Goal: Information Seeking & Learning: Understand process/instructions

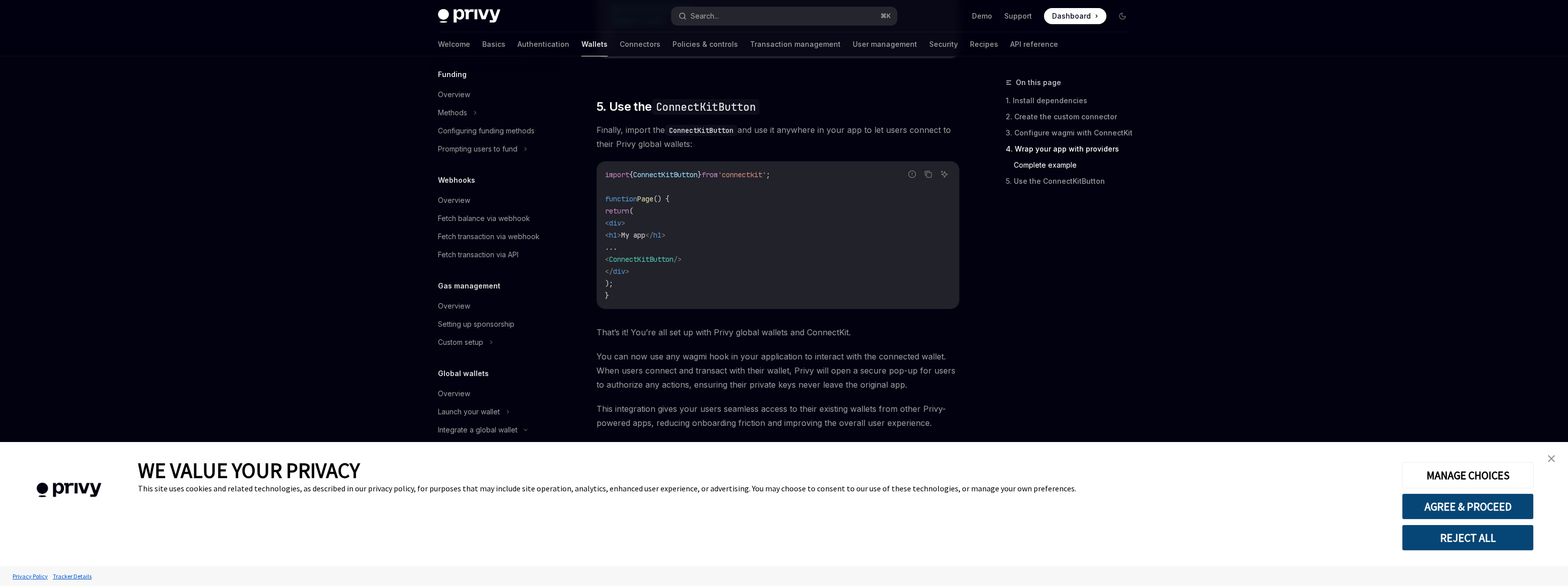
scroll to position [2007, 0]
click at [1481, 541] on button "REJECT ALL" at bounding box center [1468, 538] width 132 height 26
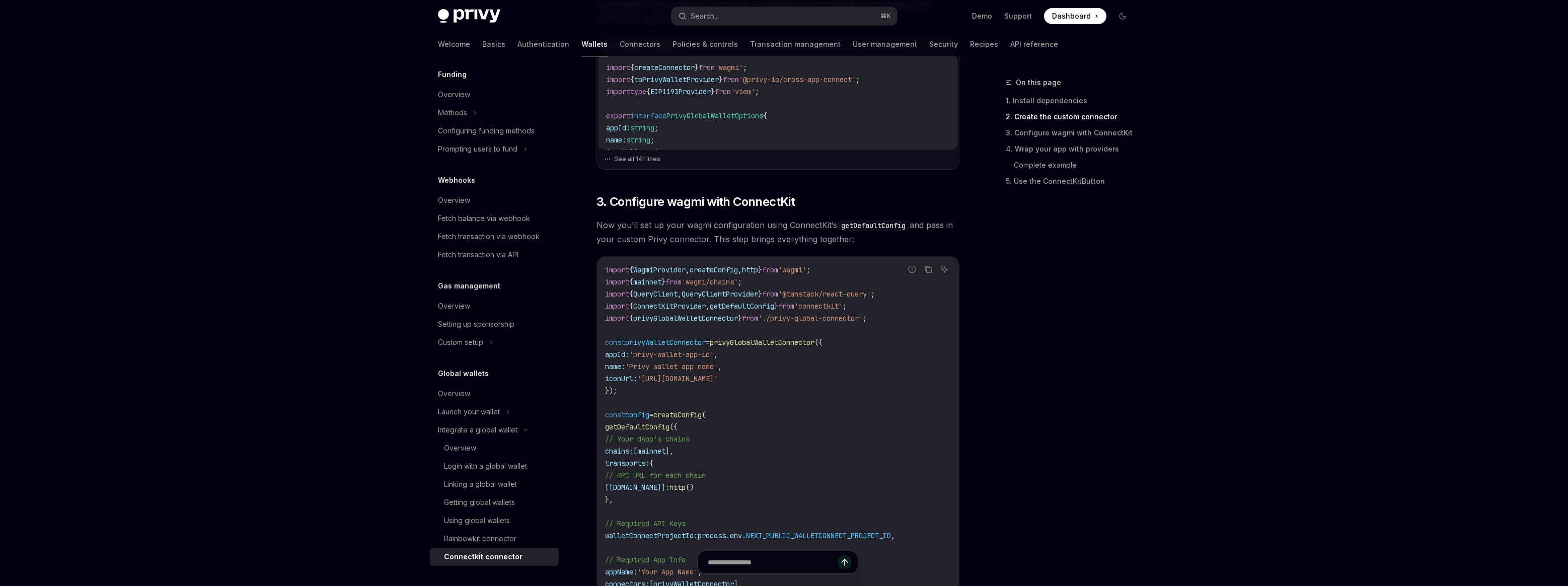
scroll to position [316, 0]
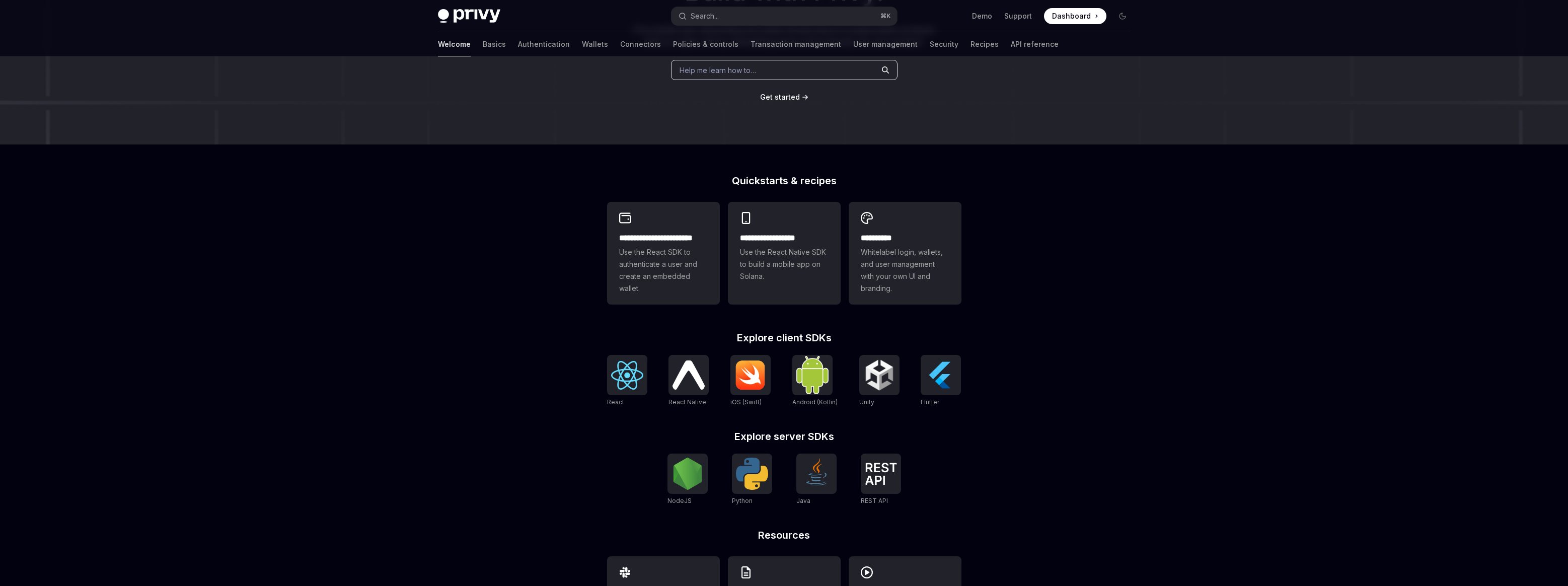
scroll to position [149, 0]
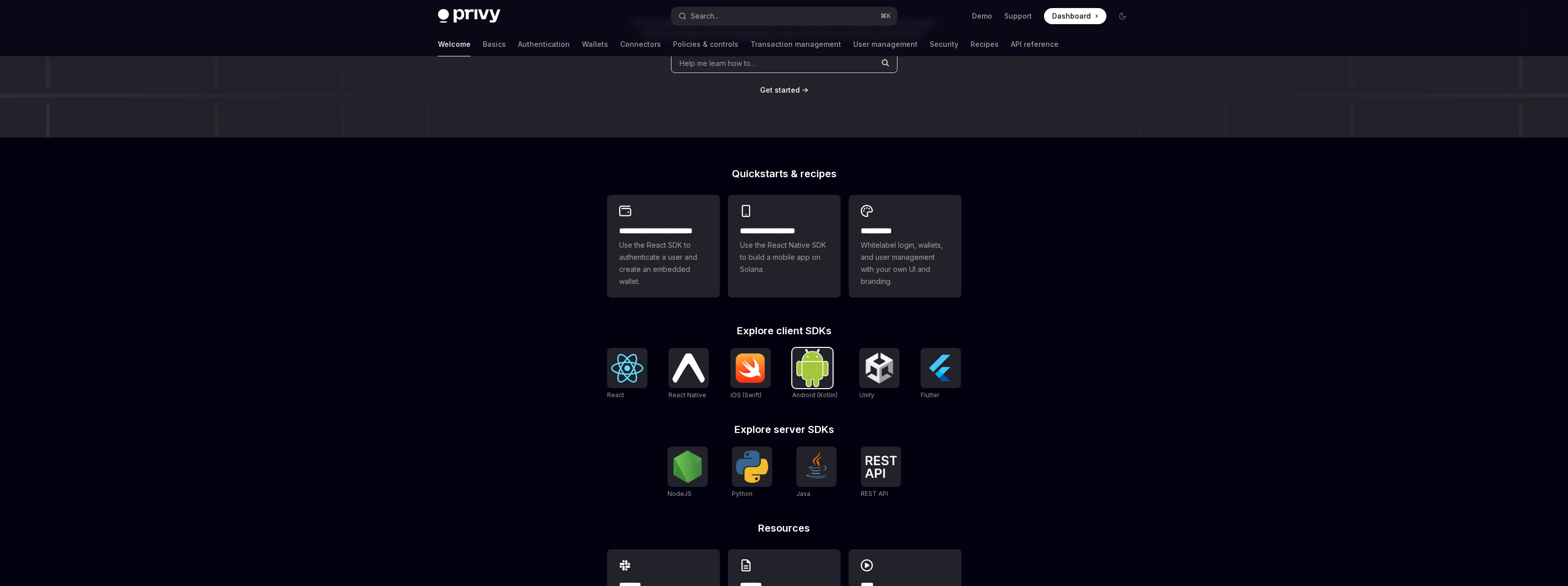
click at [821, 363] on img at bounding box center [812, 368] width 32 height 38
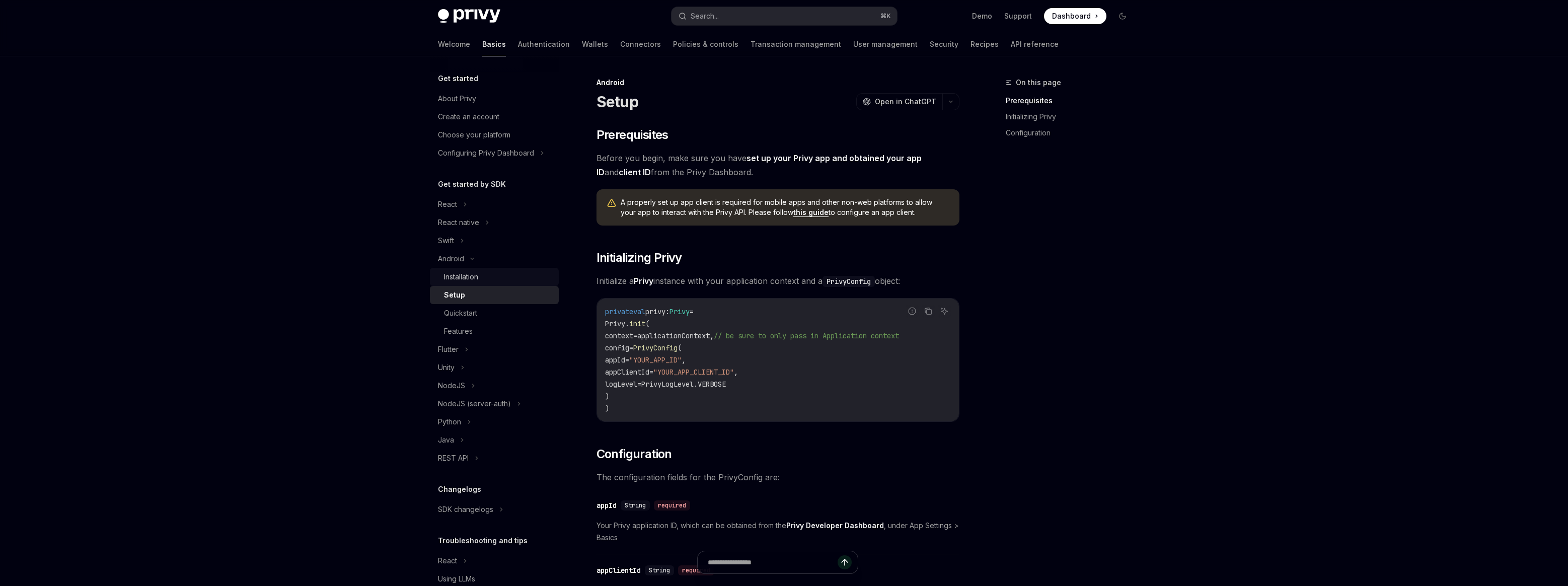
click at [498, 277] on div "Installation" at bounding box center [498, 277] width 109 height 12
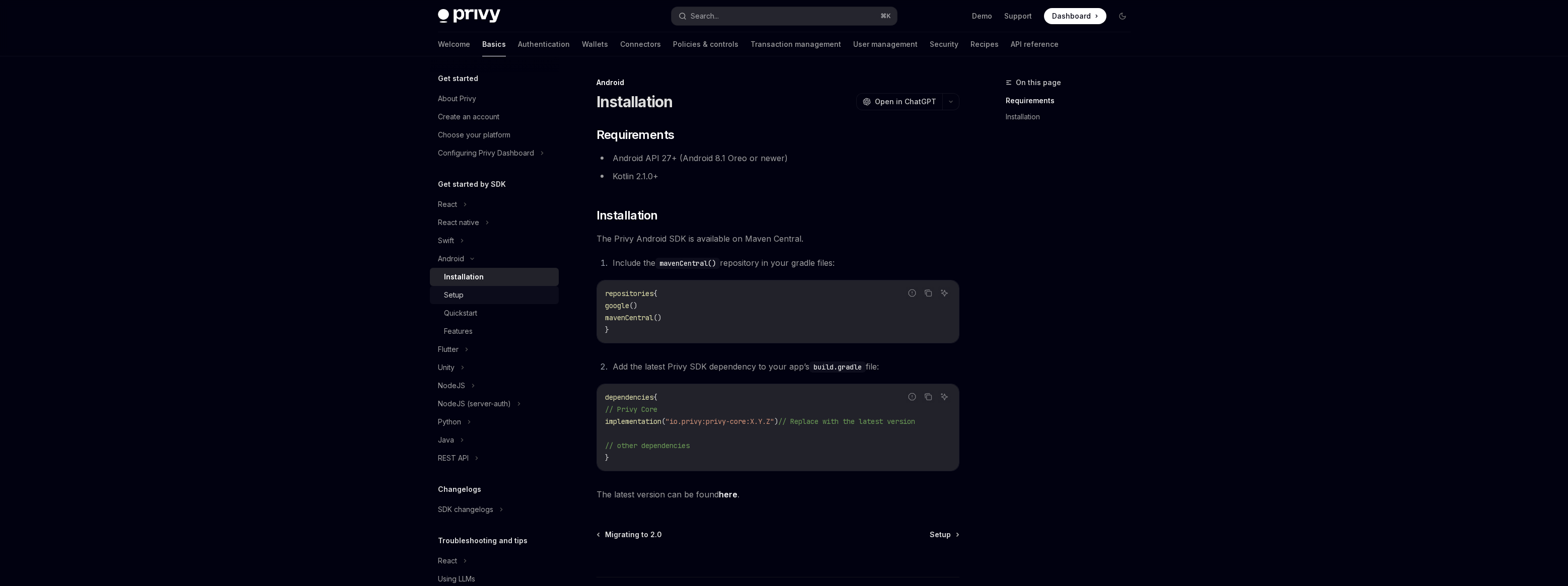
click at [457, 297] on div "Setup" at bounding box center [454, 295] width 20 height 12
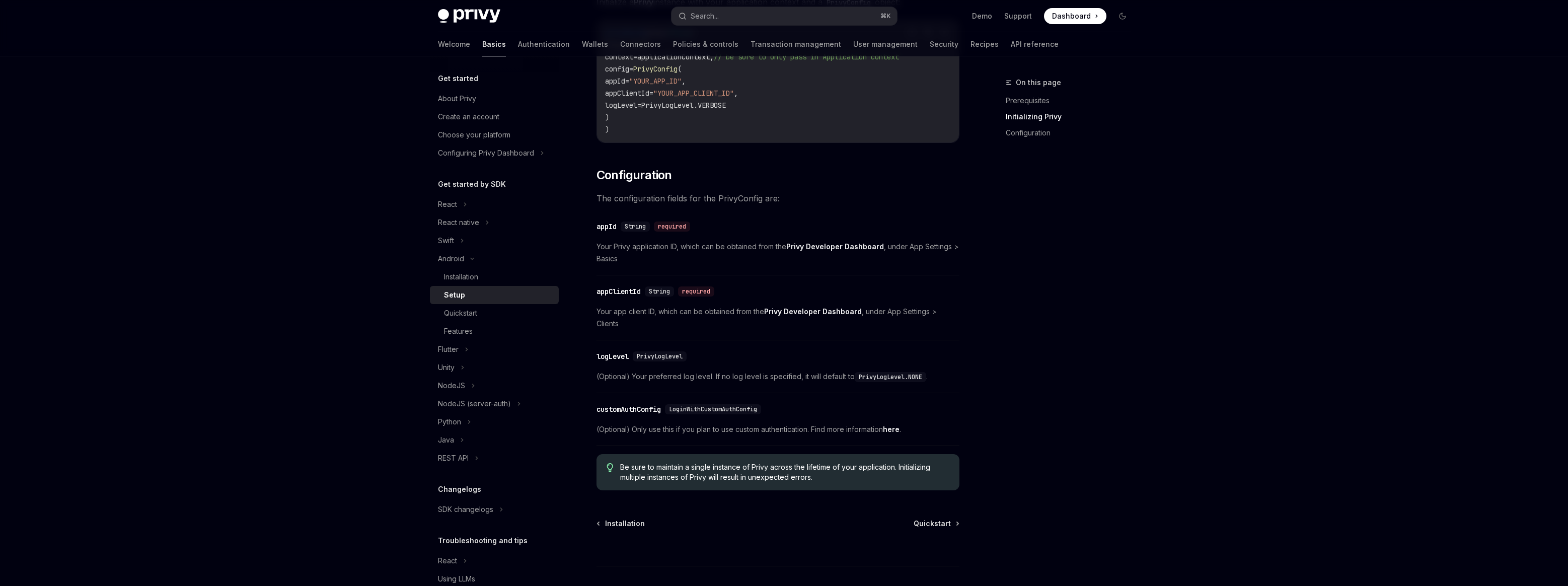
scroll to position [280, 0]
click at [488, 315] on div "Quickstart" at bounding box center [498, 313] width 109 height 12
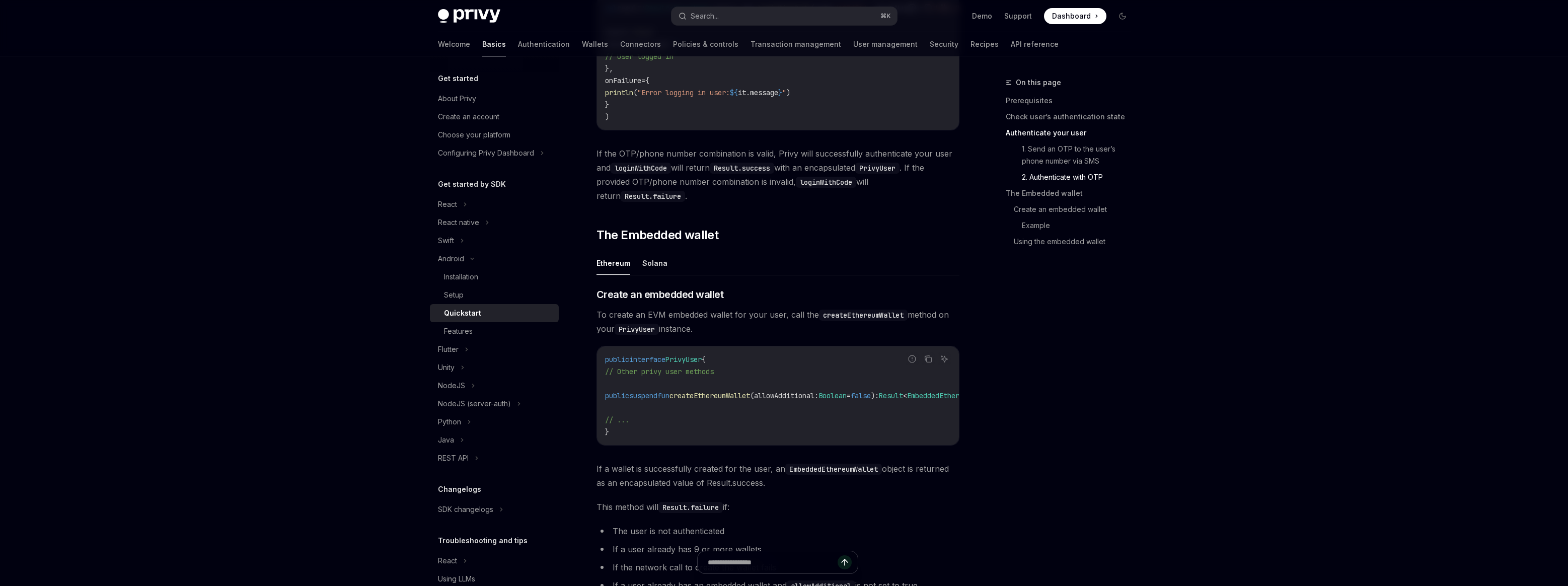
scroll to position [1236, 0]
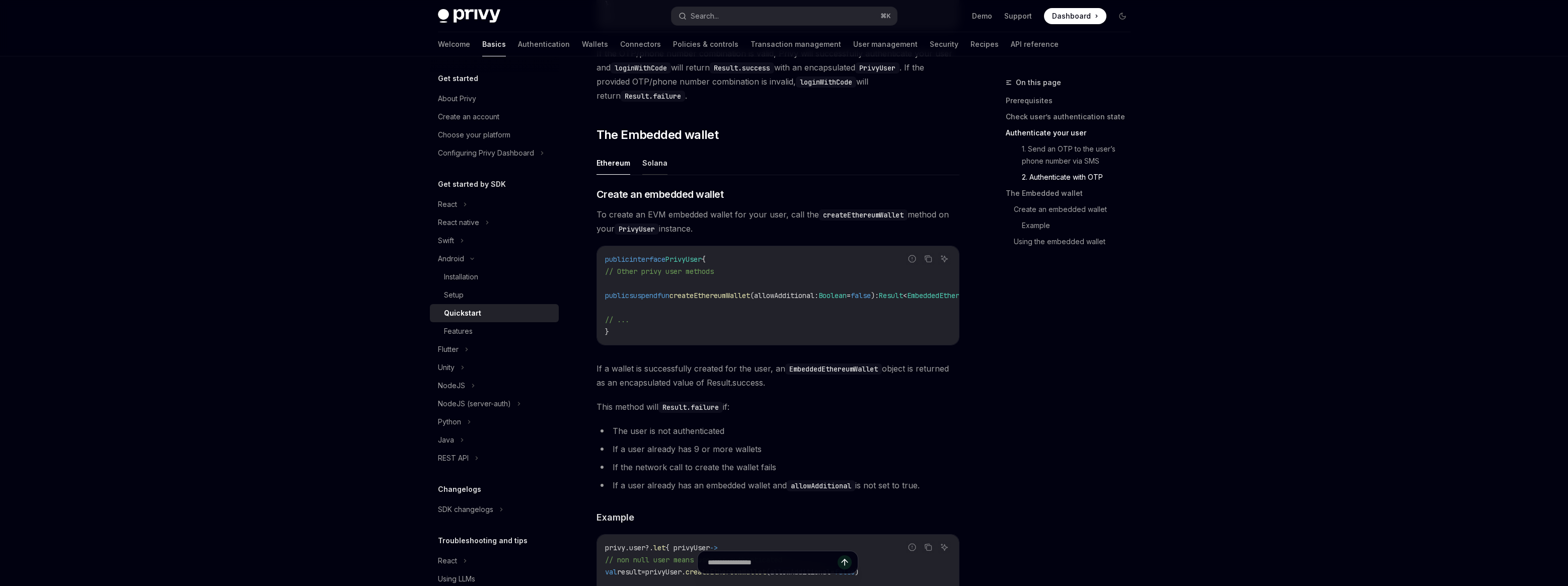
click at [654, 171] on button "Solana" at bounding box center [654, 163] width 25 height 24
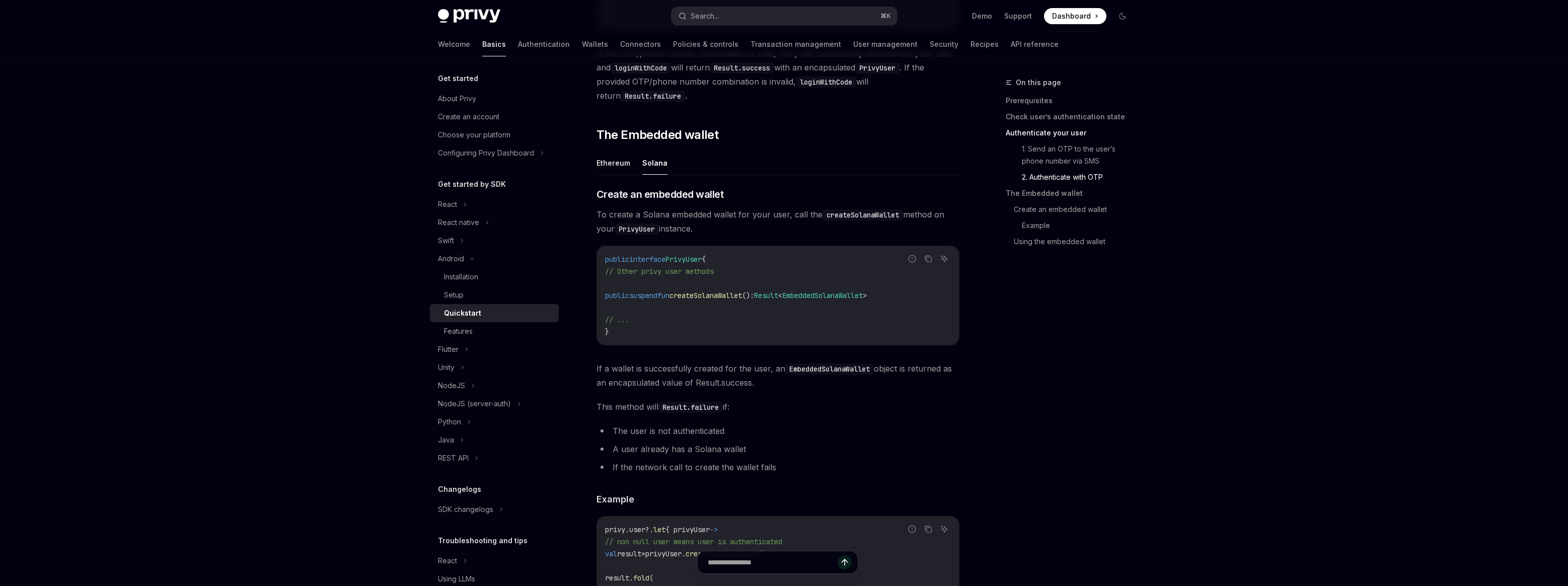
click at [633, 175] on ul "Ethereum Solana" at bounding box center [777, 163] width 363 height 24
click at [620, 175] on button "Ethereum" at bounding box center [613, 163] width 34 height 24
type textarea "*"
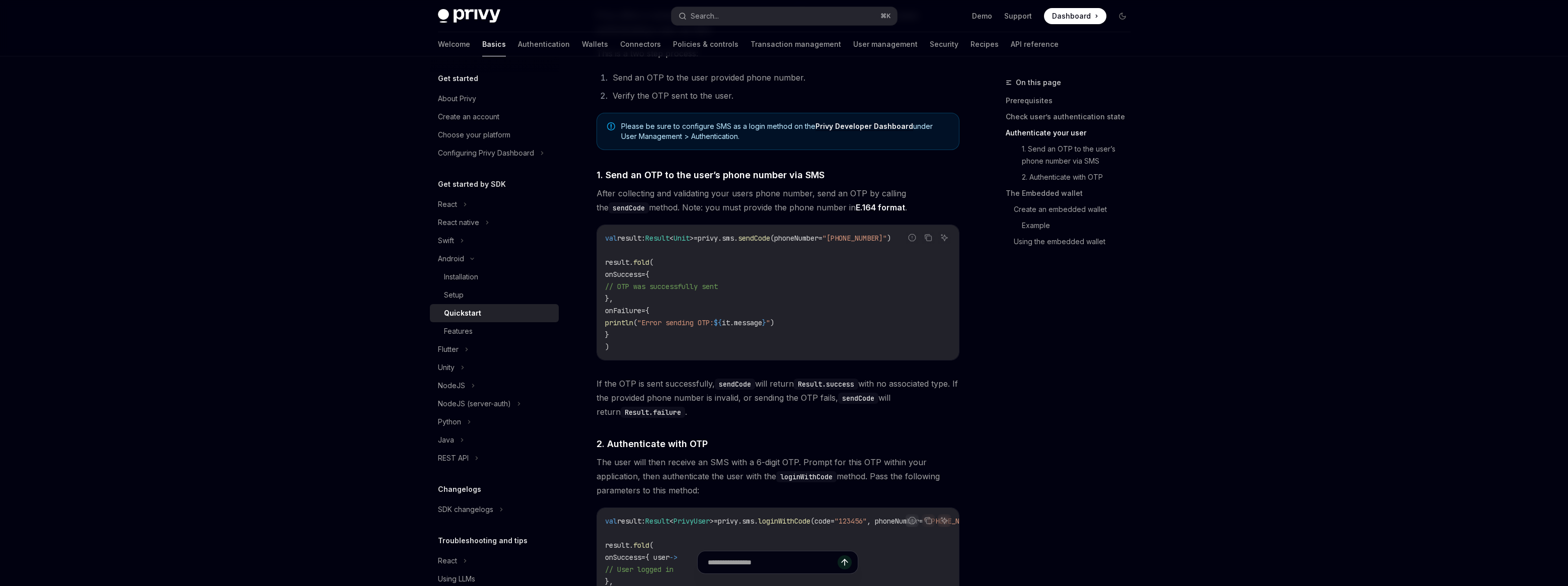
scroll to position [616, 0]
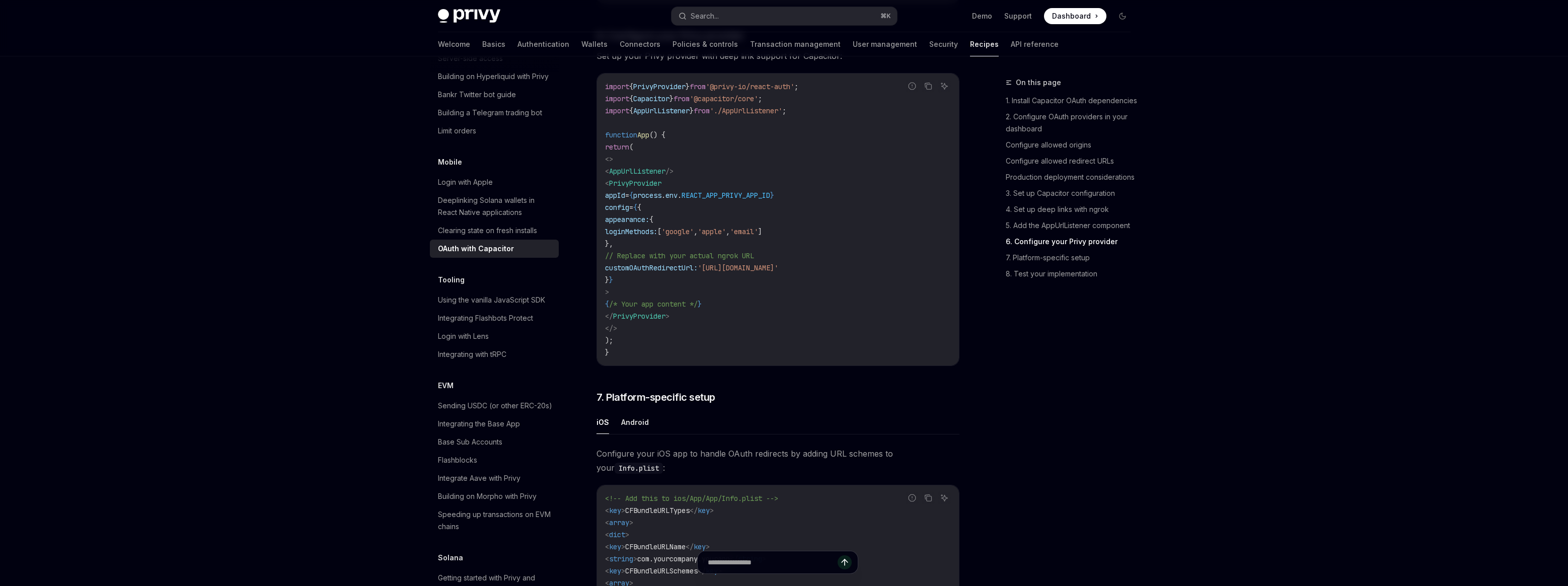
scroll to position [2257, 0]
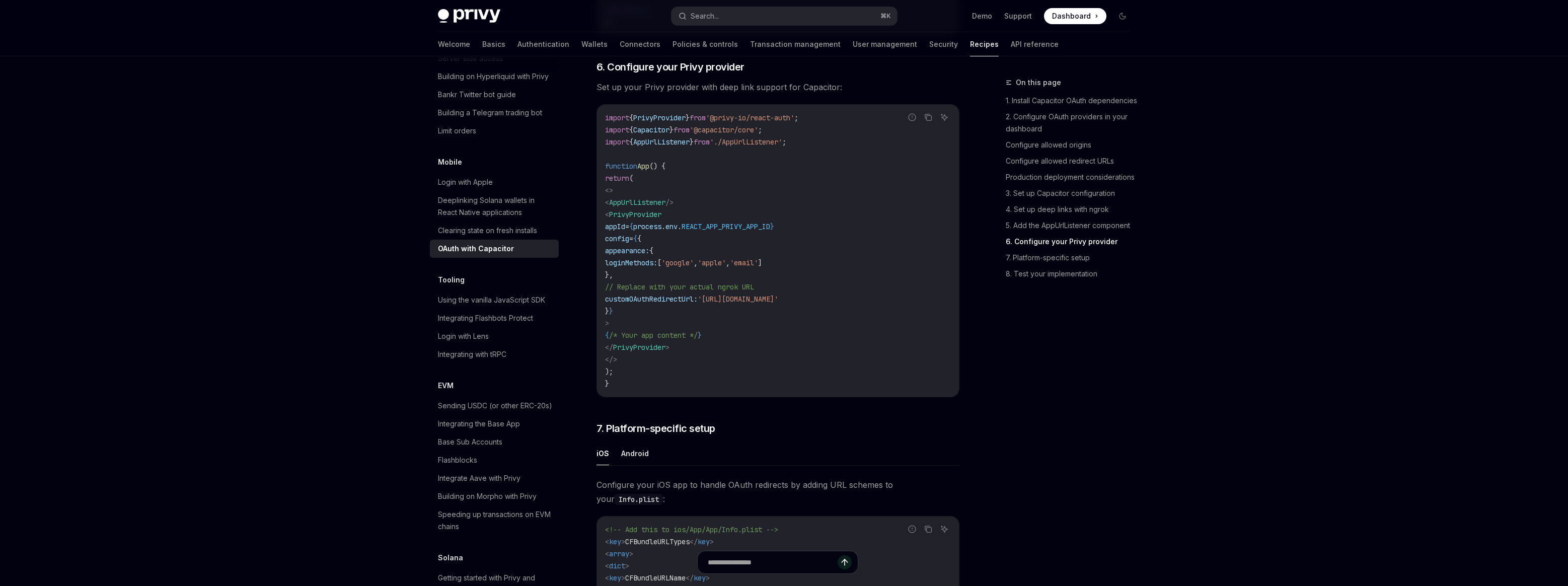
click at [697, 318] on code "import { PrivyProvider } from '@privy-io/react-auth' ; import { Capacitor } fro…" at bounding box center [777, 251] width 346 height 278
click at [698, 303] on span "customOAuthRedirectUrl:" at bounding box center [651, 299] width 92 height 9
copy span "customOAuthRedirectUrl"
drag, startPoint x: 728, startPoint y: 132, endPoint x: 811, endPoint y: 127, distance: 83.2
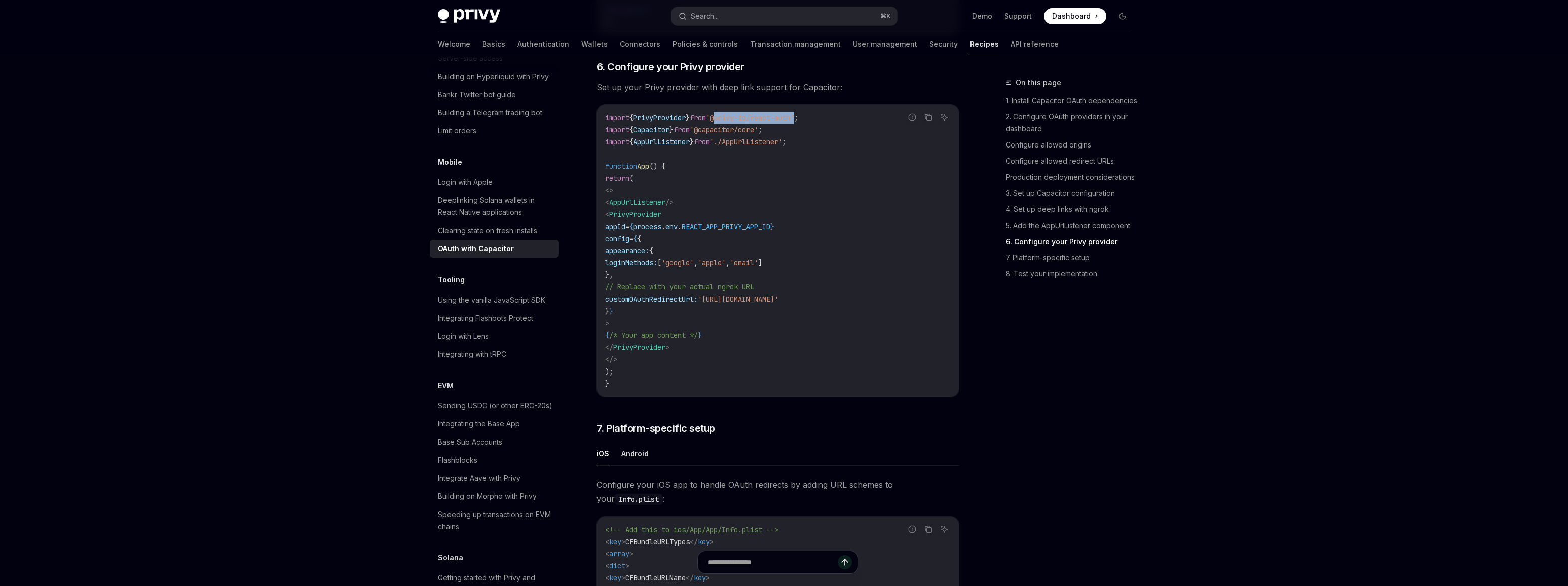
click at [794, 122] on span "'@privy-io/react-auth'" at bounding box center [750, 117] width 89 height 9
copy span "@privy-io/react-auth"
click at [653, 122] on span "PrivyProvider" at bounding box center [659, 117] width 53 height 9
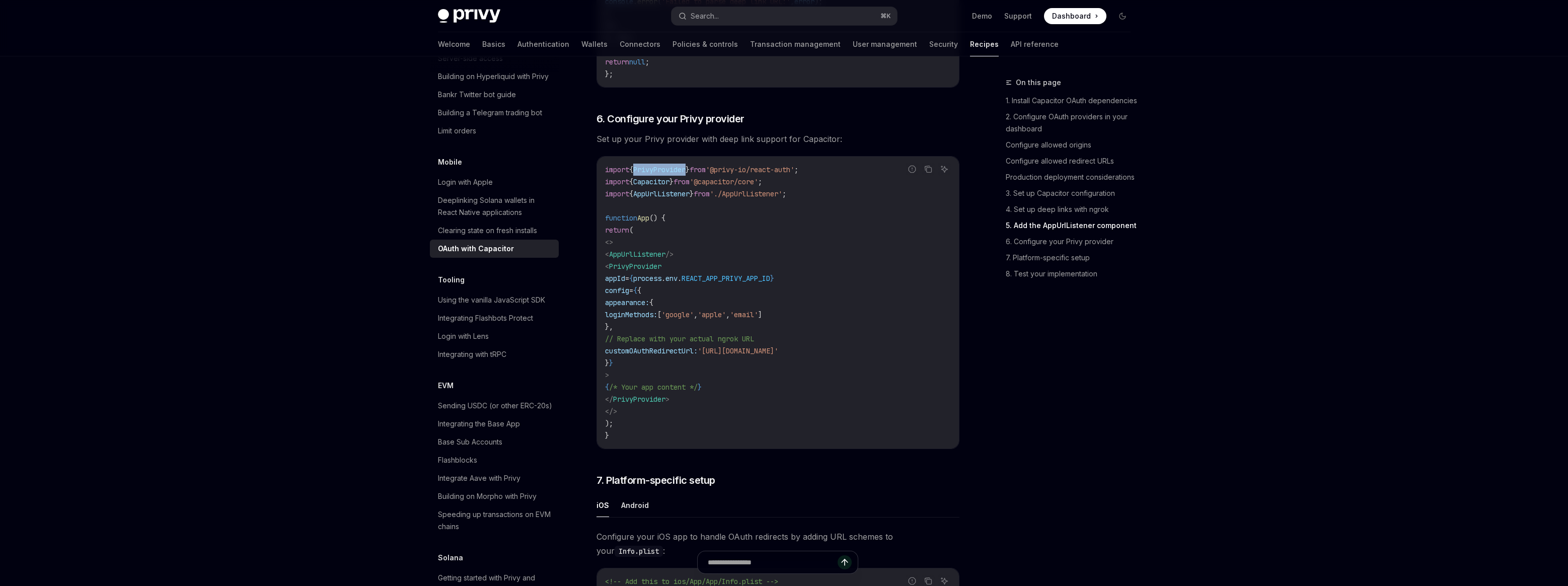
scroll to position [2181, 0]
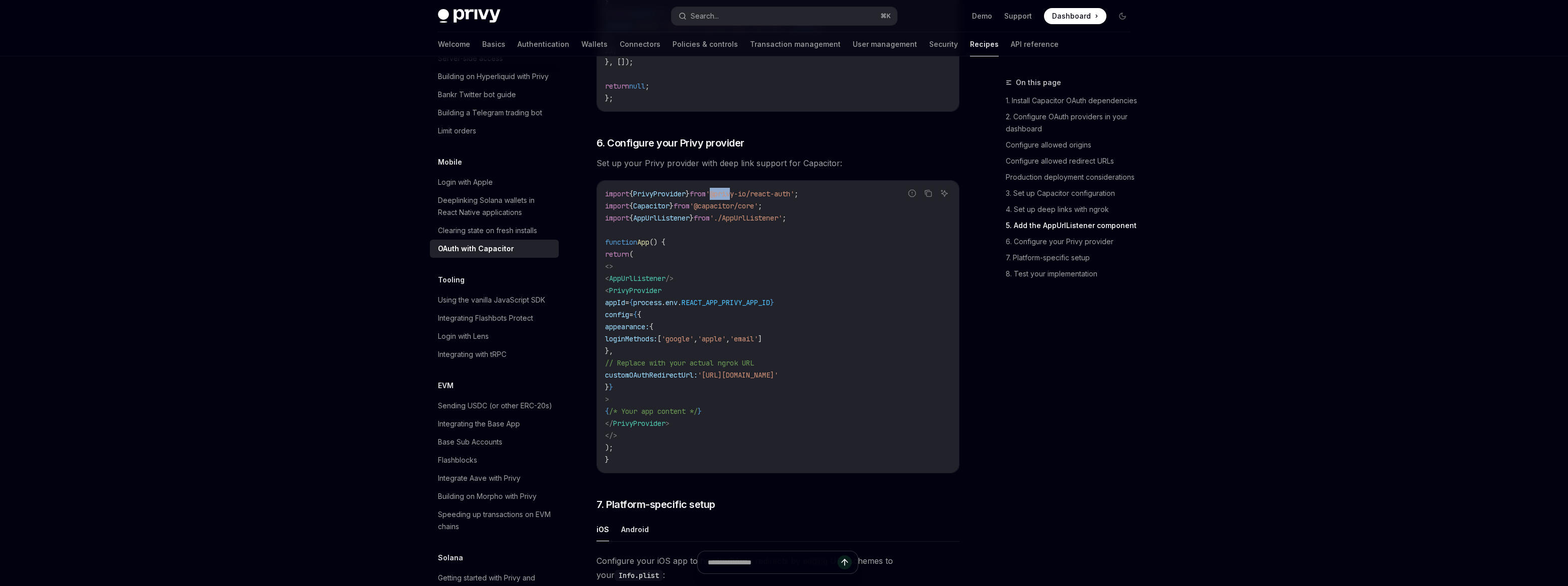
drag, startPoint x: 722, startPoint y: 208, endPoint x: 744, endPoint y: 206, distance: 22.1
click at [744, 198] on span "'@privy-io/react-auth'" at bounding box center [750, 193] width 89 height 9
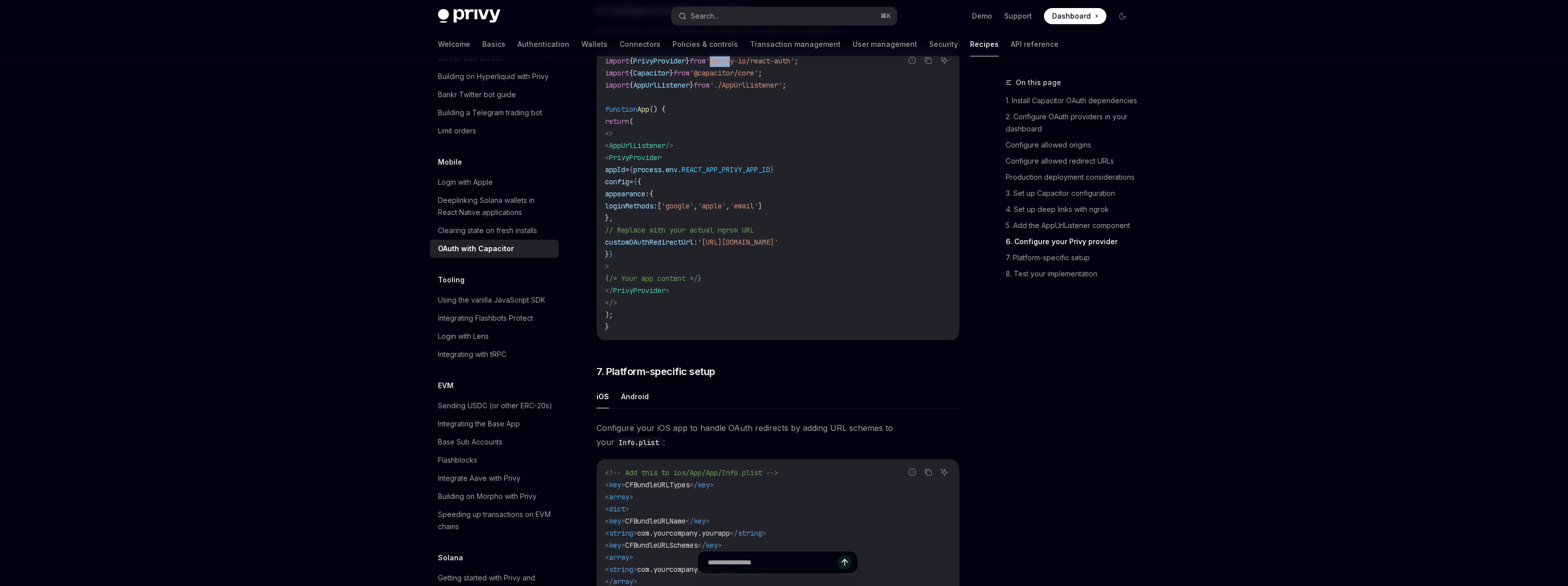
scroll to position [2307, 0]
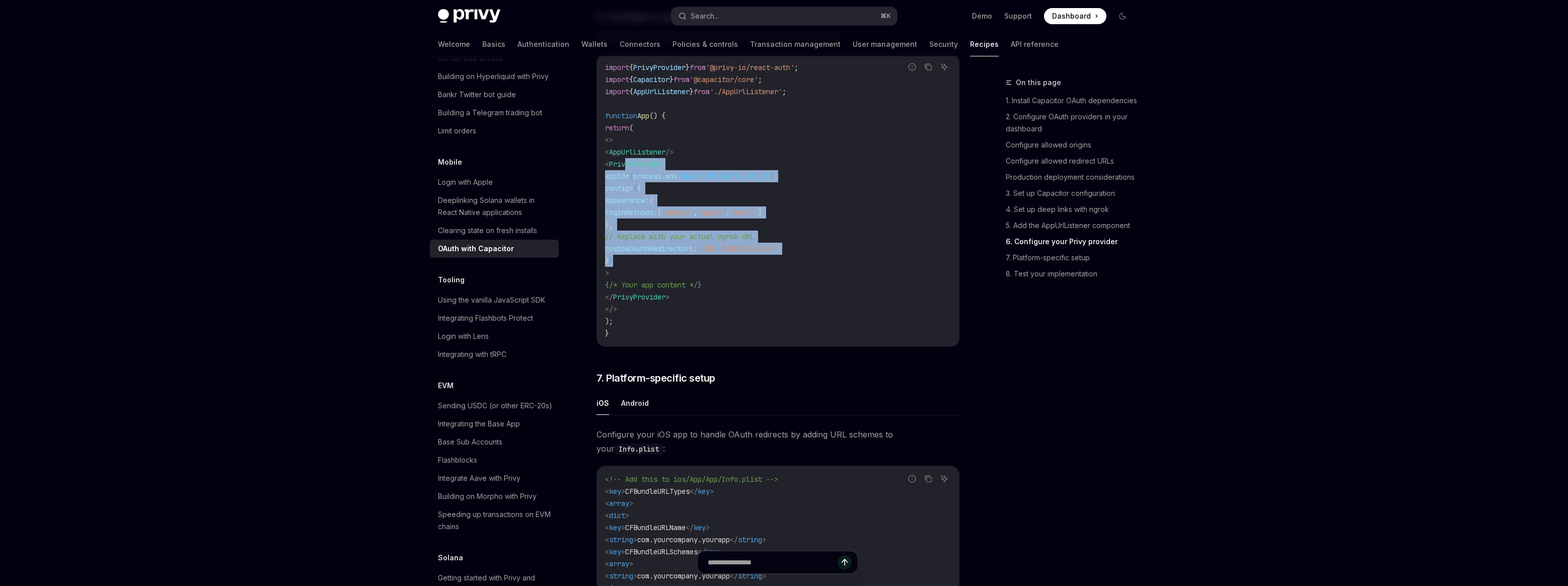
drag, startPoint x: 649, startPoint y: 179, endPoint x: 766, endPoint y: 272, distance: 149.5
click at [766, 272] on code "import { PrivyProvider } from '@privy-io/react-auth' ; import { Capacitor } fro…" at bounding box center [777, 200] width 346 height 278
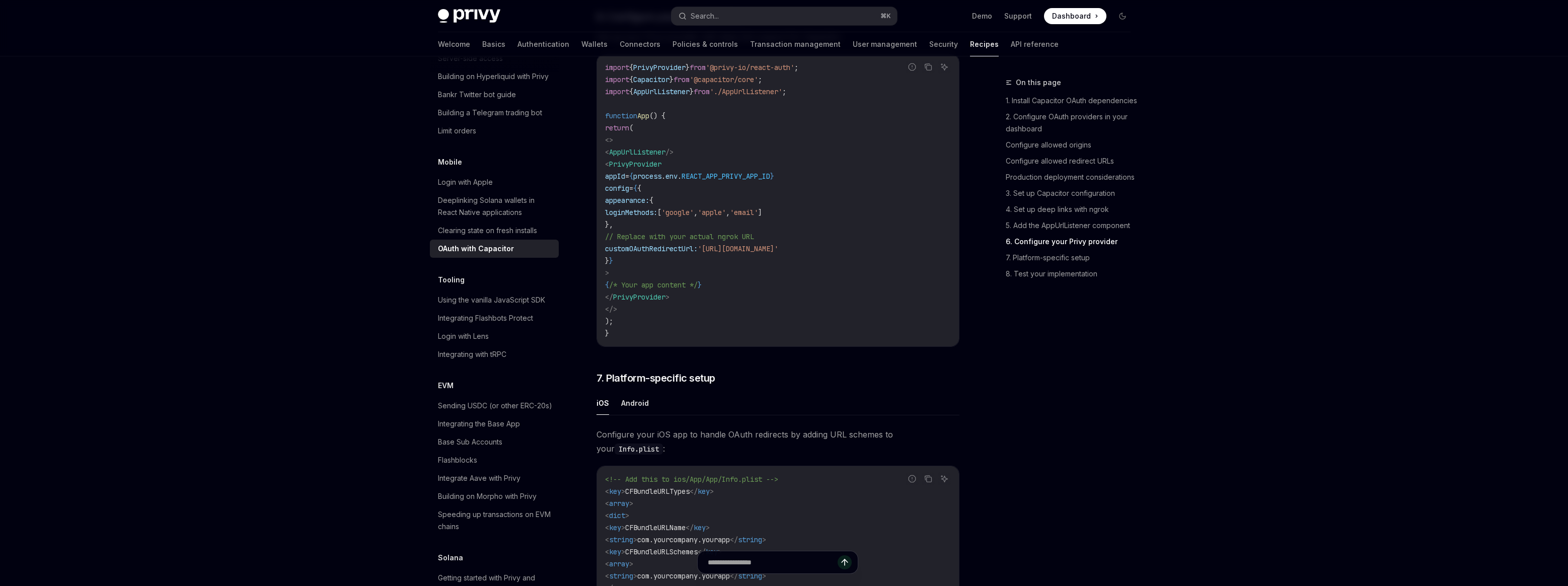
drag, startPoint x: 649, startPoint y: 217, endPoint x: 734, endPoint y: 281, distance: 106.4
click at [734, 281] on code "import { PrivyProvider } from '@privy-io/react-auth' ; import { Capacitor } fro…" at bounding box center [777, 200] width 346 height 278
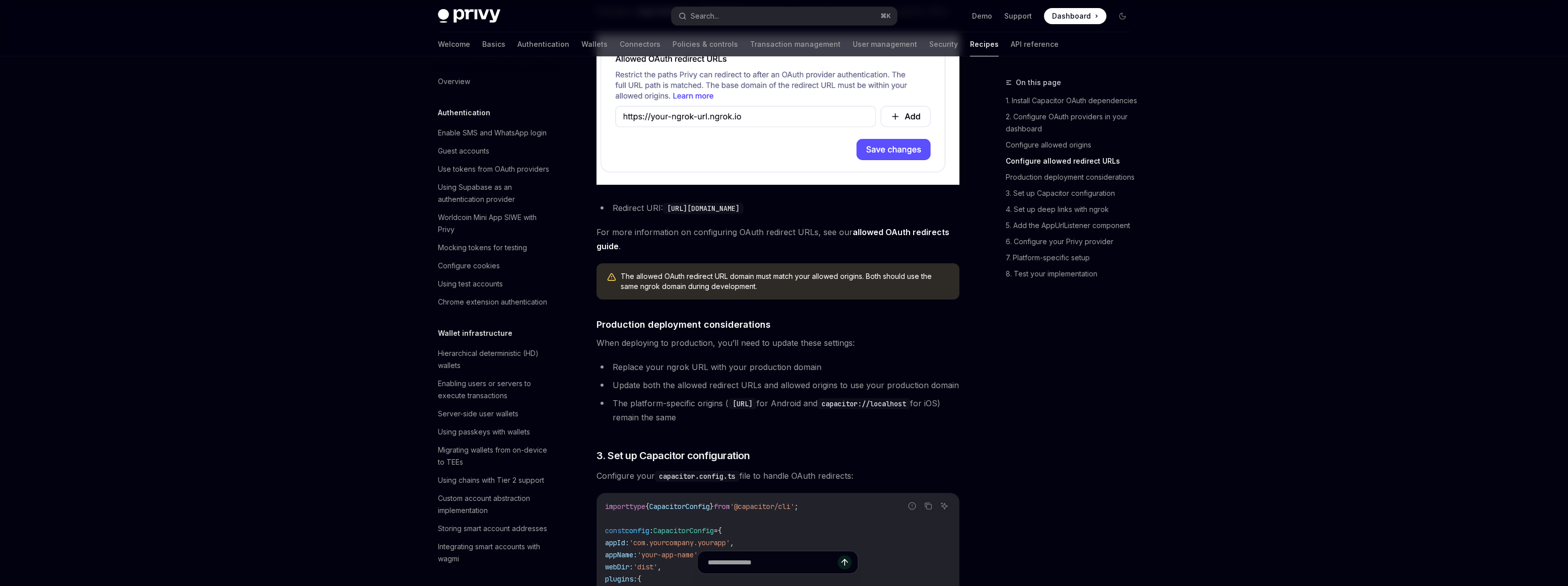
scroll to position [951, 0]
click at [517, 43] on link "Authentication" at bounding box center [543, 45] width 52 height 24
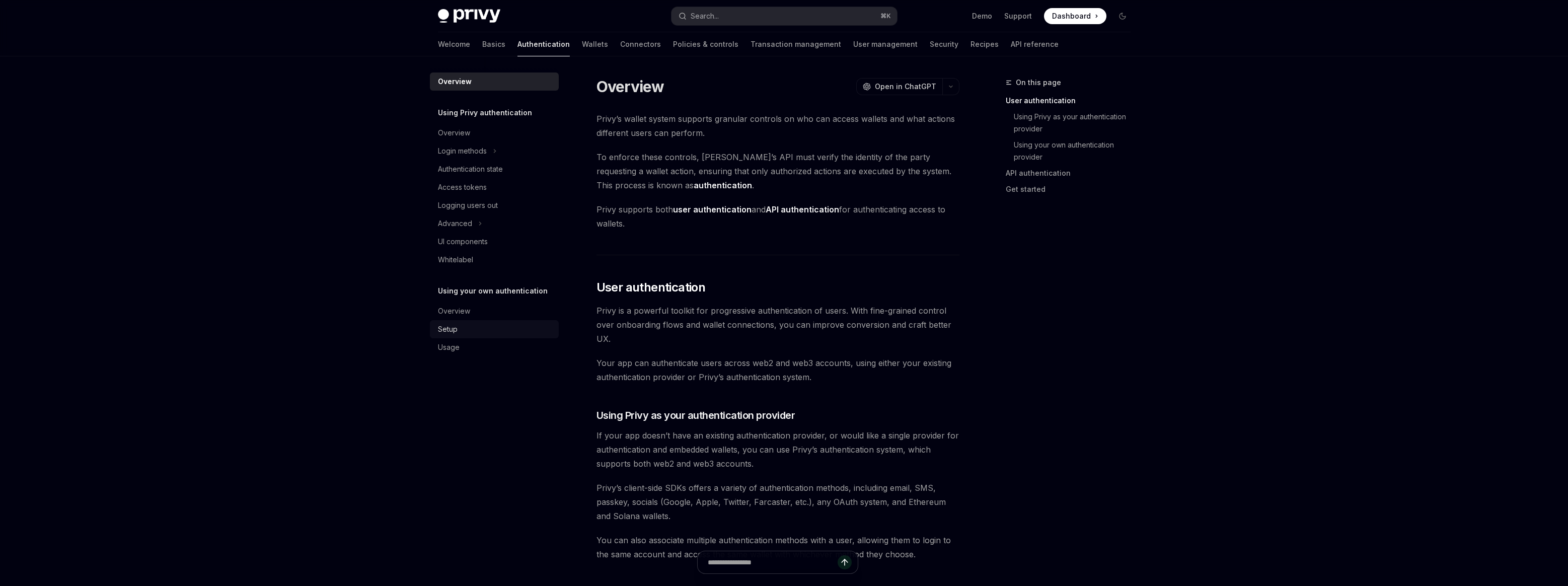
click at [484, 333] on div "Setup" at bounding box center [495, 329] width 115 height 12
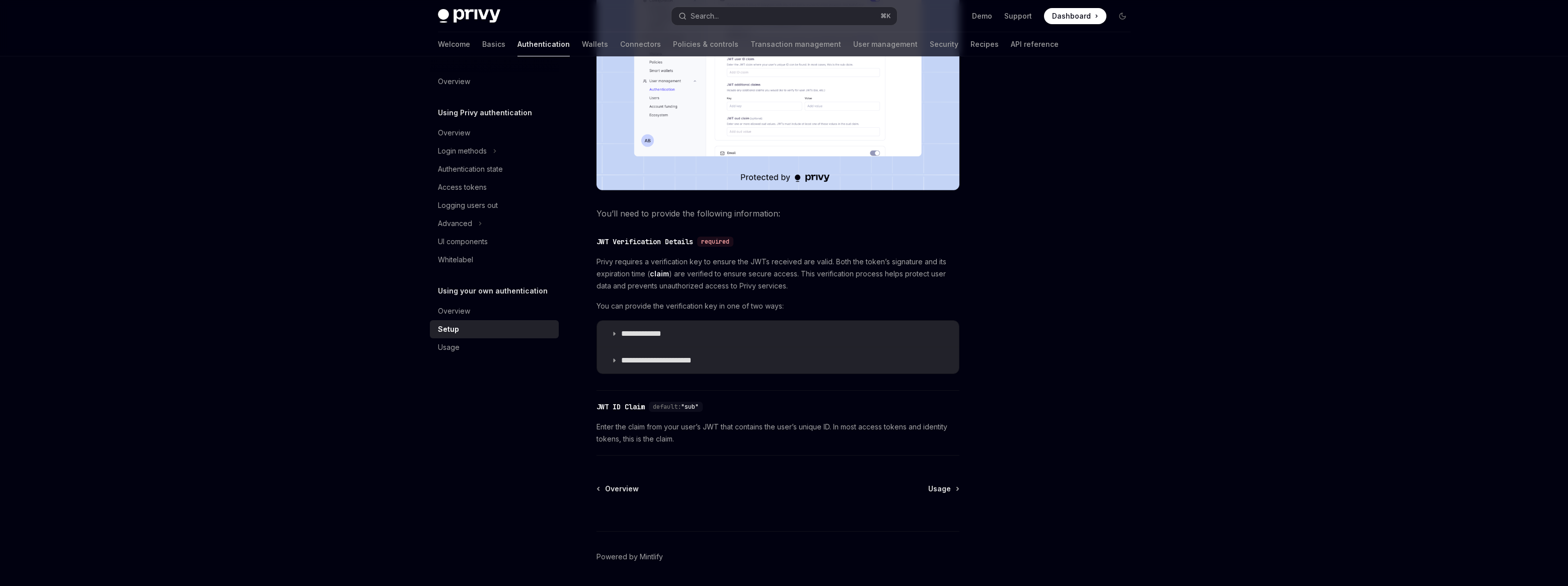
scroll to position [369, 0]
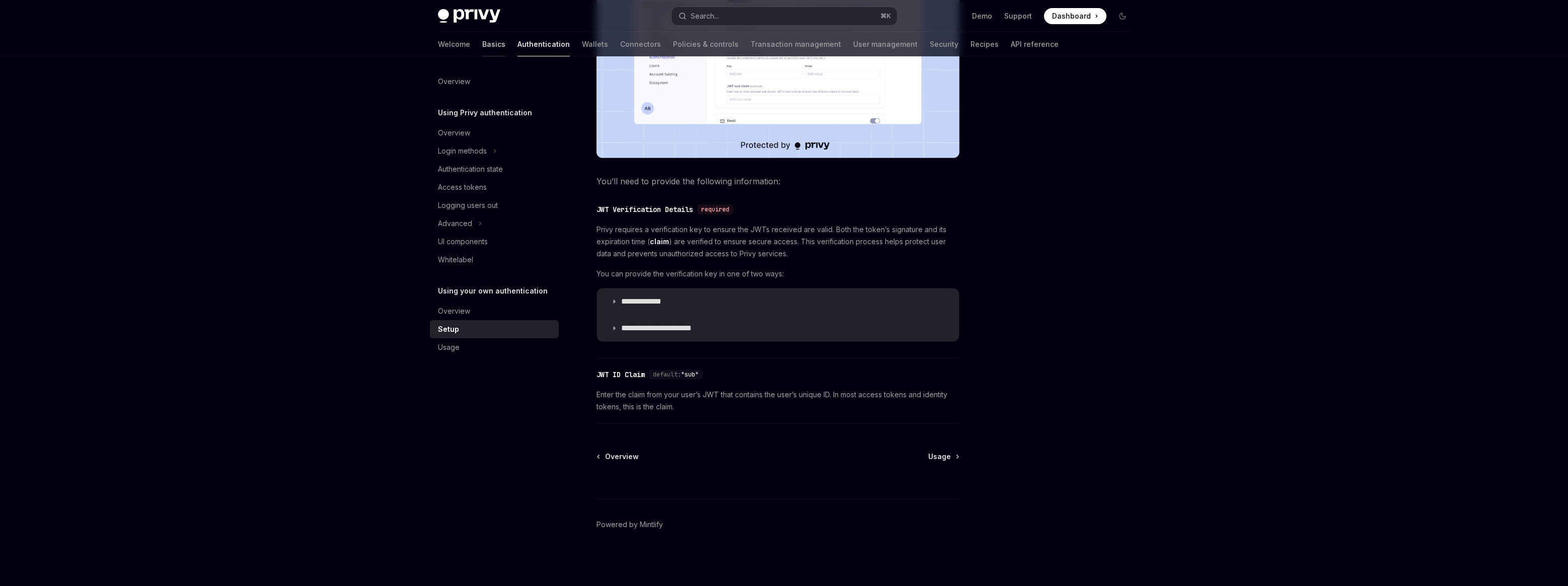
click at [482, 50] on link "Basics" at bounding box center [494, 45] width 23 height 24
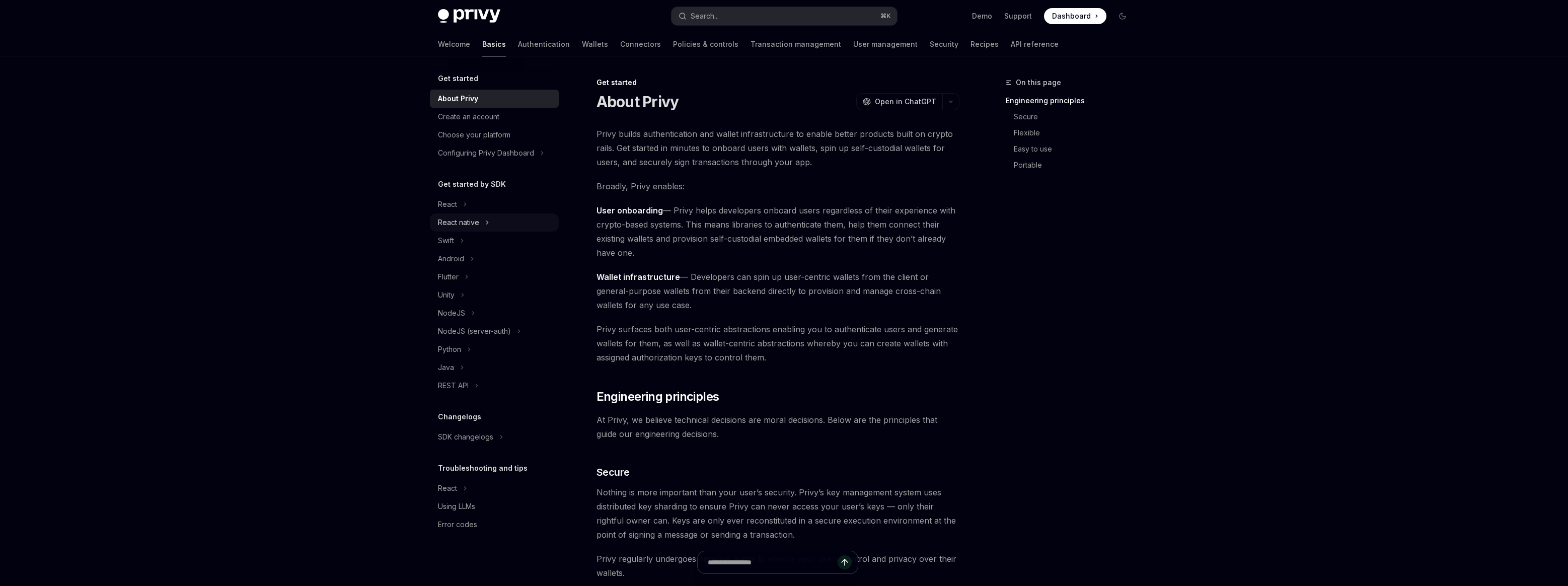
click at [476, 218] on div "React native" at bounding box center [458, 223] width 41 height 12
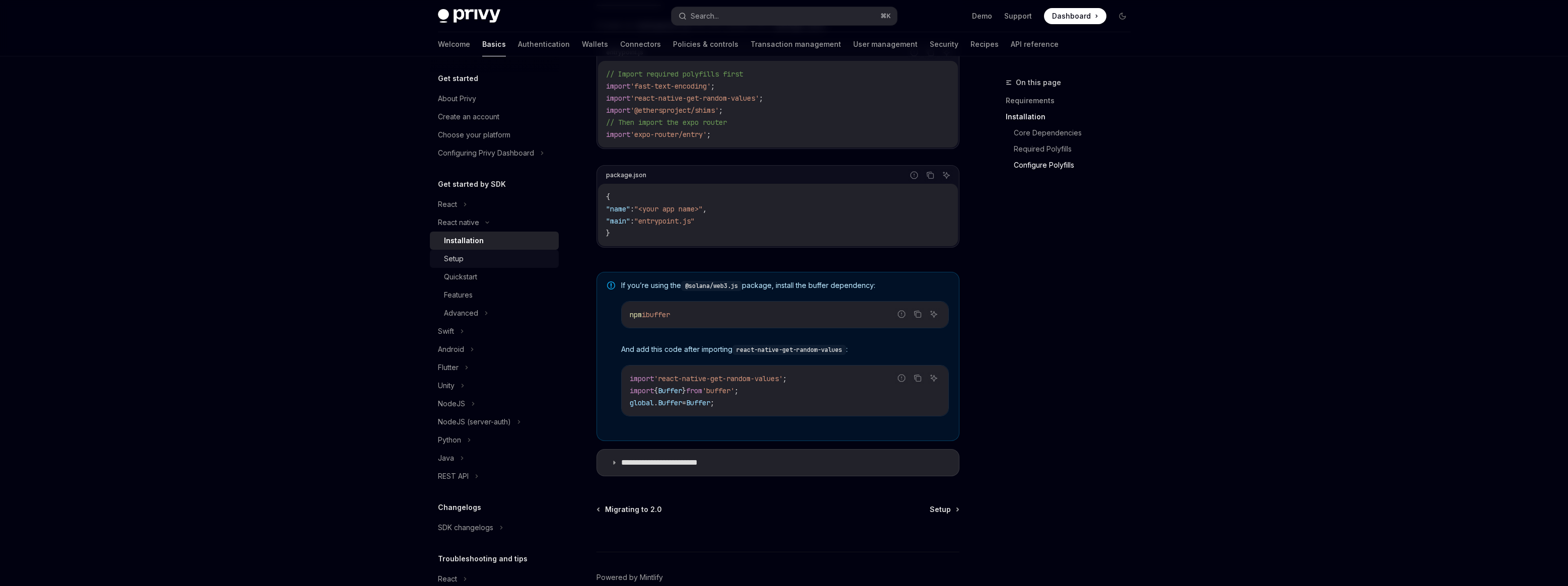
scroll to position [556, 0]
click at [472, 400] on icon at bounding box center [473, 404] width 4 height 12
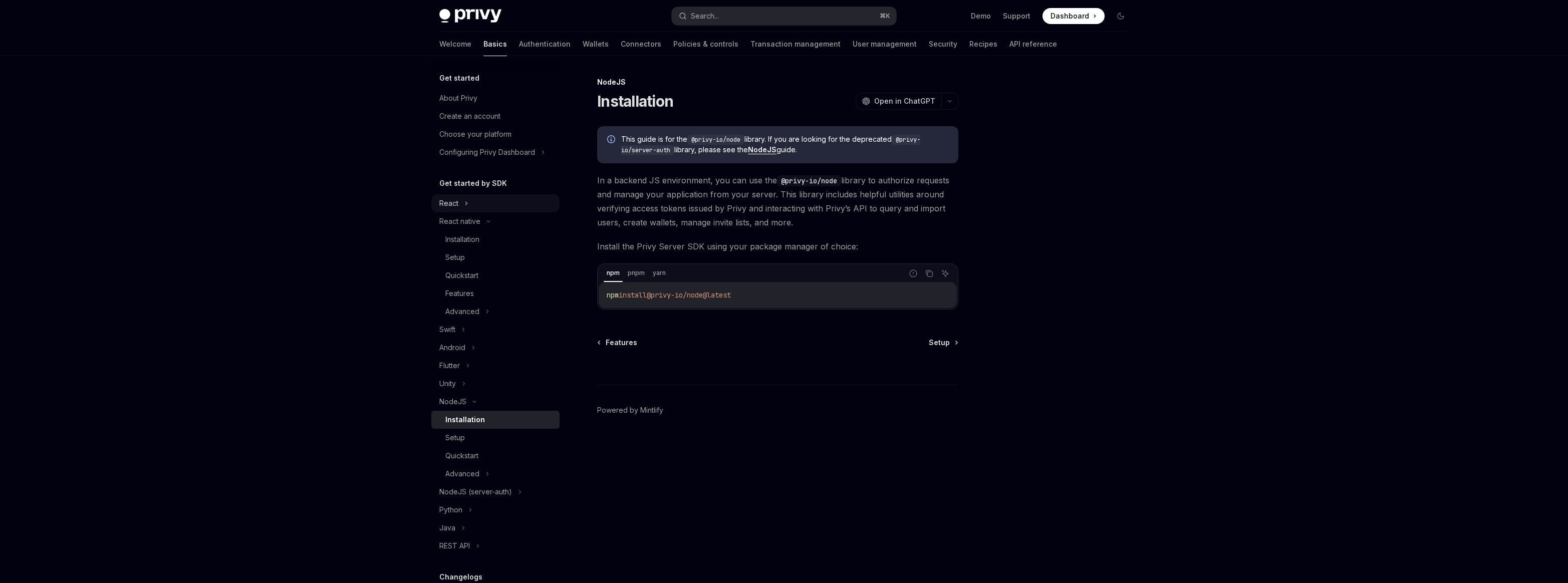
click at [457, 205] on div "React" at bounding box center [449, 203] width 19 height 12
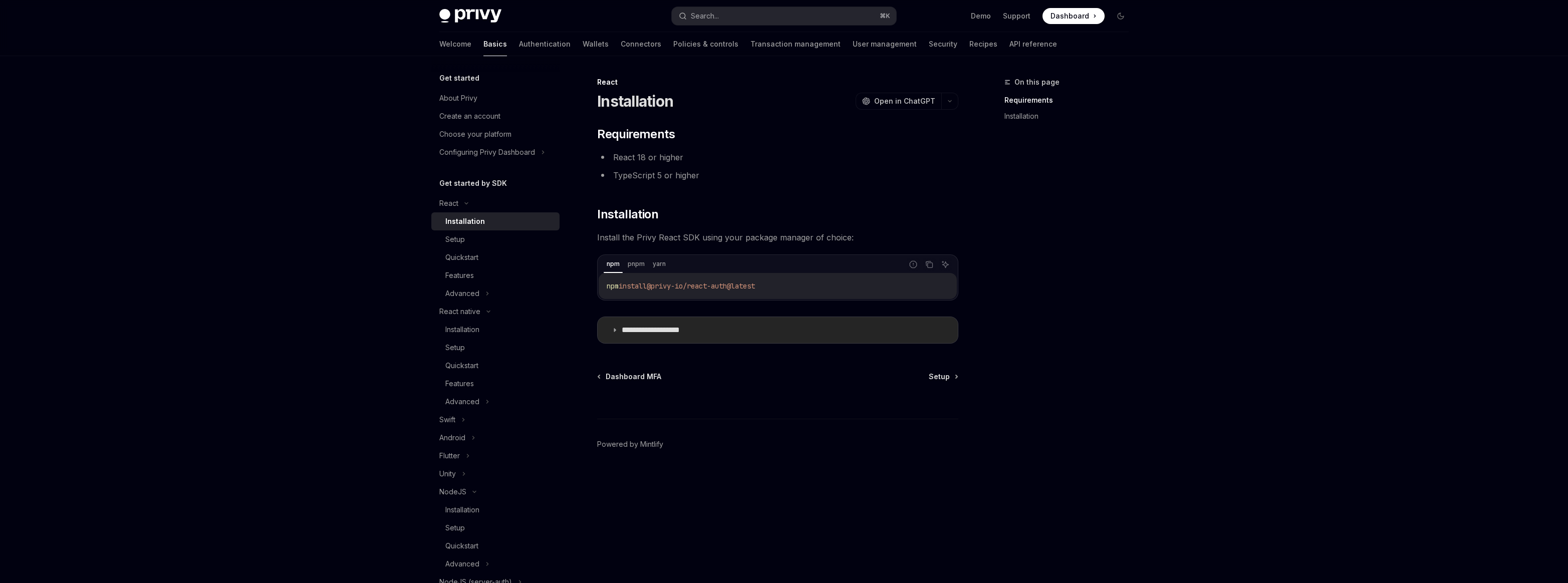
click at [627, 327] on p "**********" at bounding box center [662, 330] width 82 height 10
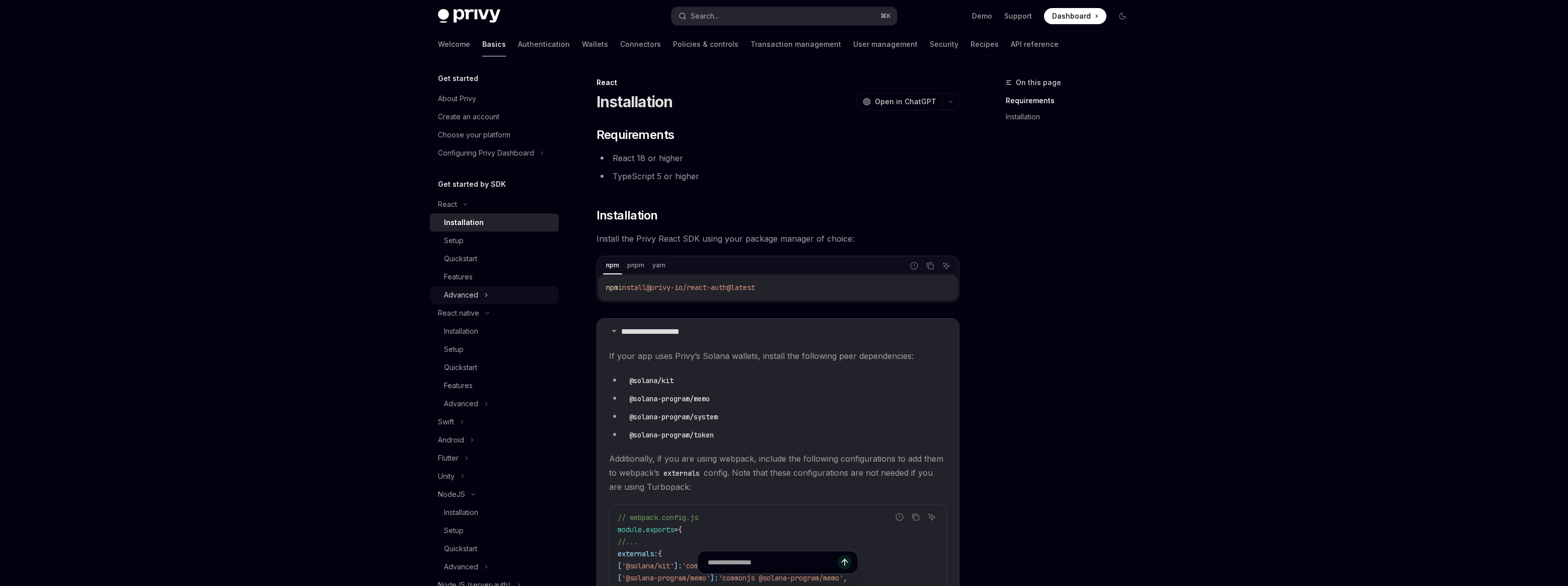
click at [489, 290] on div "Advanced" at bounding box center [494, 295] width 129 height 18
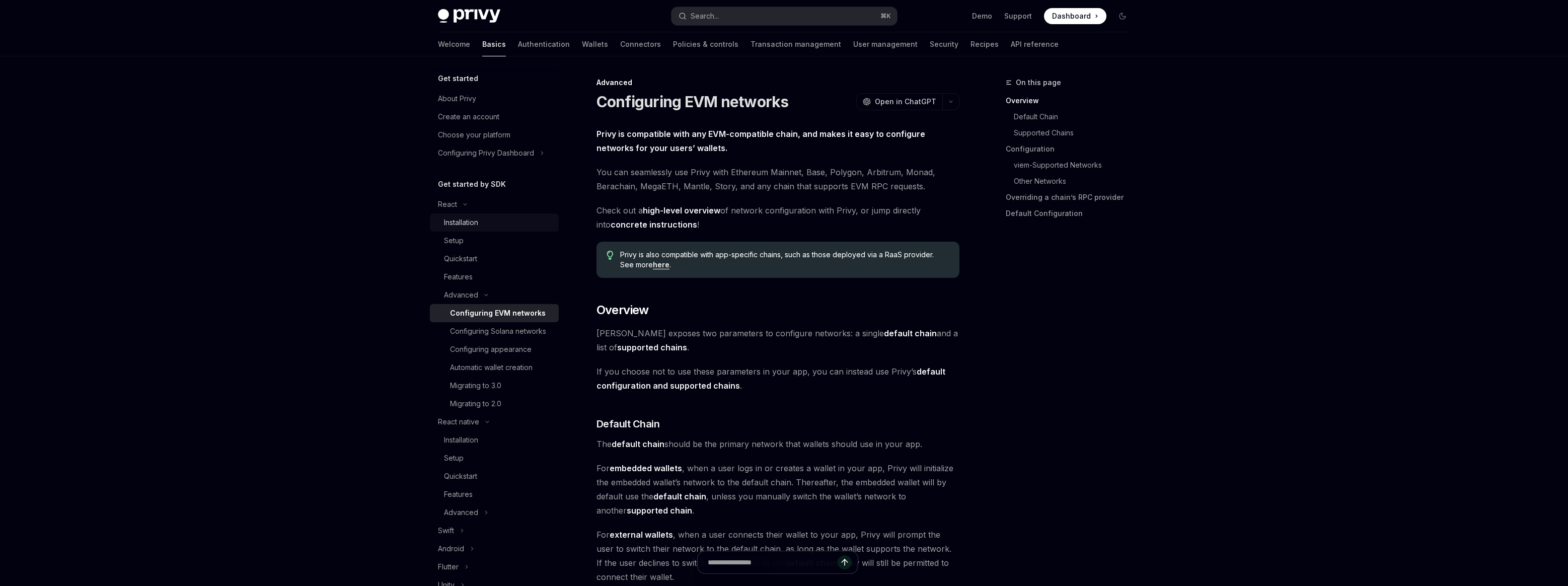
click at [474, 226] on div "Installation" at bounding box center [461, 223] width 34 height 12
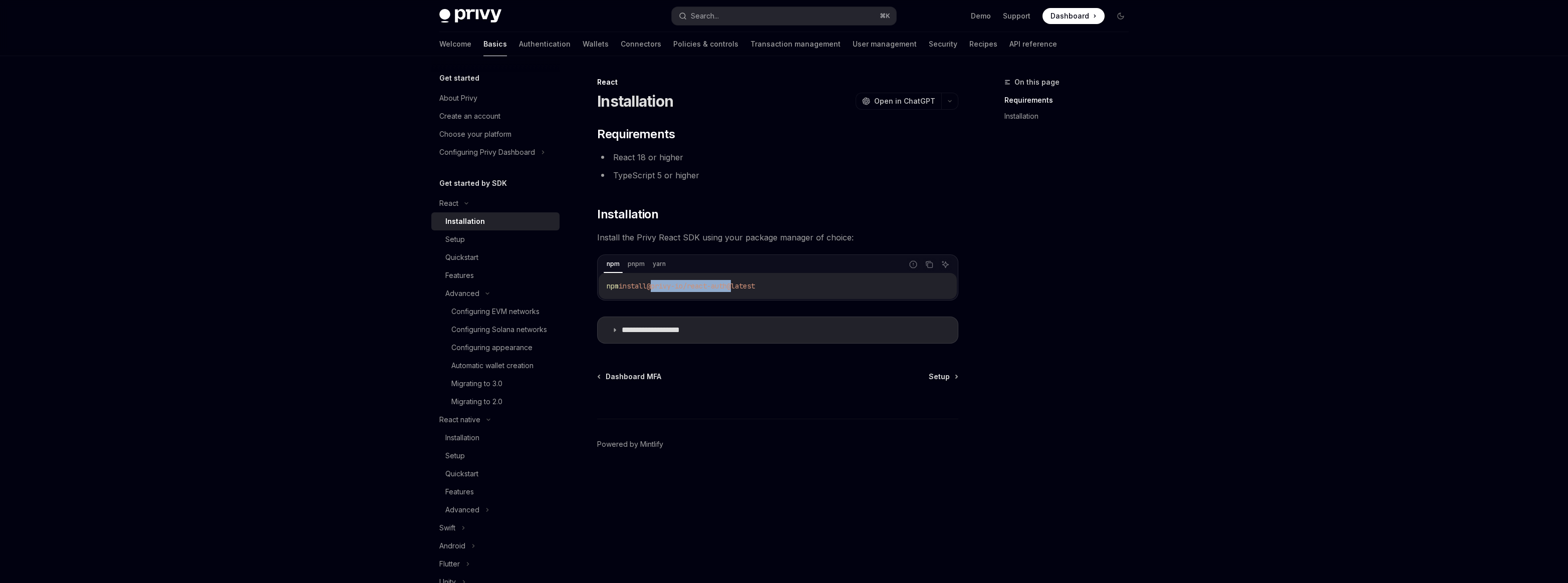
drag, startPoint x: 658, startPoint y: 285, endPoint x: 740, endPoint y: 282, distance: 82.1
click at [740, 282] on span "@privy-io/react-auth@latest" at bounding box center [701, 286] width 108 height 9
copy span "@privy-io/react-auth"
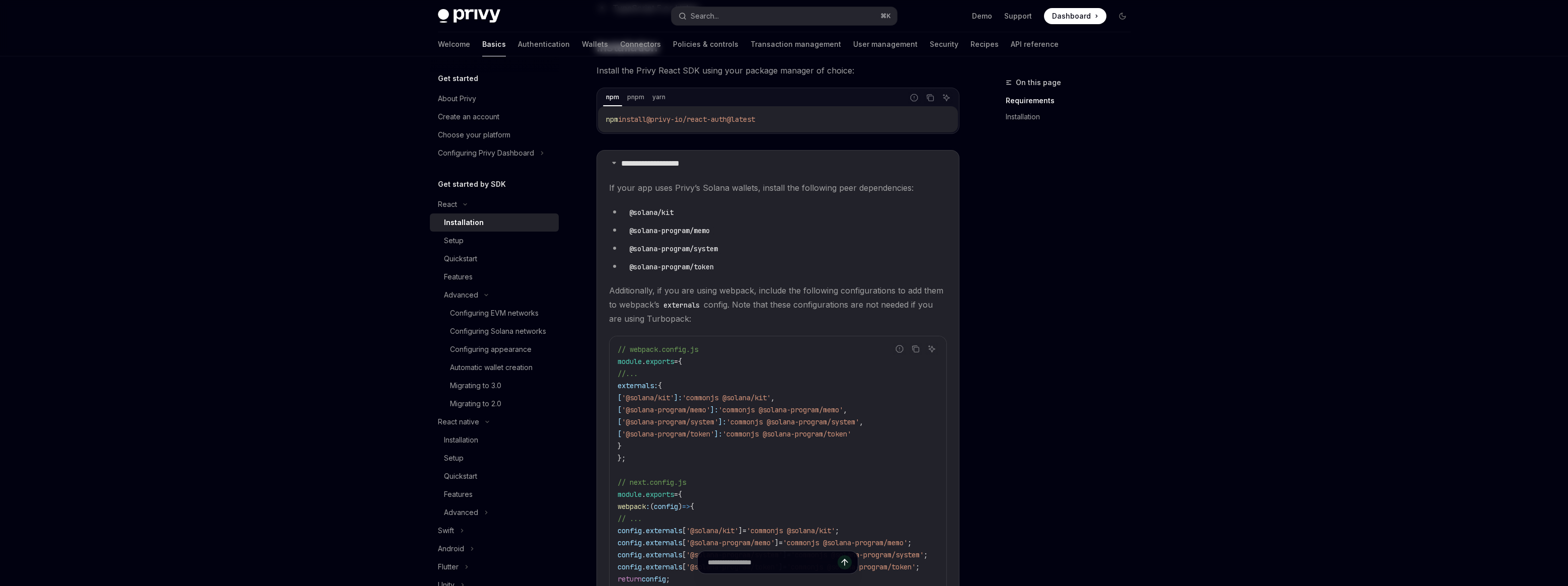
scroll to position [221, 0]
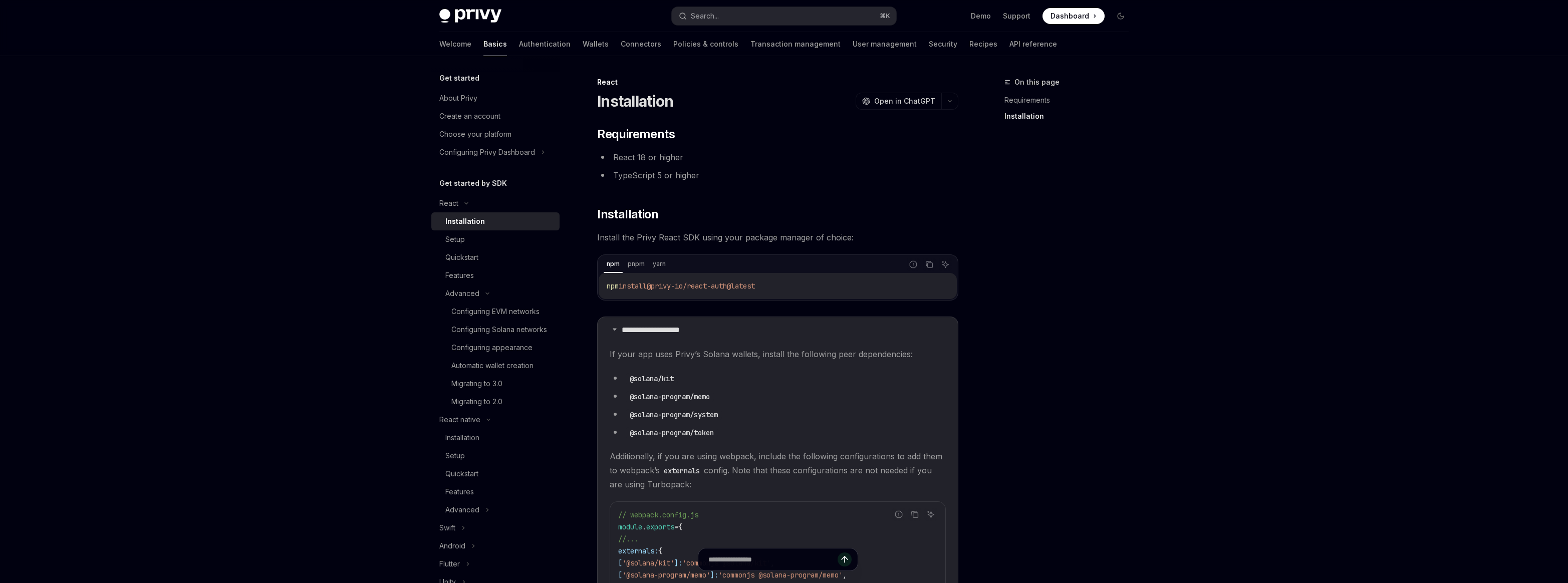
scroll to position [310, 0]
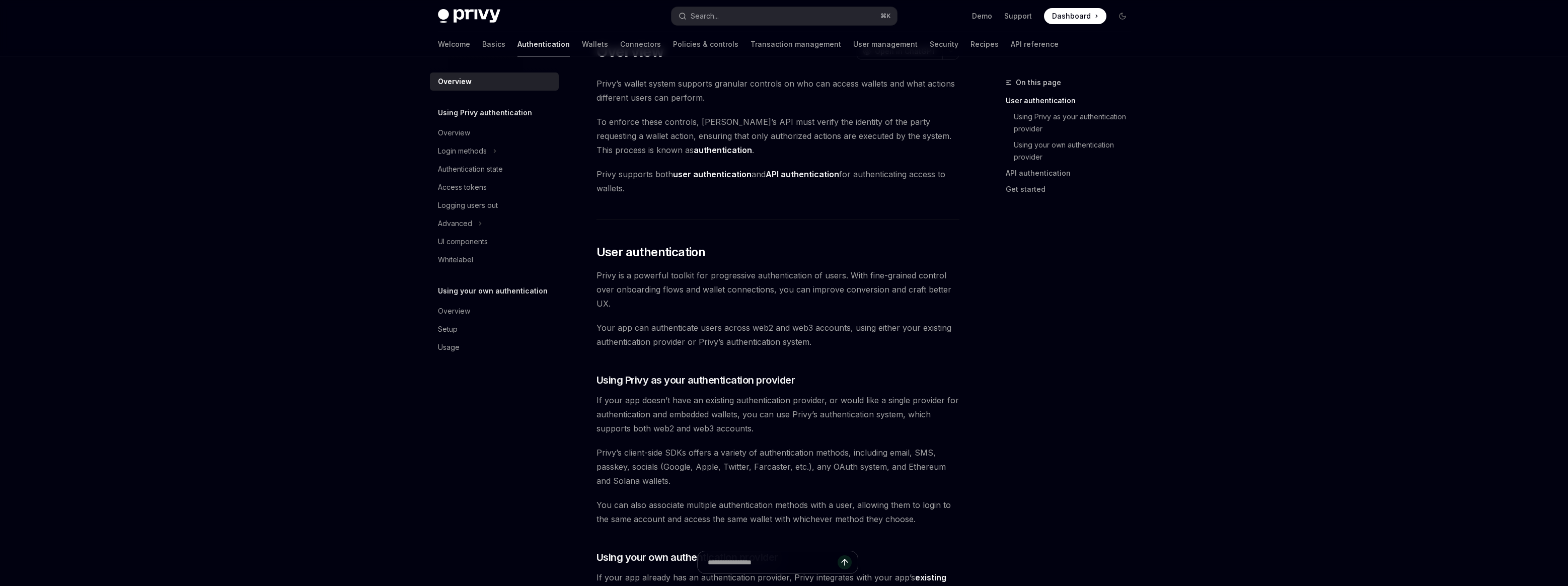
scroll to position [3, 0]
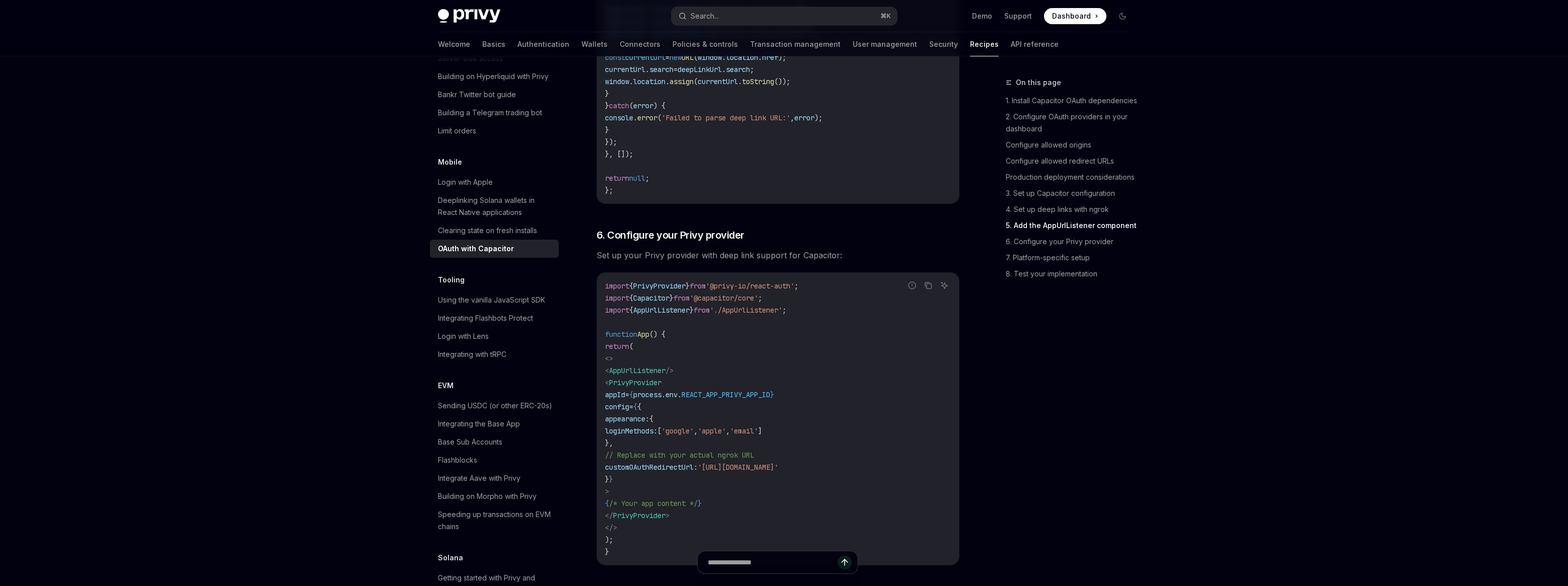
scroll to position [2143, 0]
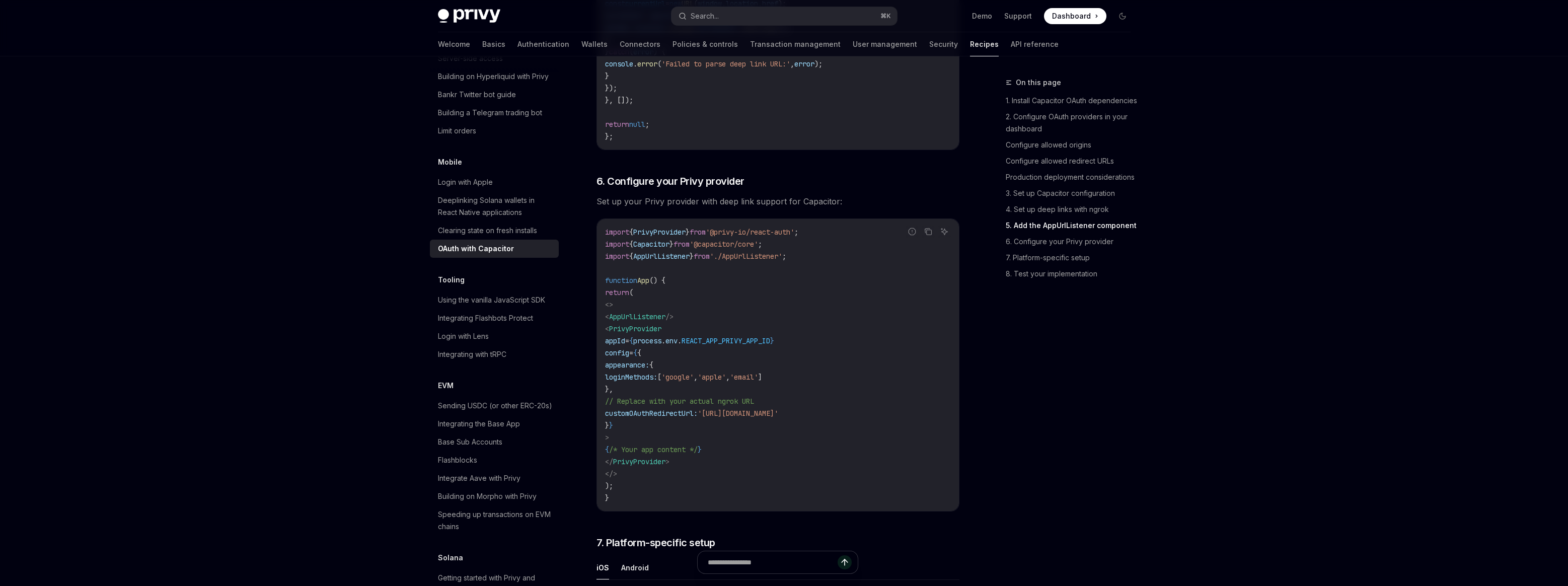
click at [661, 333] on span "PrivyProvider" at bounding box center [635, 328] width 53 height 9
click at [682, 237] on span "PrivyProvider" at bounding box center [659, 232] width 53 height 9
click at [752, 237] on span "'@privy-io/react-auth'" at bounding box center [750, 232] width 89 height 9
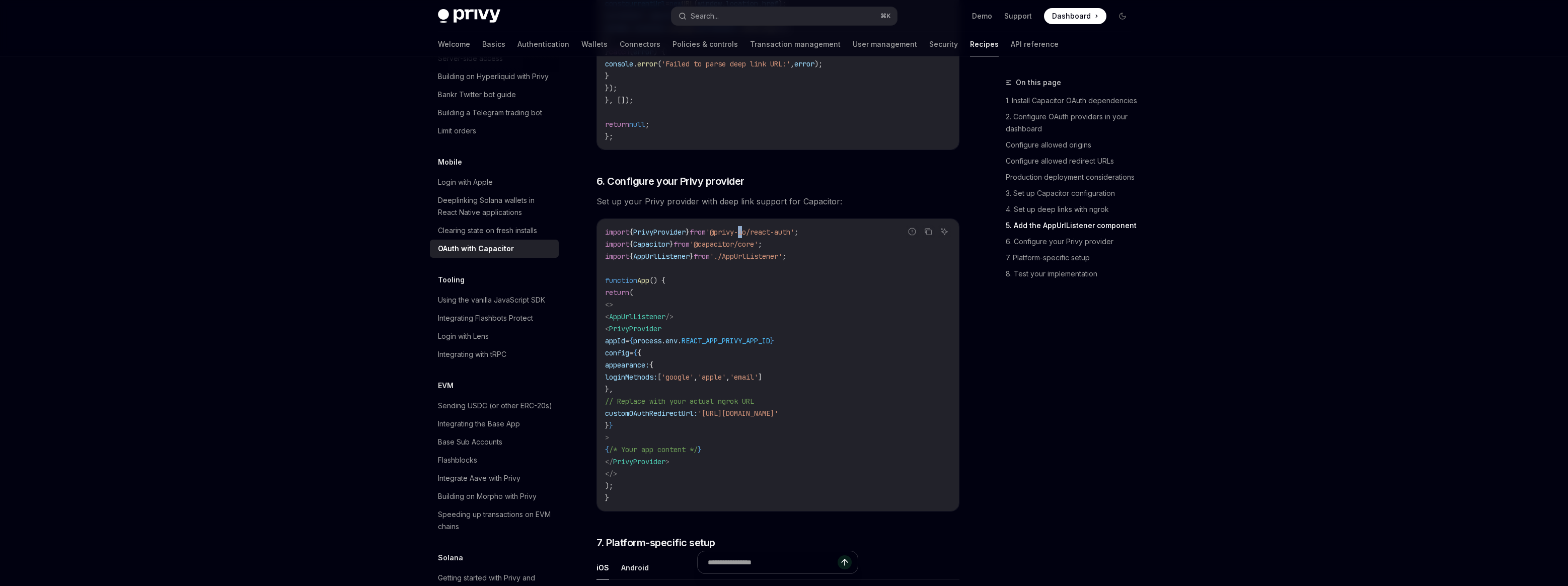
click at [752, 237] on span "'@privy-io/react-auth'" at bounding box center [750, 232] width 89 height 9
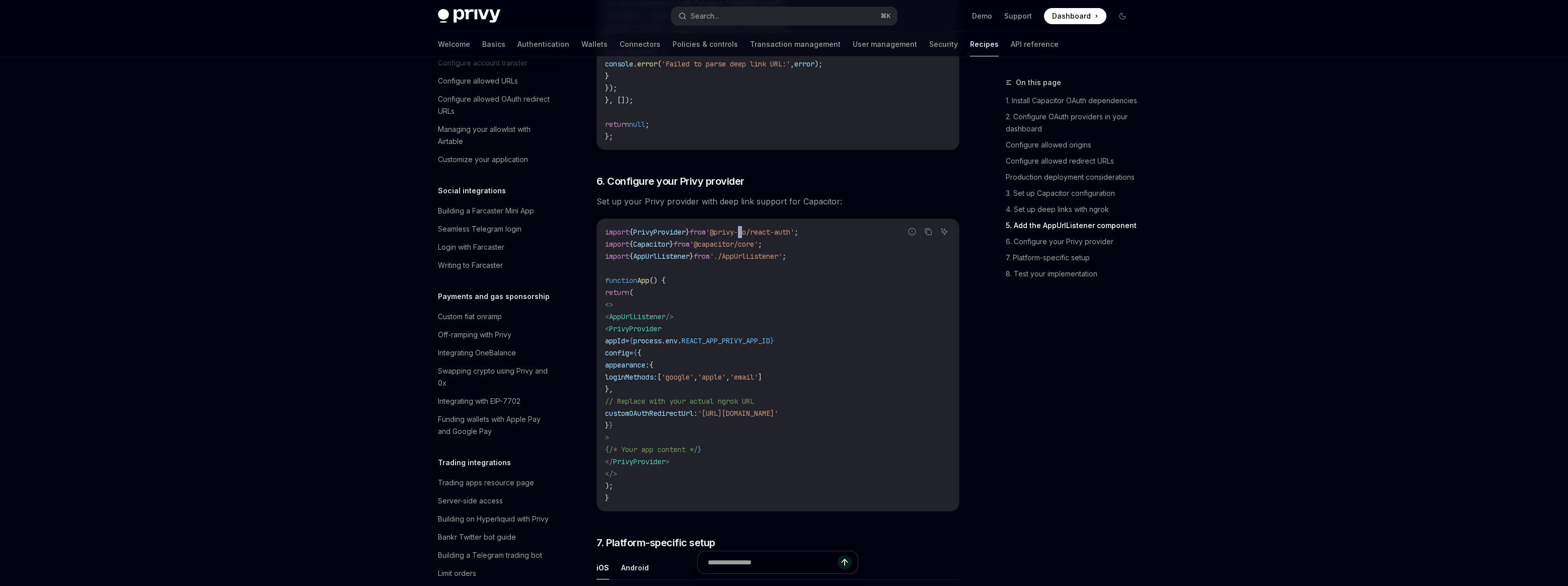
scroll to position [0, 0]
click at [517, 46] on link "Authentication" at bounding box center [543, 45] width 52 height 24
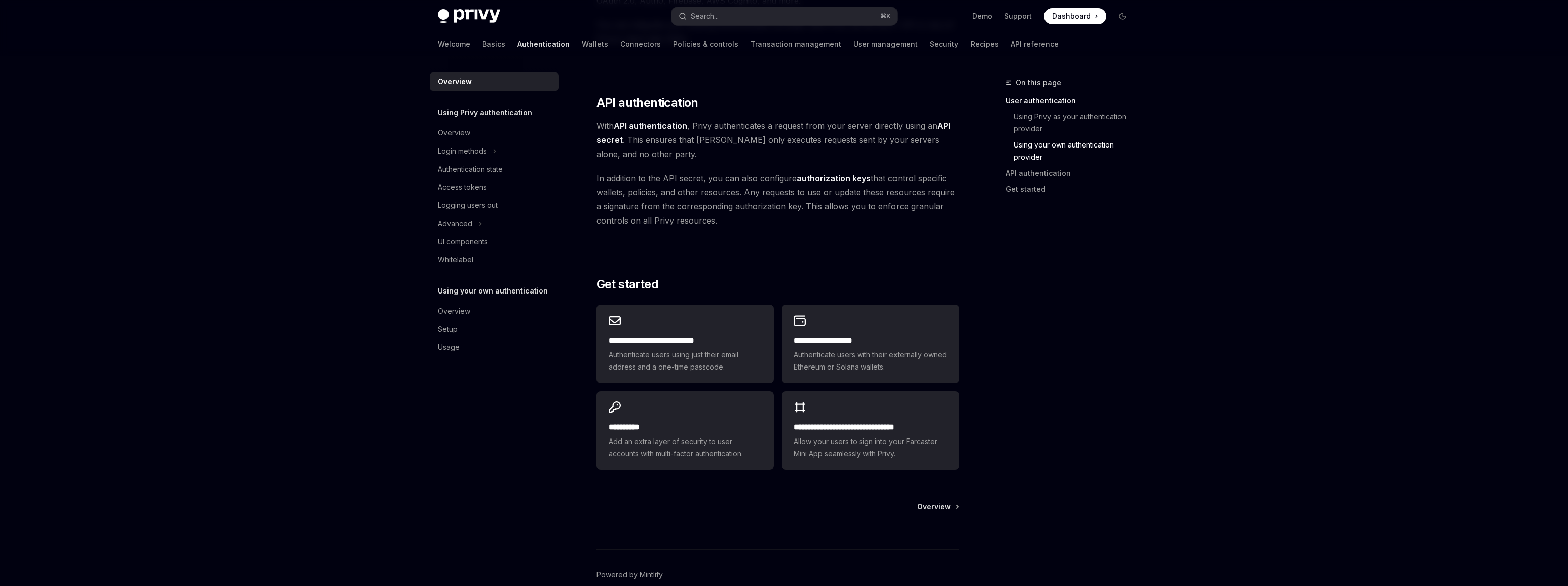
scroll to position [661, 0]
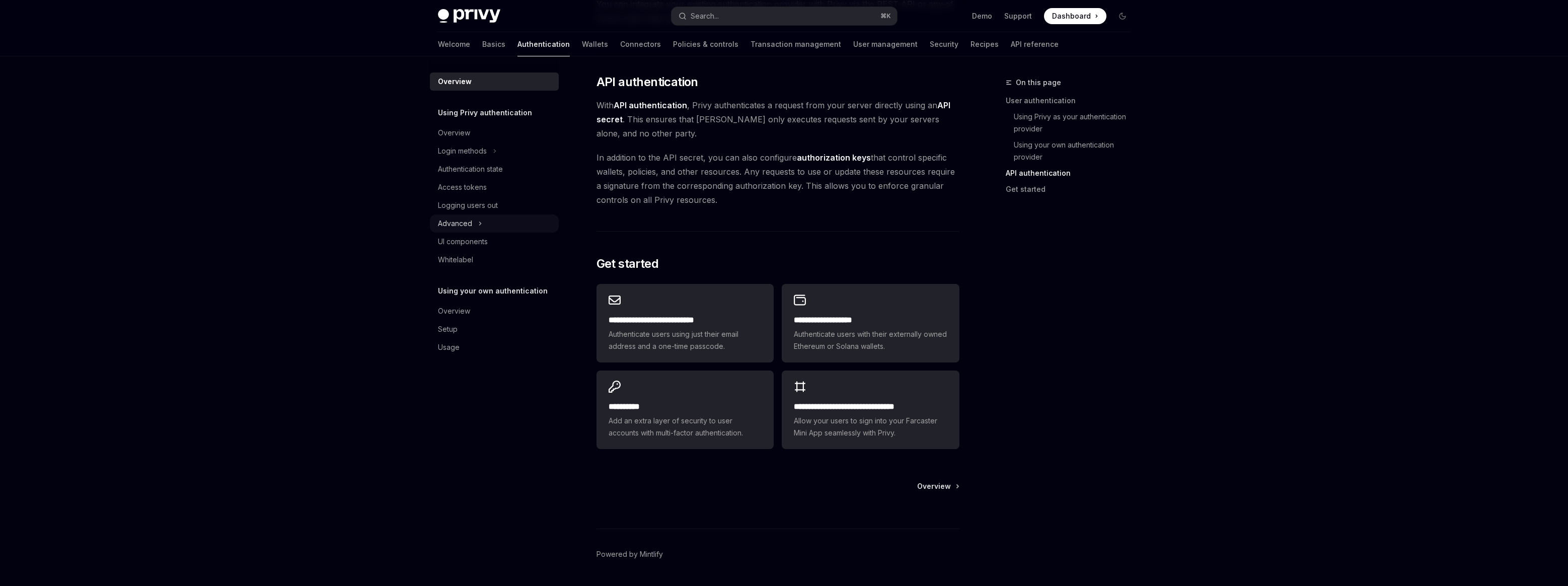
click at [480, 220] on icon at bounding box center [480, 224] width 4 height 12
click at [484, 150] on div "Login methods" at bounding box center [462, 151] width 49 height 12
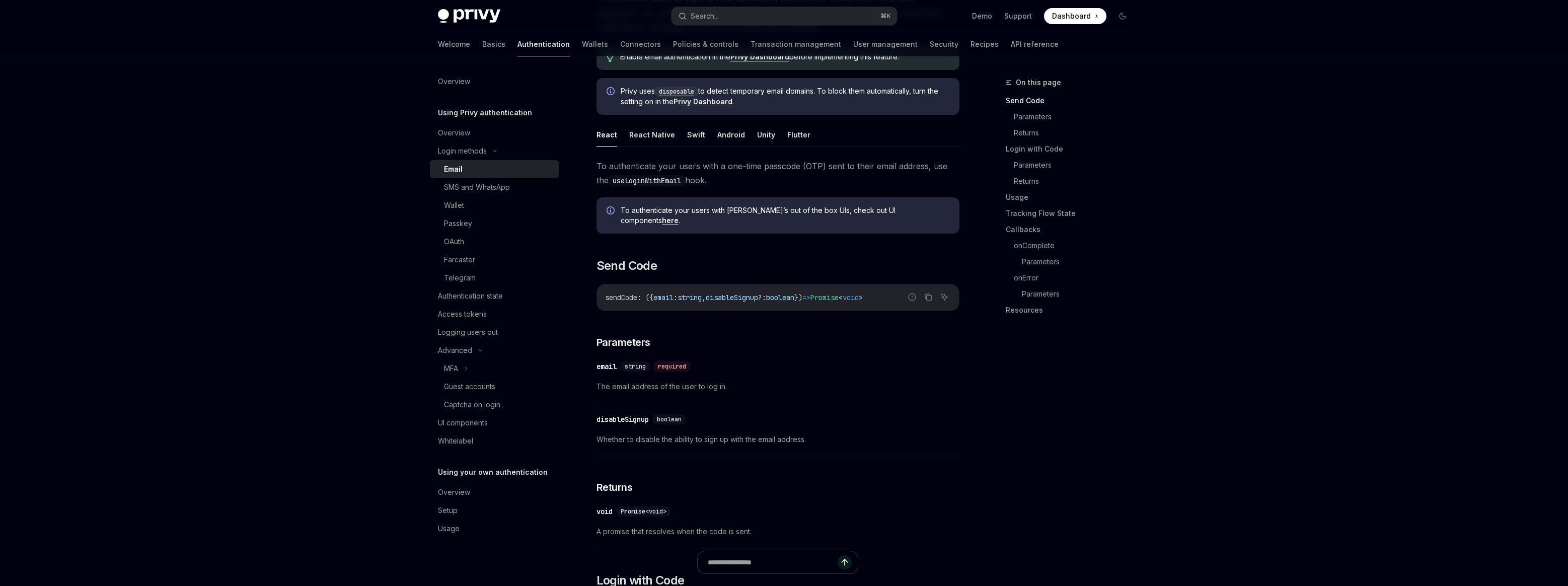
scroll to position [143, 0]
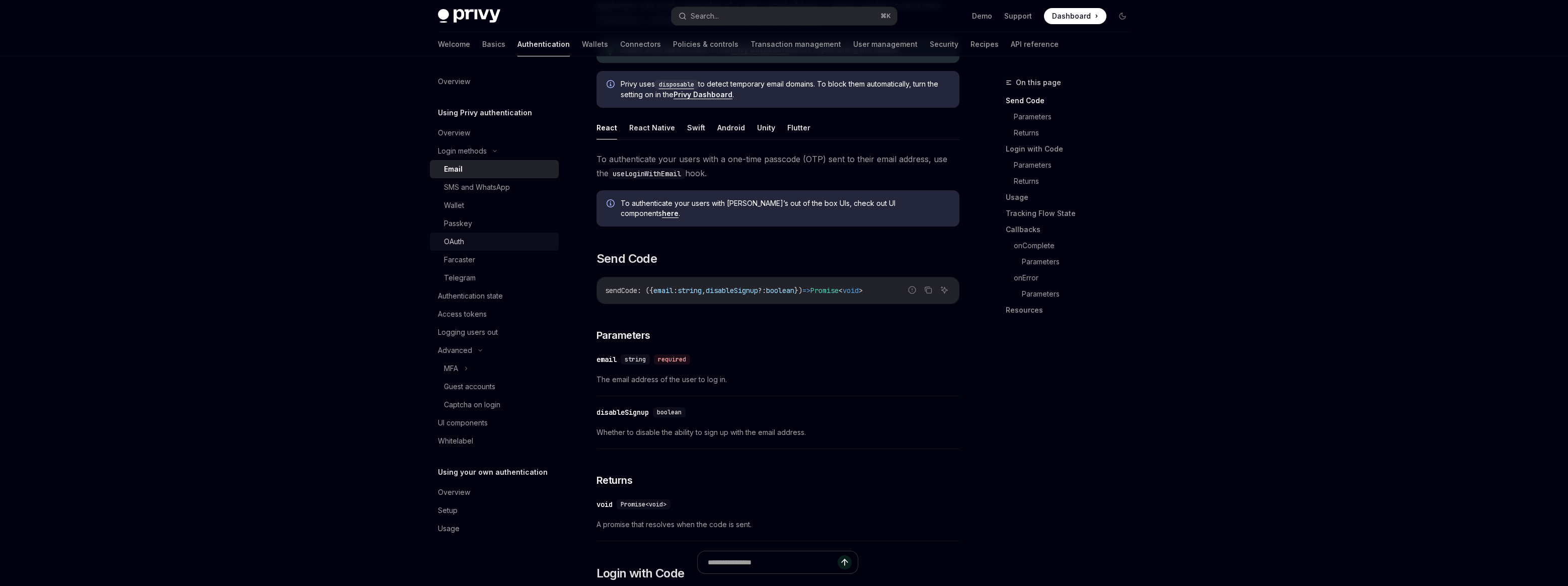
click at [491, 243] on div "OAuth" at bounding box center [498, 242] width 109 height 12
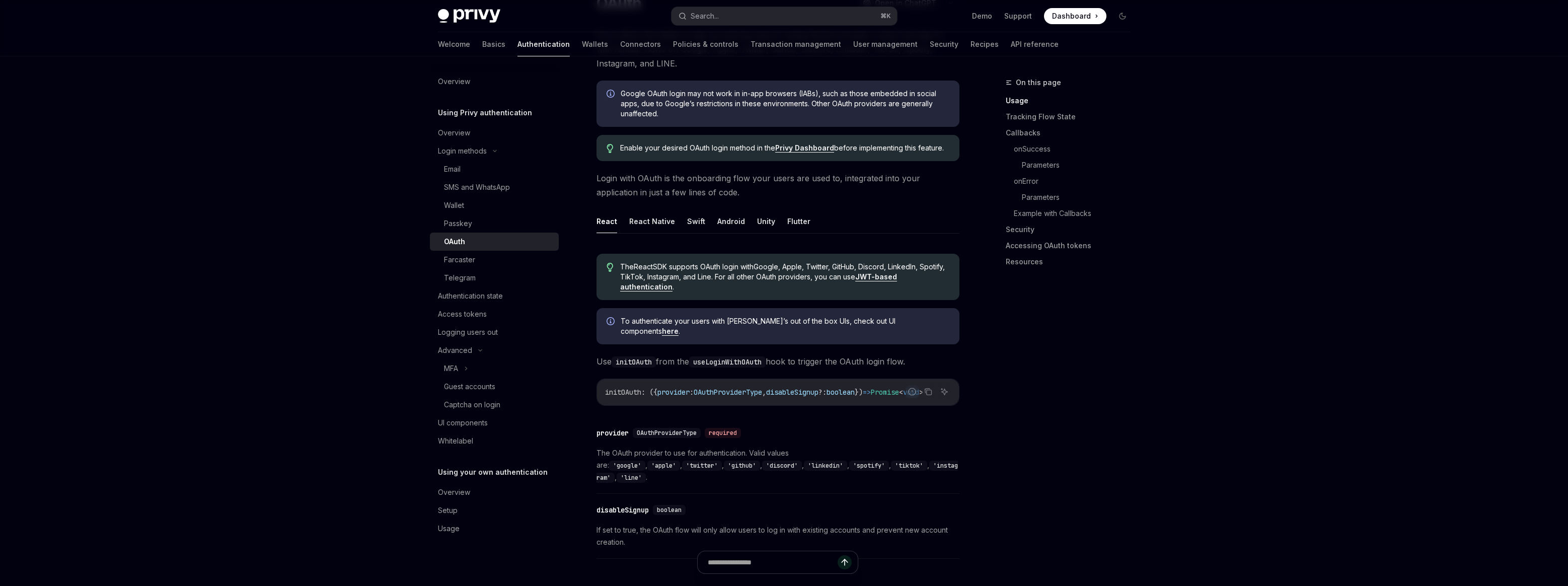
scroll to position [119, 0]
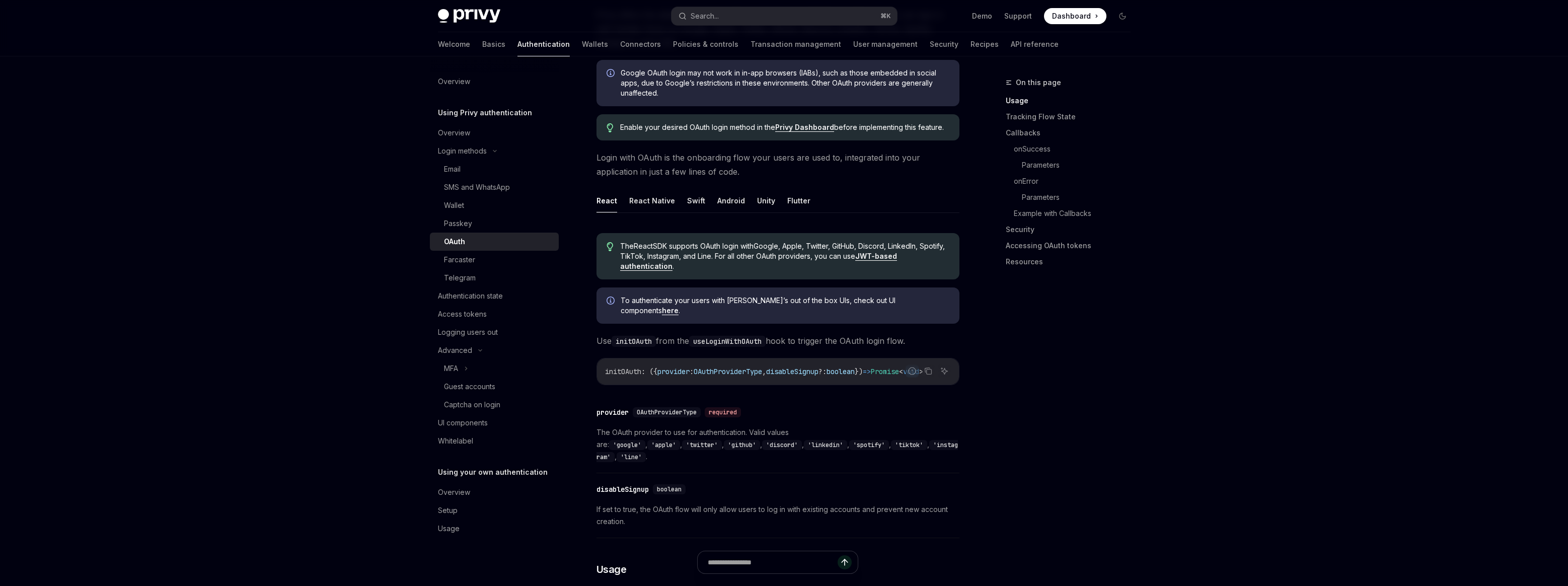
drag, startPoint x: 764, startPoint y: 374, endPoint x: 837, endPoint y: 373, distance: 73.0
click at [837, 373] on div "initOAuth : ({ provider : OAuthProviderType , disableSignup ?: boolean }) => Pr…" at bounding box center [778, 371] width 362 height 26
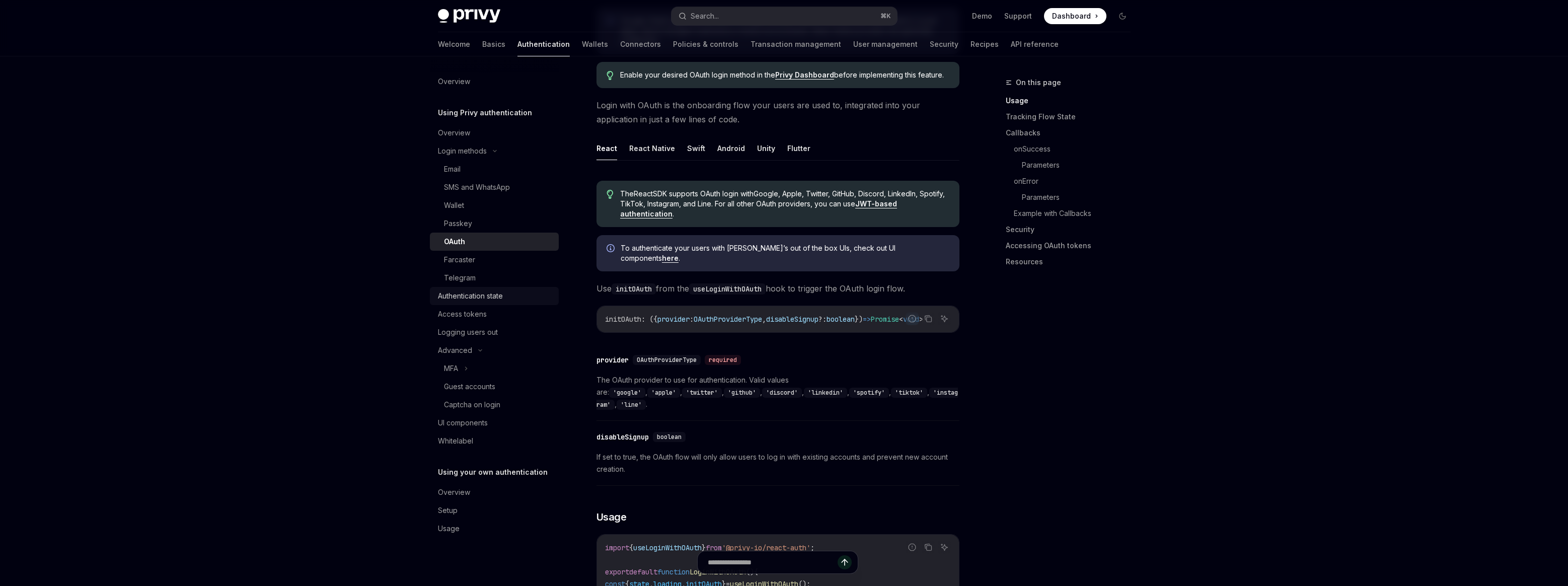
scroll to position [196, 0]
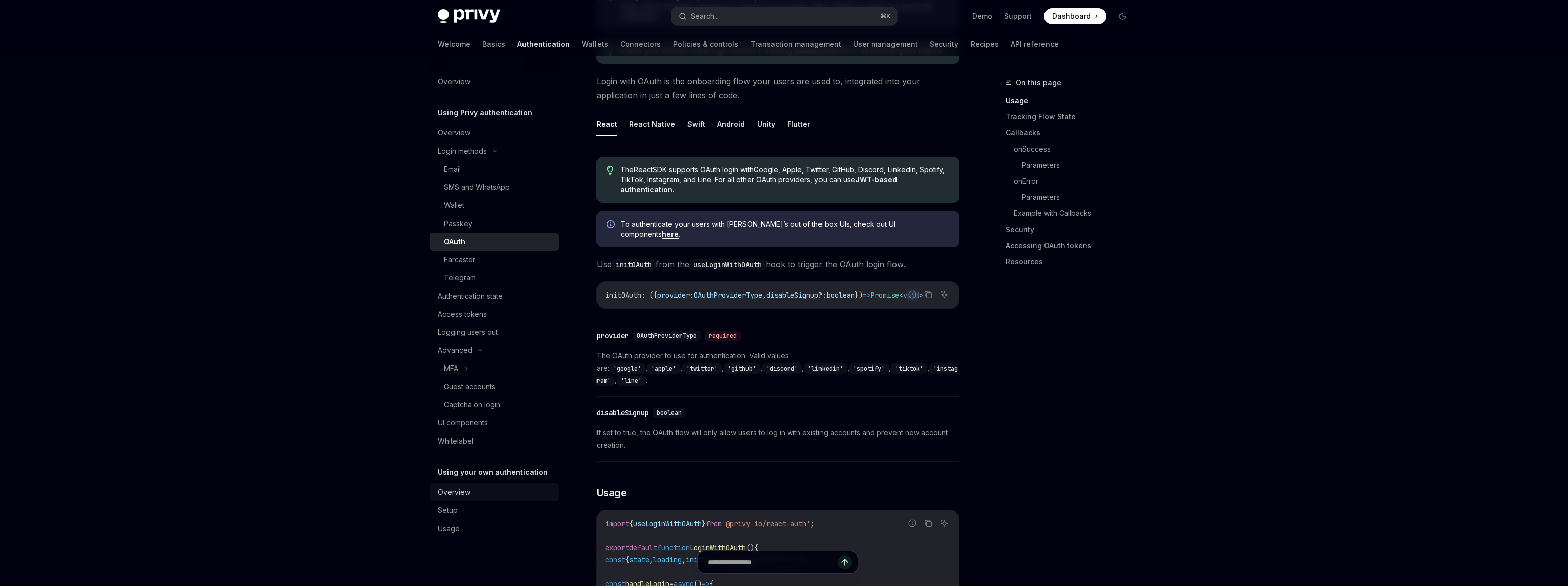
click at [487, 488] on div "Overview" at bounding box center [495, 492] width 115 height 12
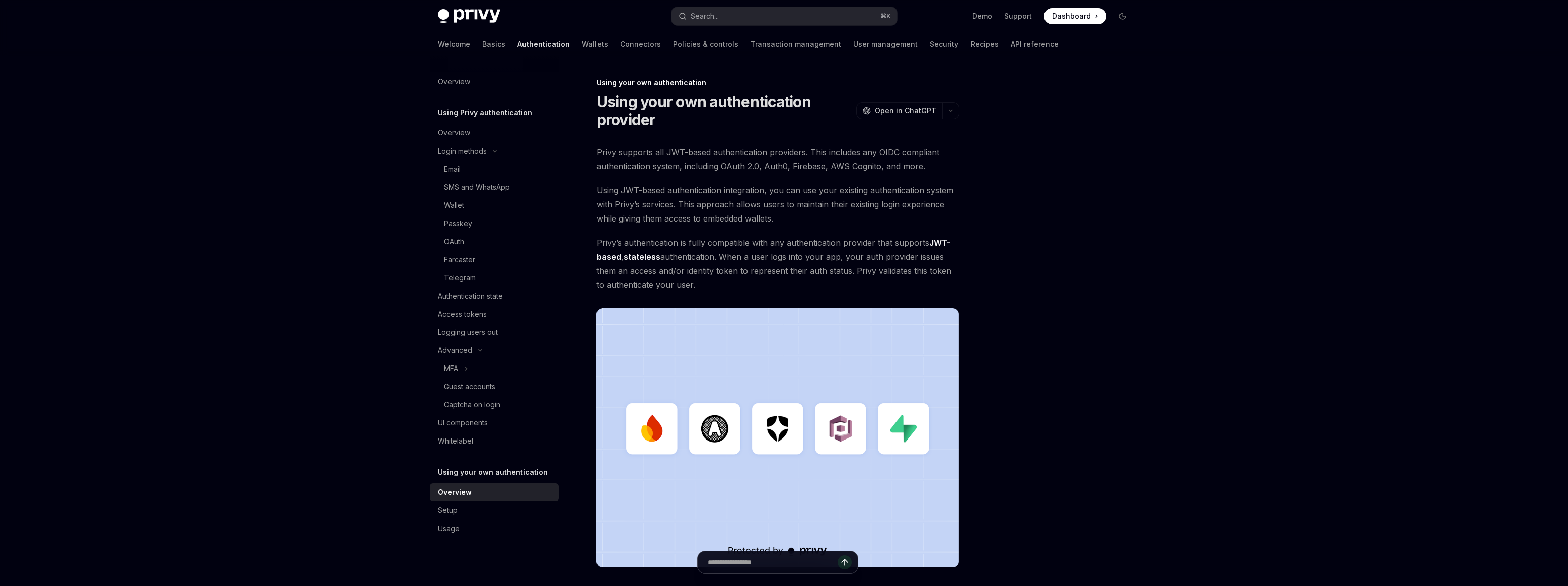
scroll to position [144, 0]
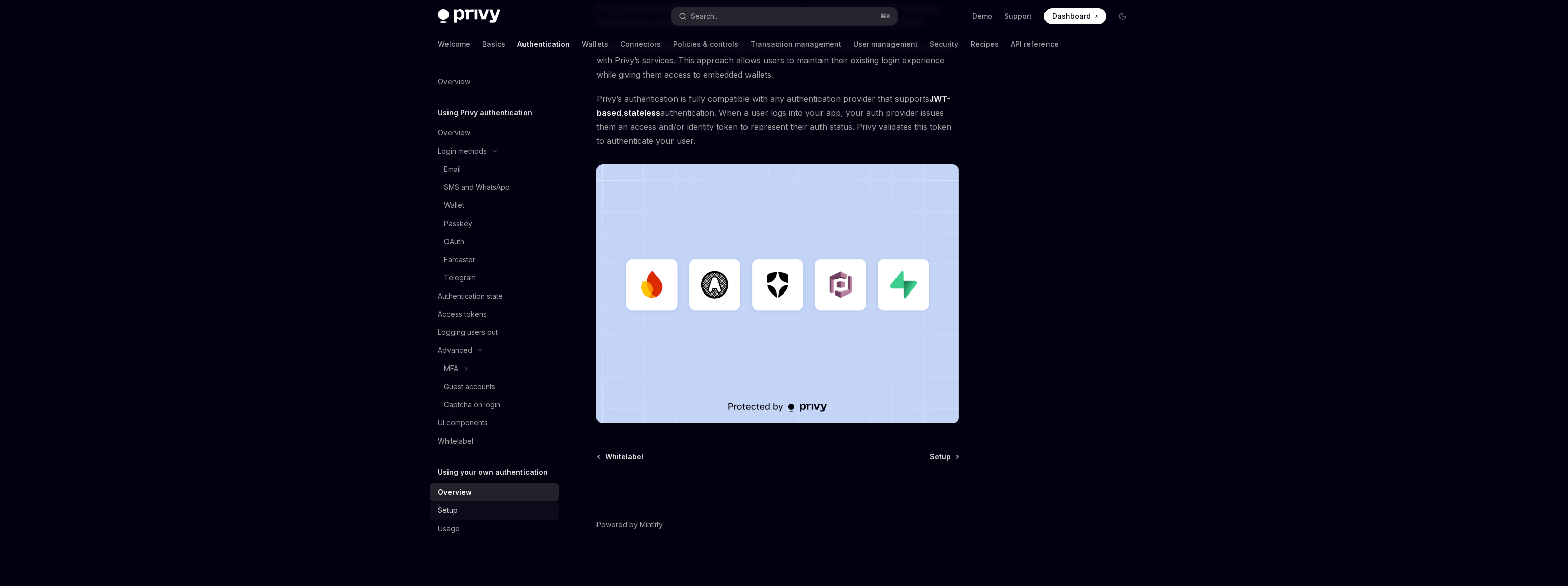
click at [484, 511] on div "Setup" at bounding box center [495, 511] width 115 height 12
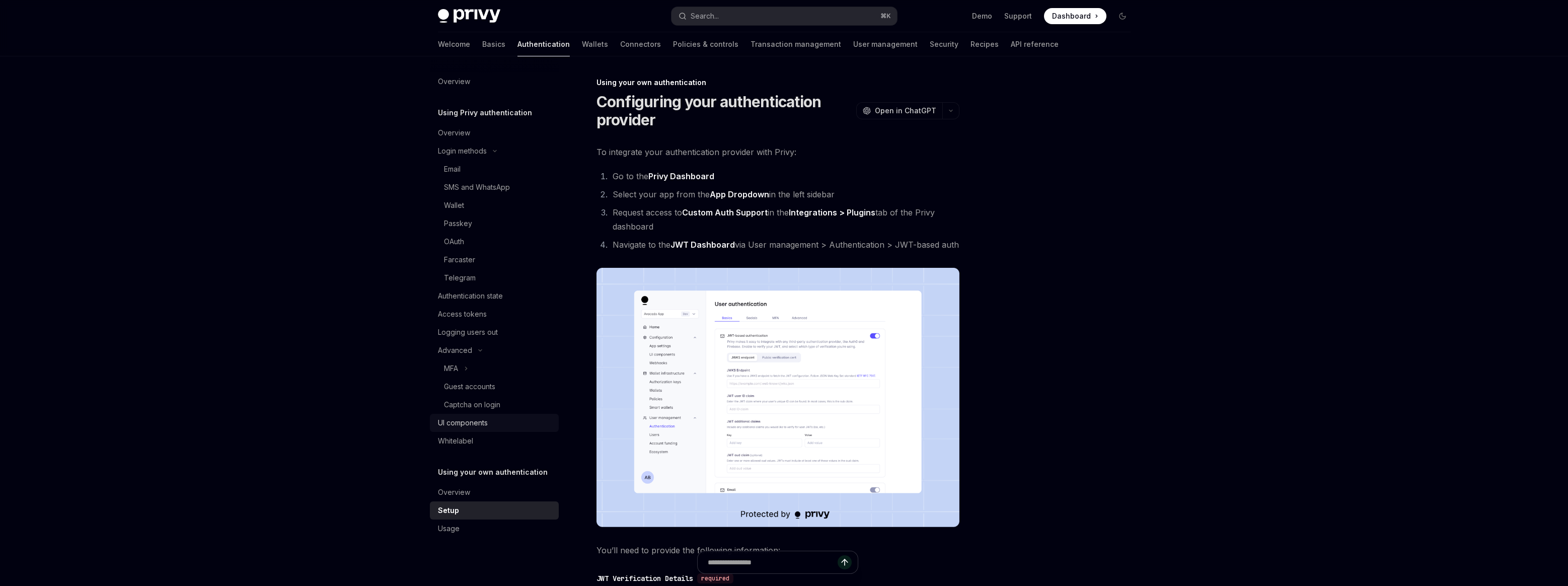
click at [485, 420] on div "UI components" at bounding box center [462, 423] width 50 height 12
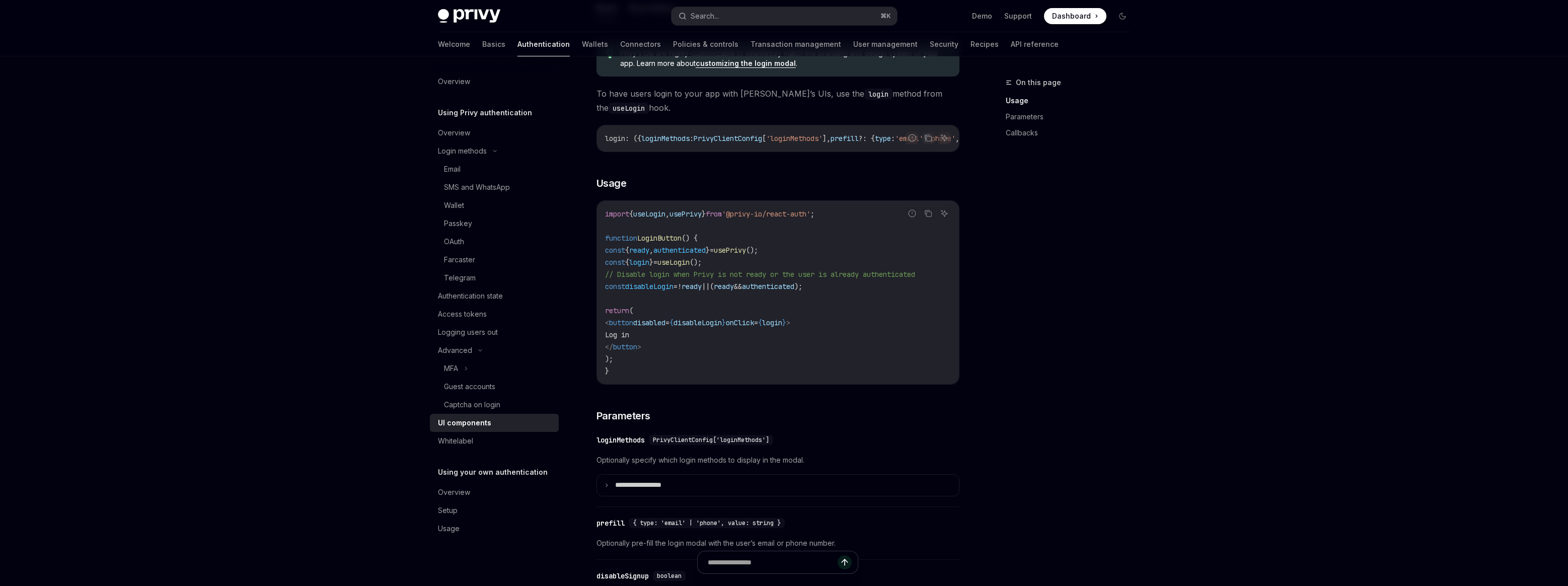
scroll to position [583, 0]
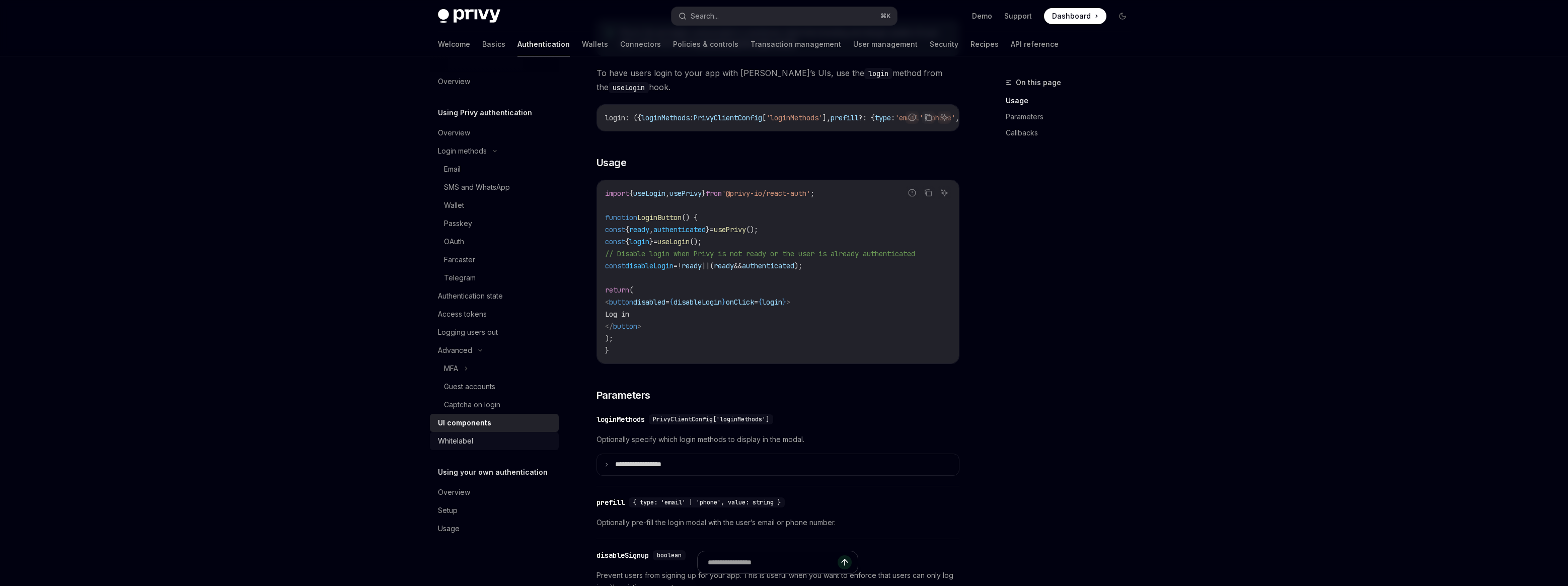
click at [492, 445] on div "Whitelabel" at bounding box center [495, 441] width 115 height 12
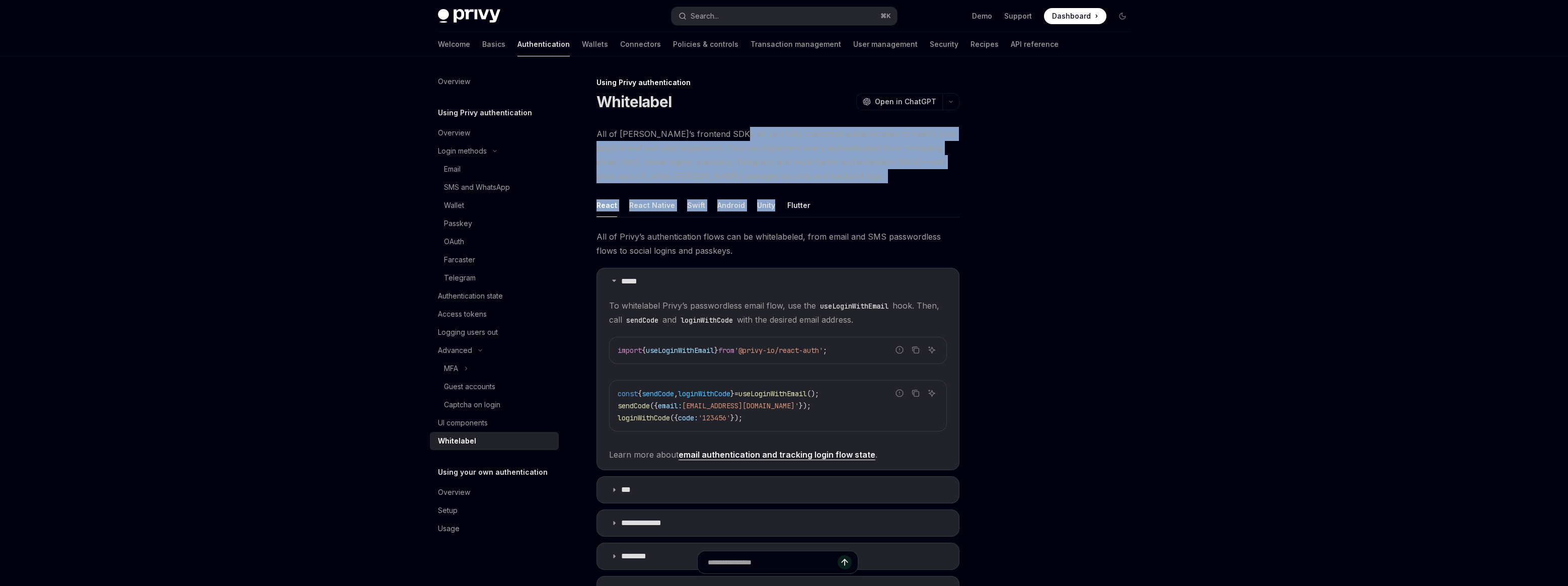
drag, startPoint x: 725, startPoint y: 131, endPoint x: 835, endPoint y: 184, distance: 122.1
click at [835, 184] on div "All of Privy’s frontend SDKs let you fully customize authentication to match yo…" at bounding box center [777, 384] width 363 height 516
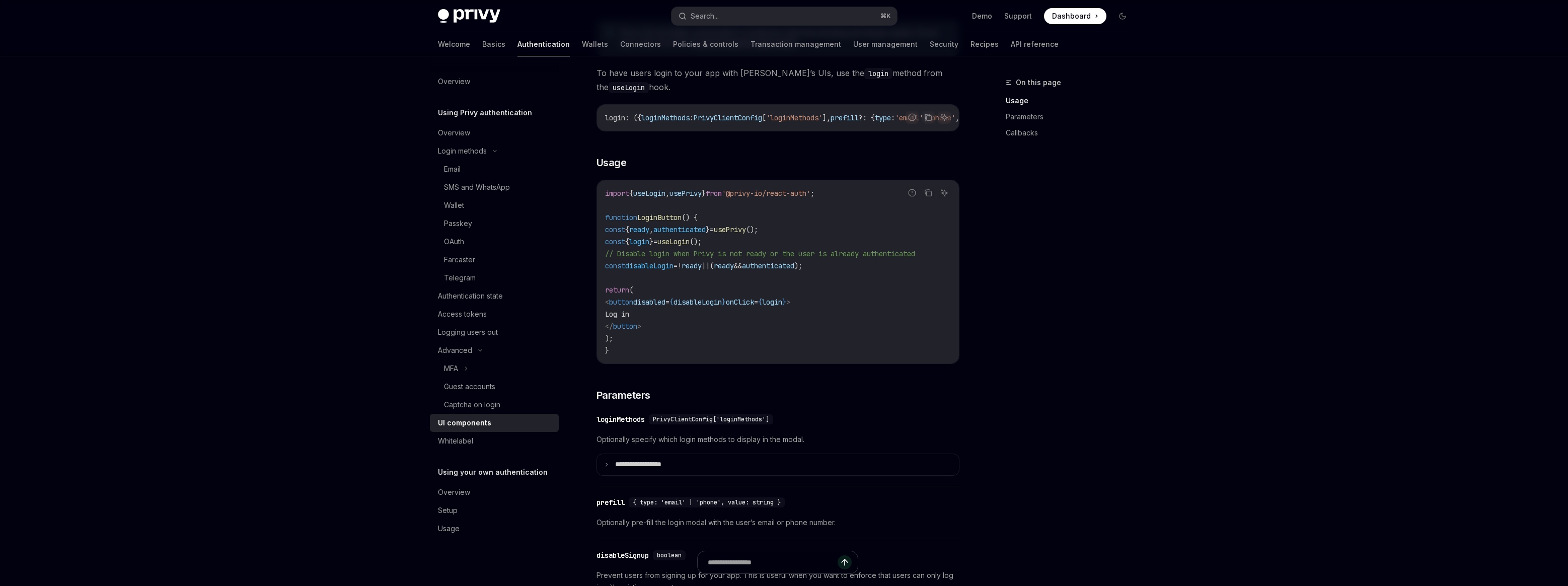
type textarea "*"
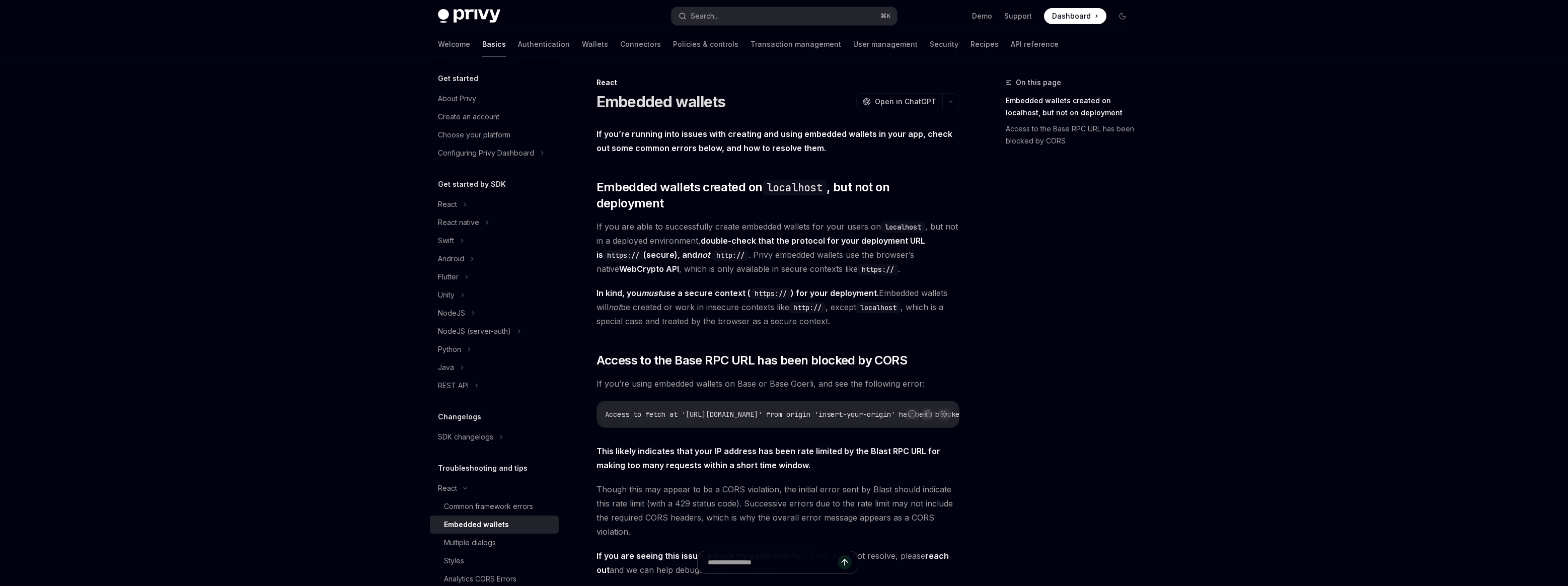
click at [464, 17] on img at bounding box center [469, 16] width 62 height 14
type textarea "*"
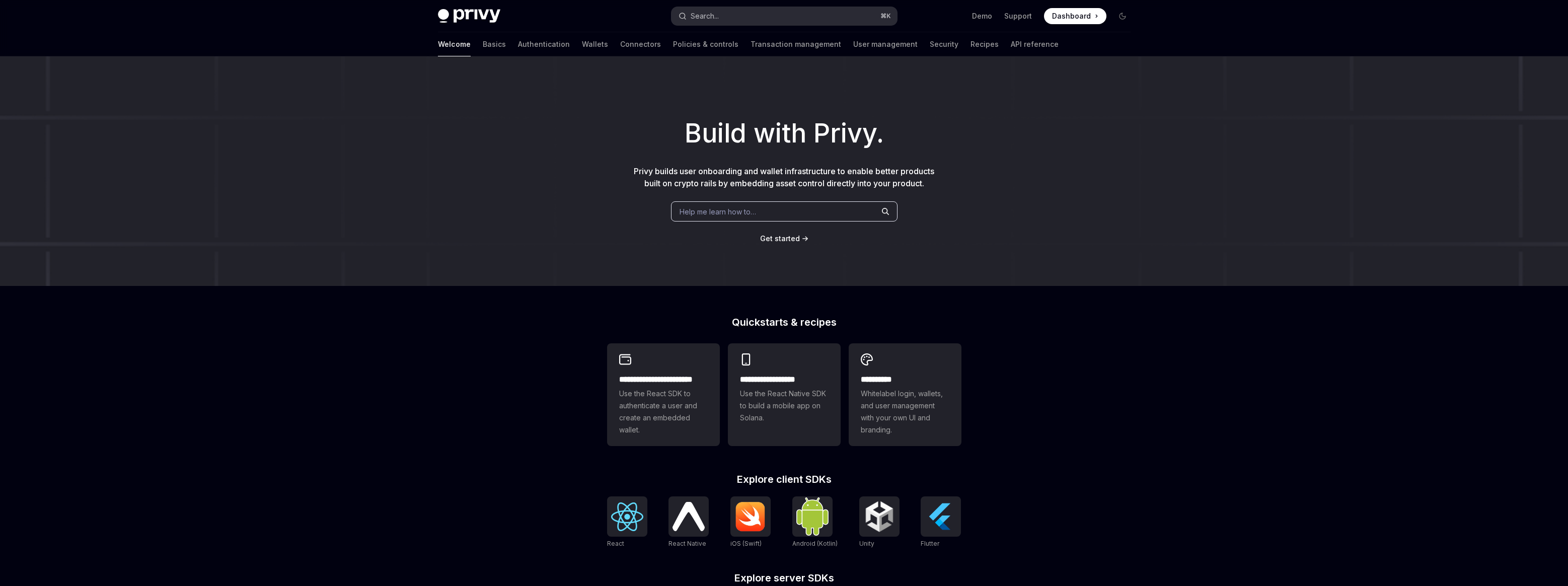
click at [712, 17] on div "Search..." at bounding box center [704, 16] width 28 height 12
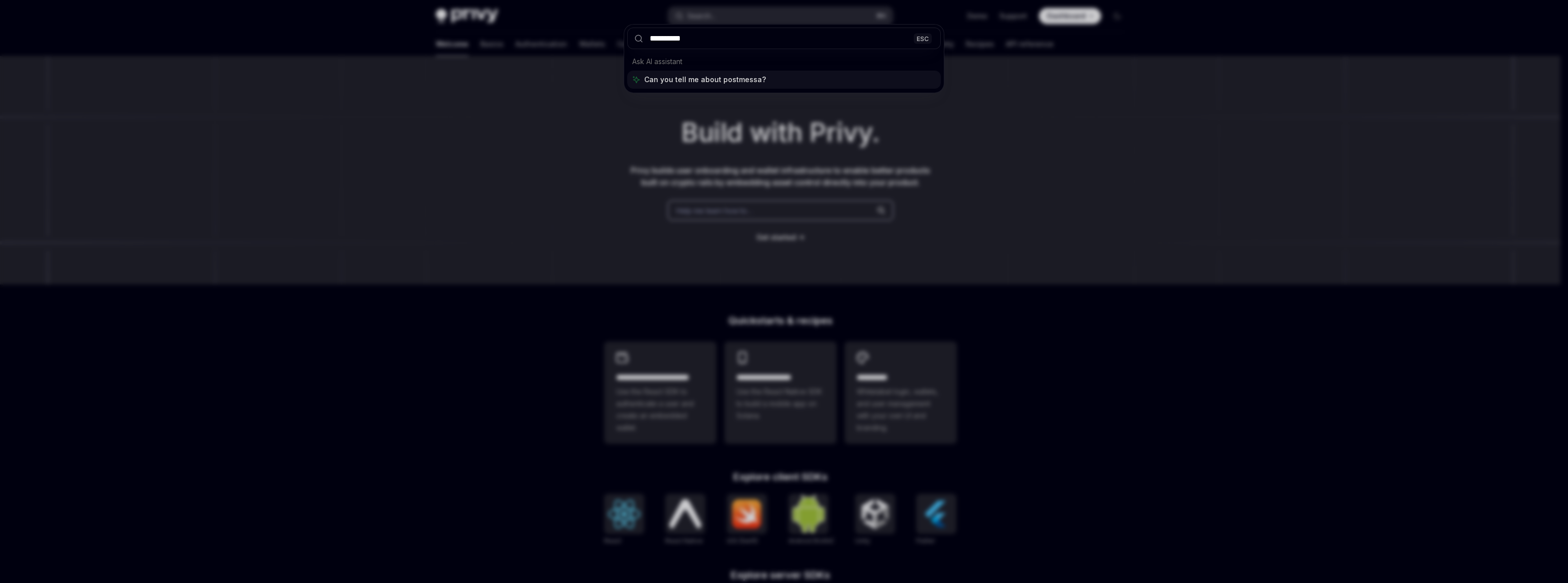
type input "**********"
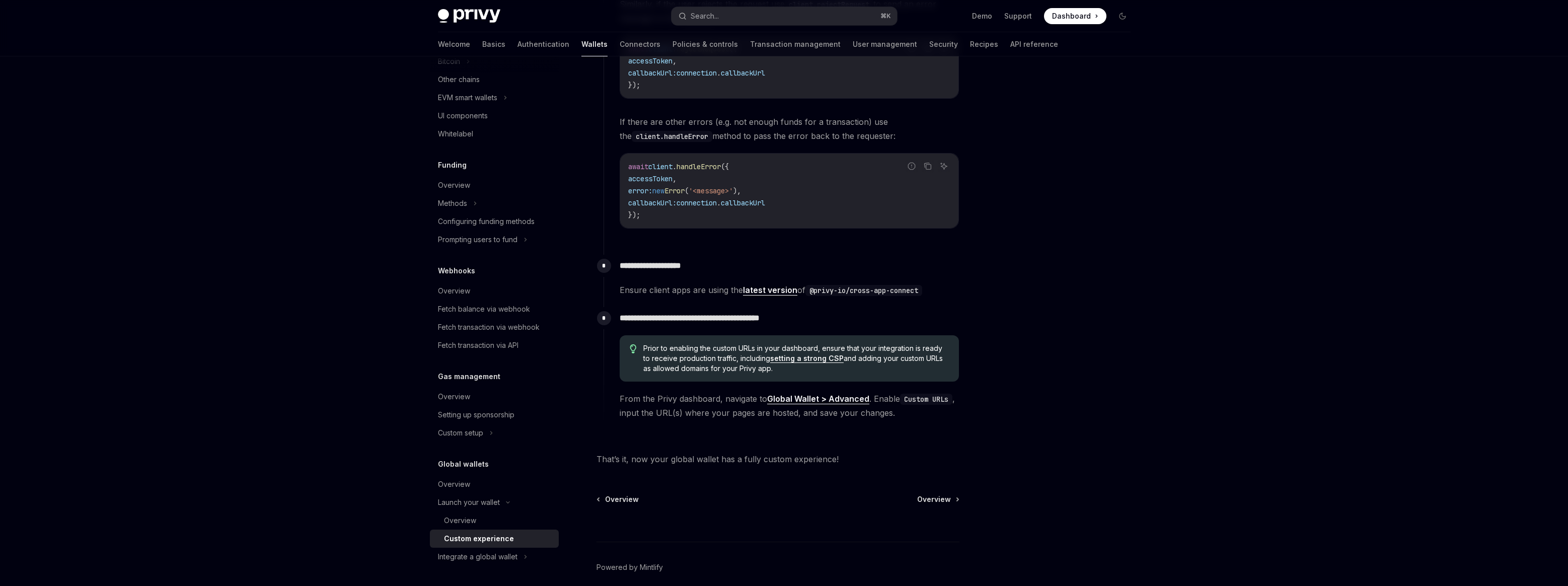
scroll to position [1738, 0]
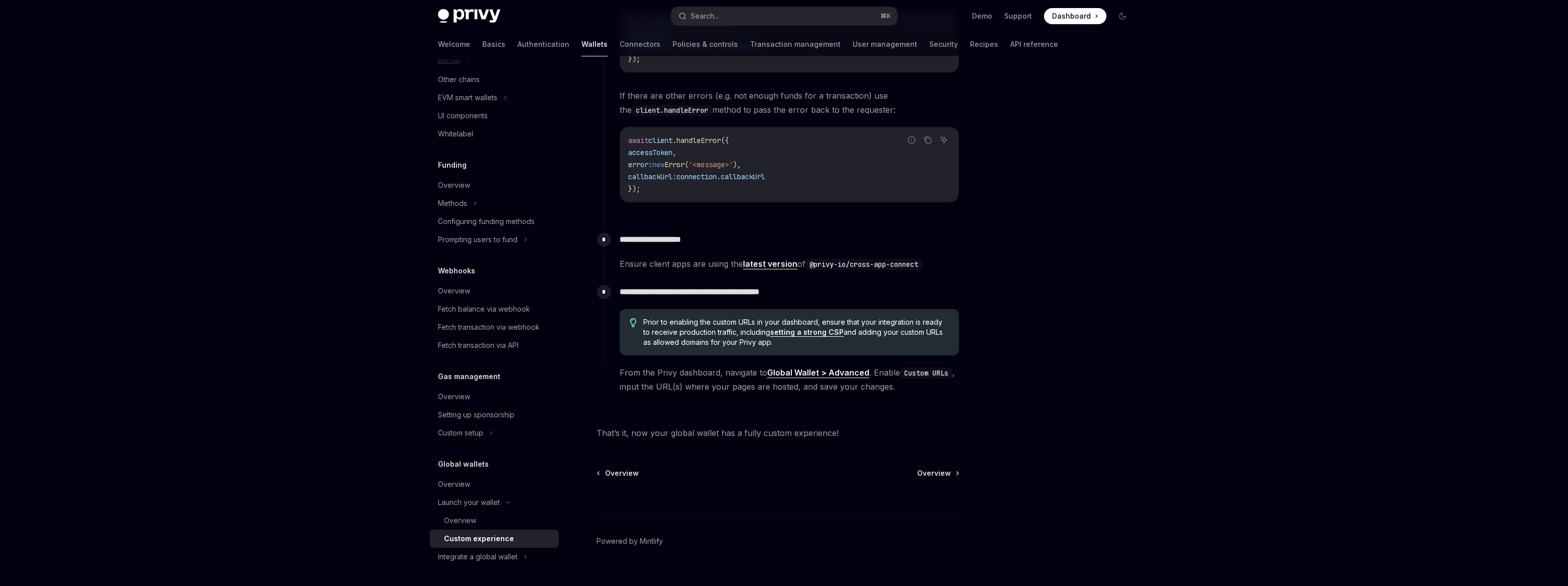
click at [783, 265] on link "latest version" at bounding box center [770, 264] width 54 height 10
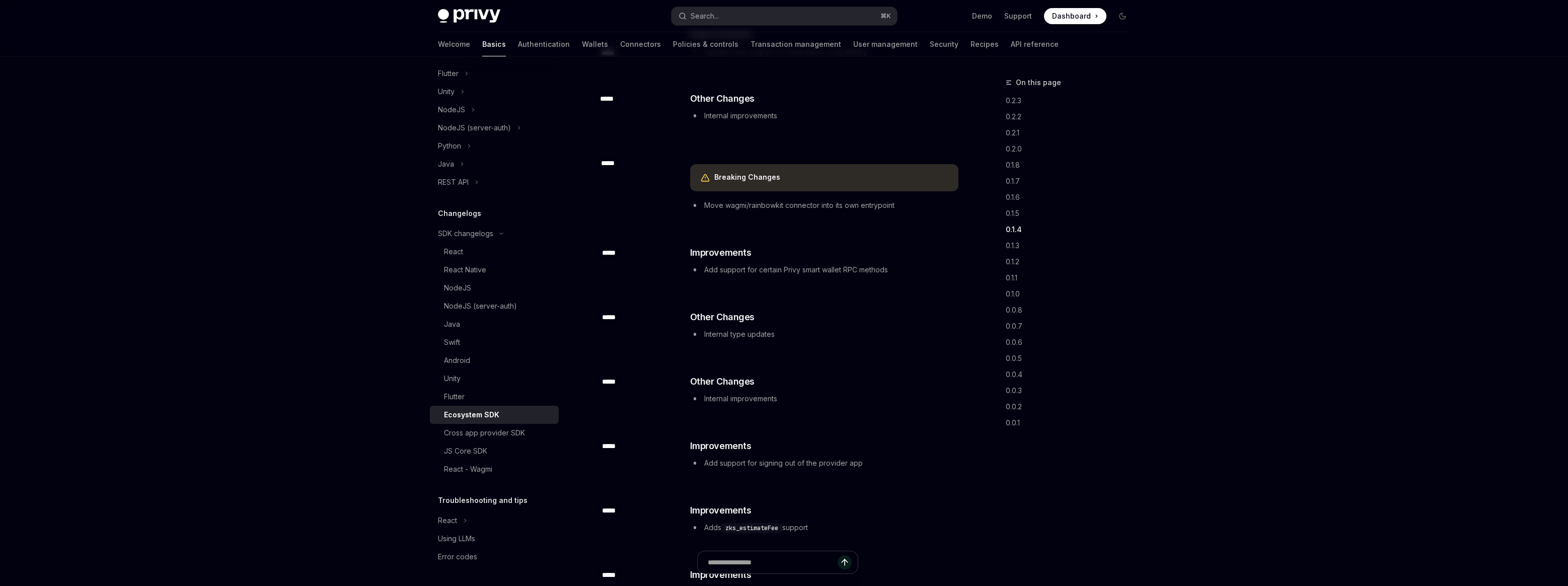
scroll to position [1156, 0]
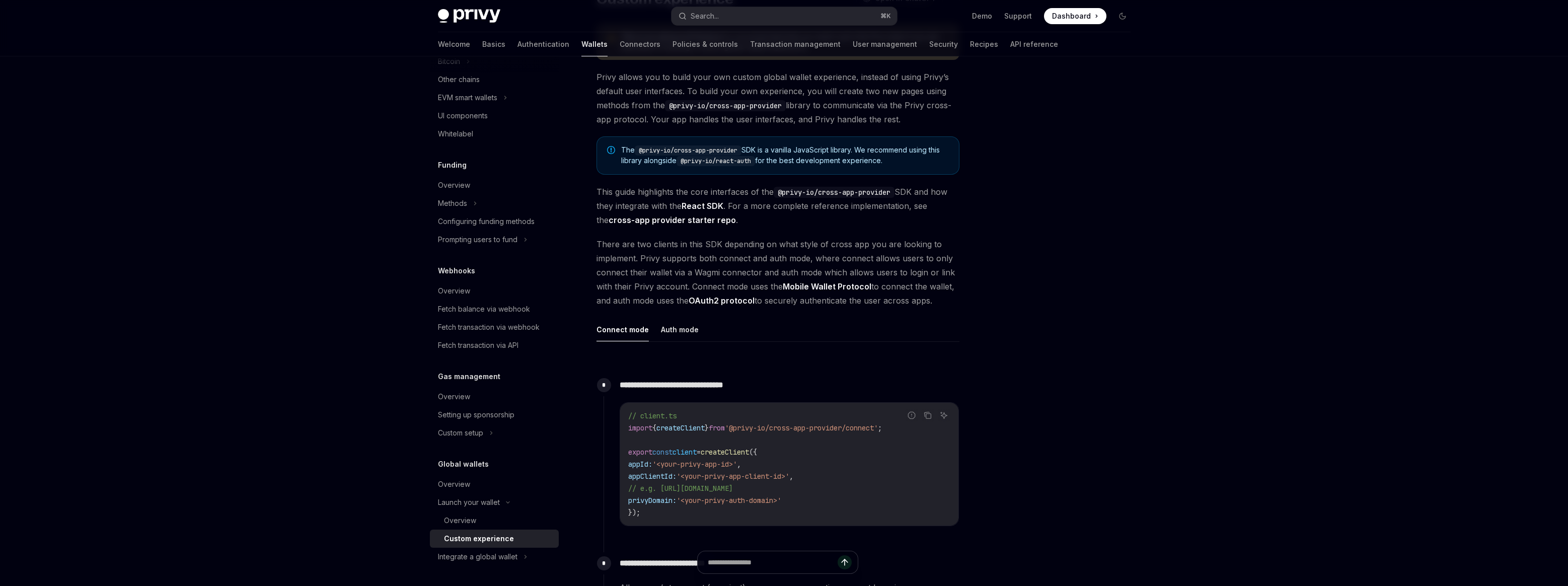
scroll to position [104, 0]
click at [691, 330] on button "Auth mode" at bounding box center [680, 328] width 38 height 24
click at [613, 333] on button "Connect mode" at bounding box center [623, 328] width 53 height 24
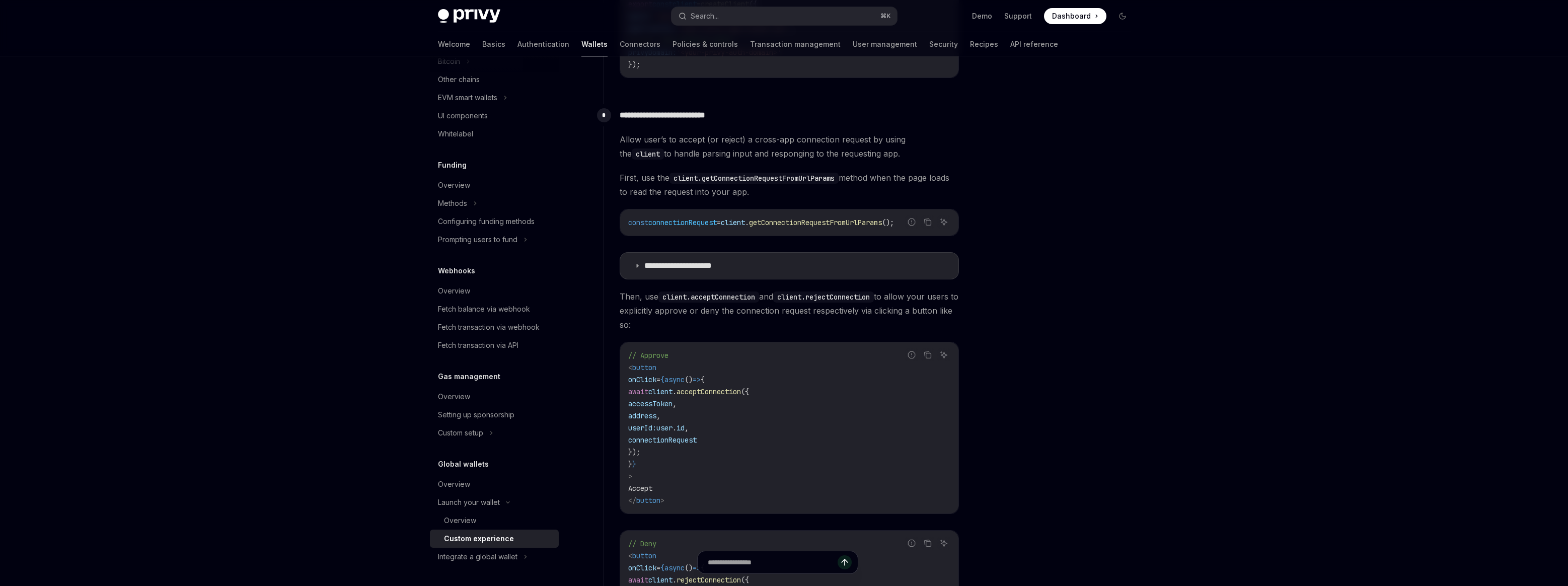
scroll to position [552, 0]
click at [713, 261] on p "**********" at bounding box center [690, 265] width 92 height 10
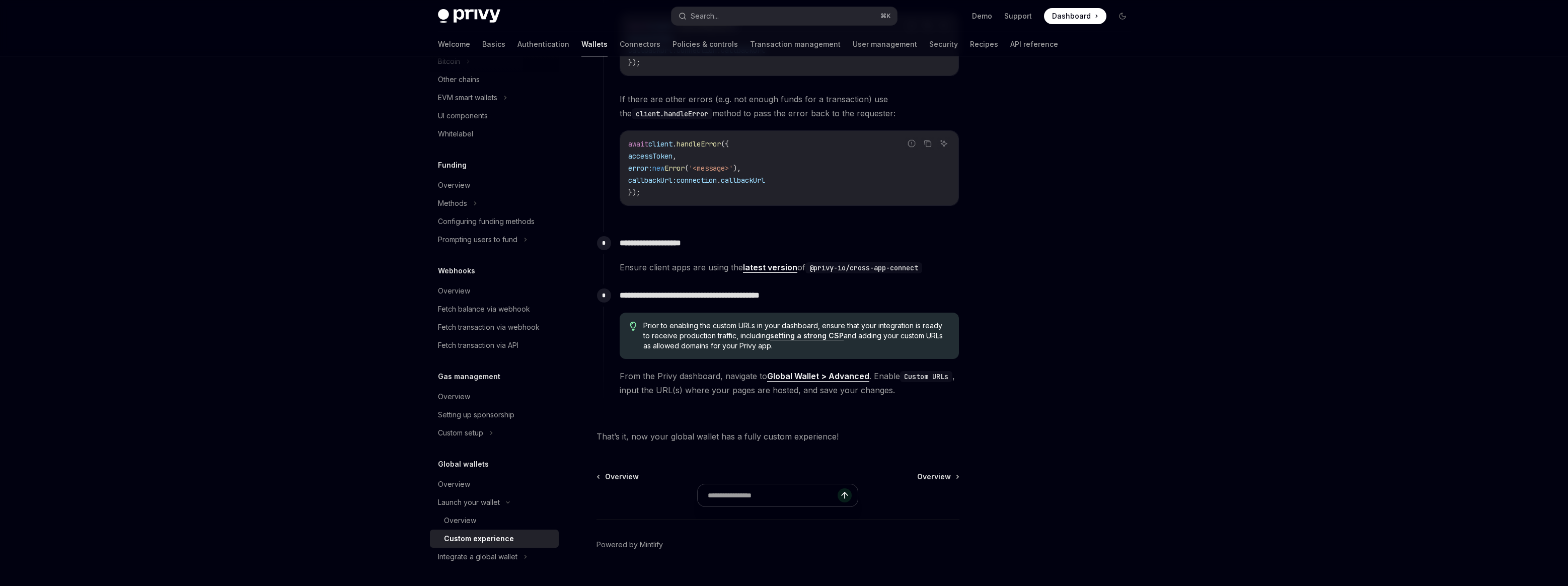
scroll to position [1754, 0]
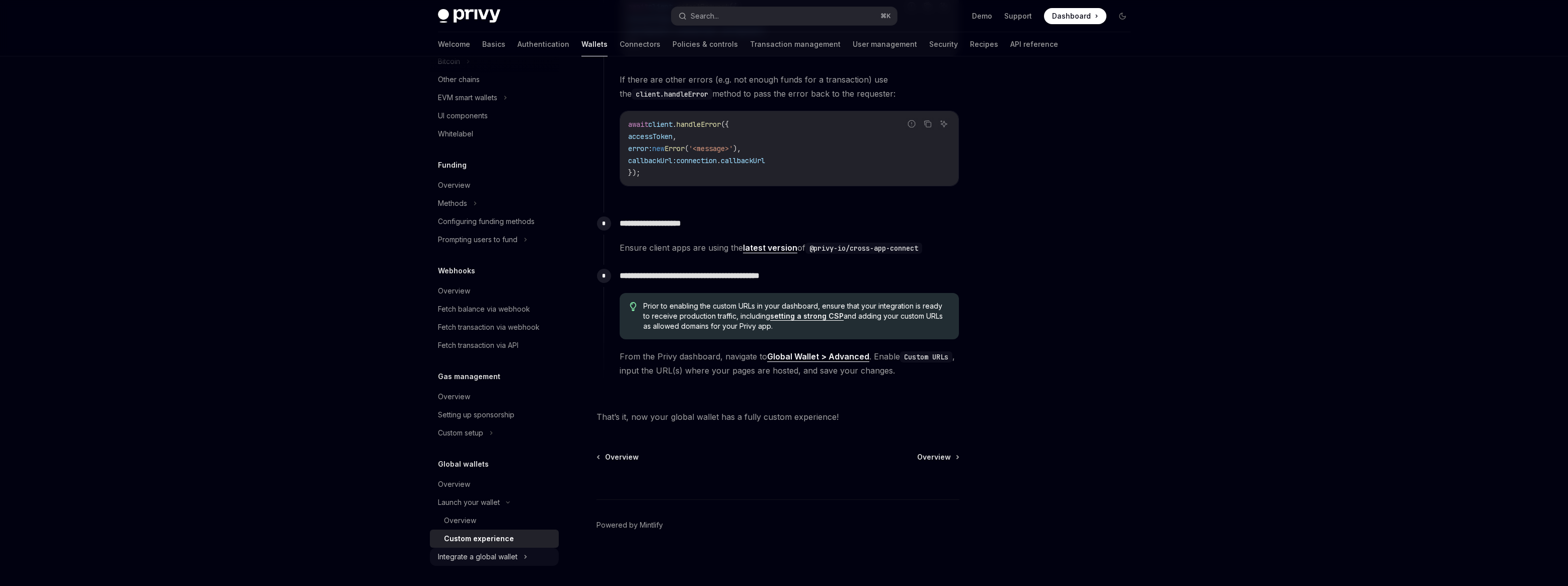
click at [516, 556] on div "Integrate a global wallet" at bounding box center [478, 557] width 80 height 12
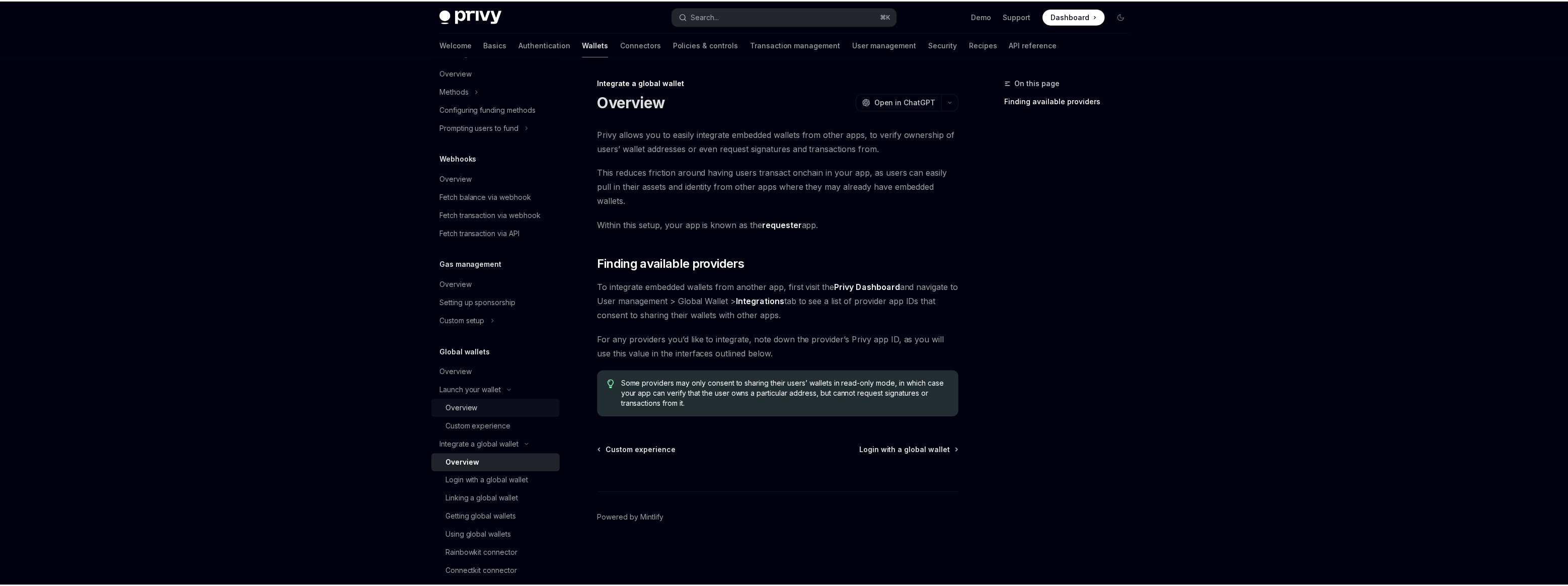
scroll to position [442, 0]
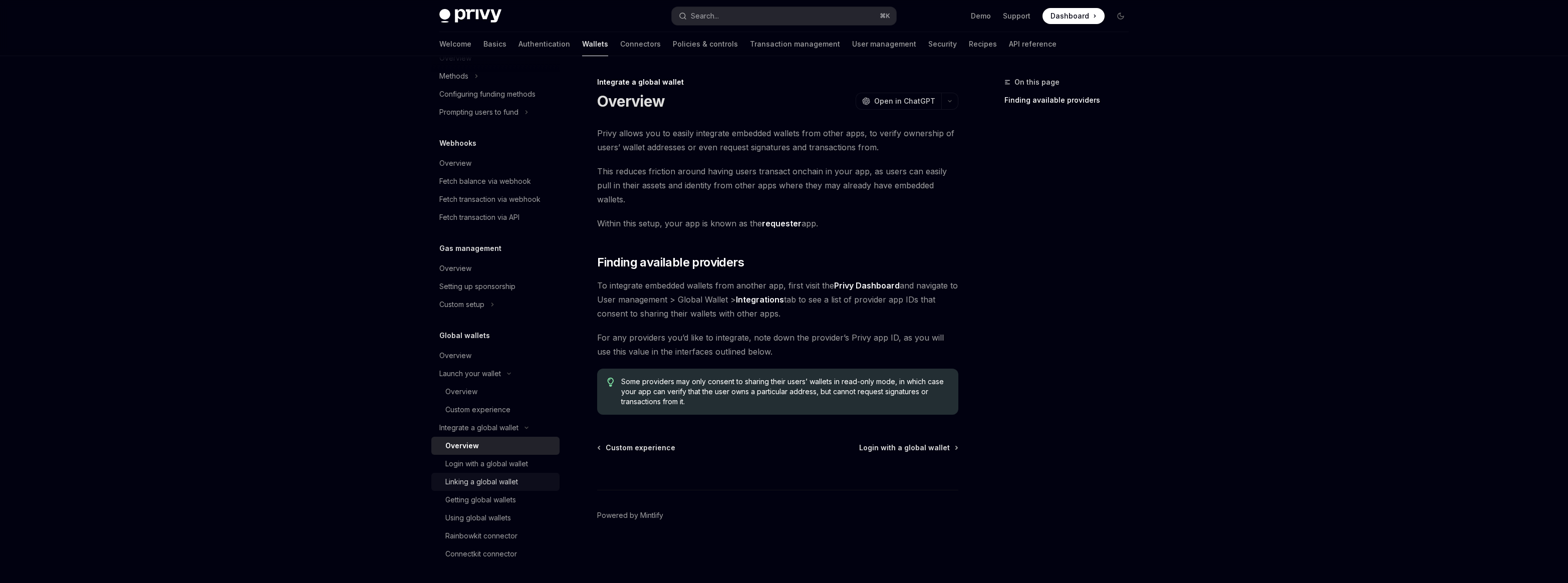
click at [522, 482] on div "Linking a global wallet" at bounding box center [500, 482] width 108 height 12
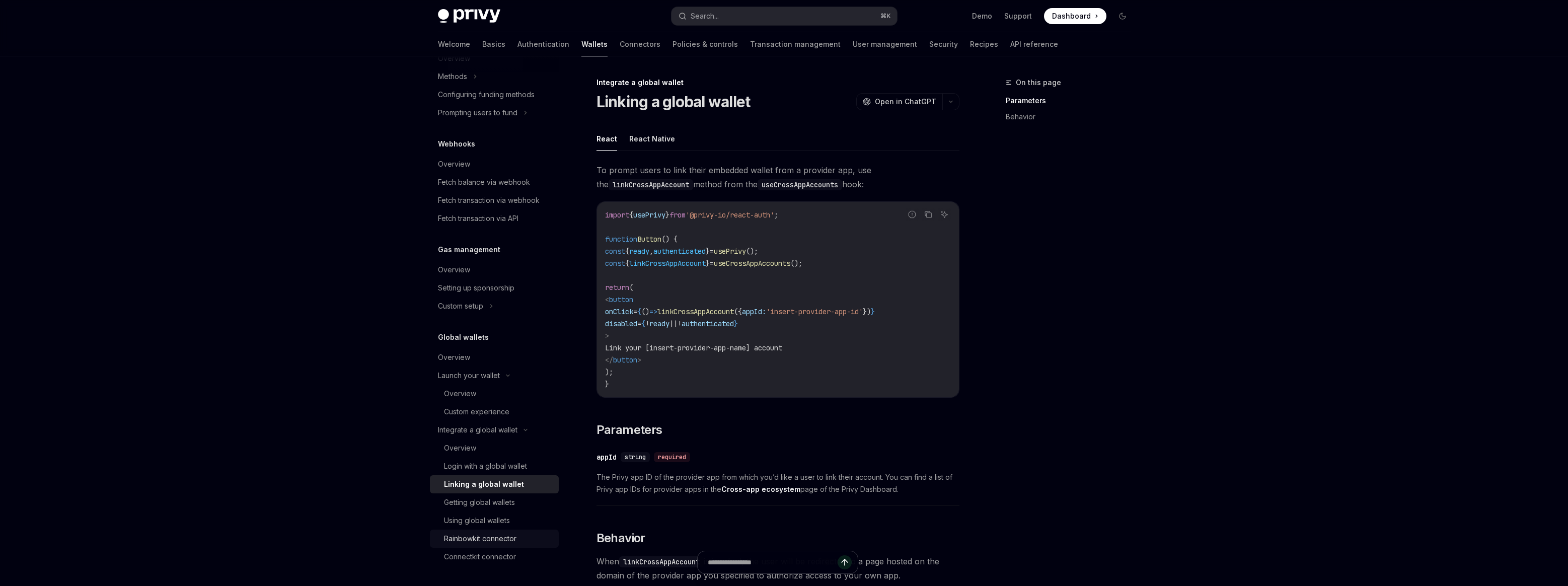
click at [516, 540] on div "Rainbowkit connector" at bounding box center [498, 539] width 109 height 12
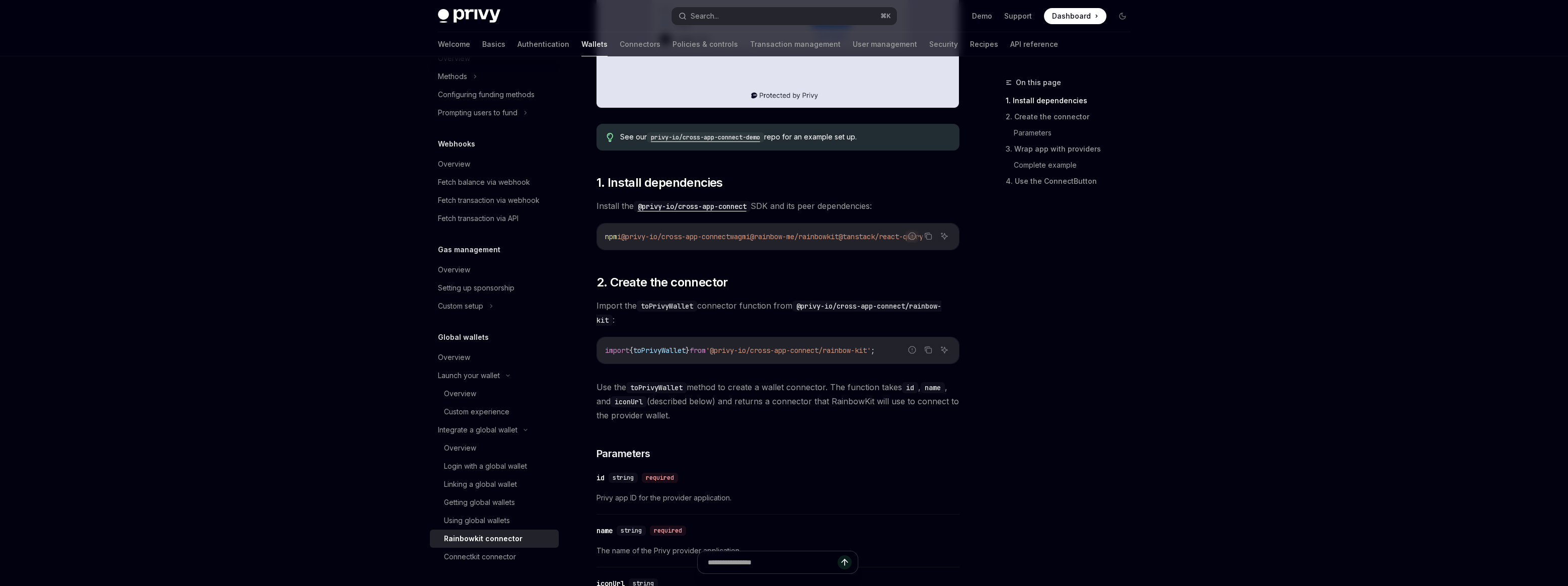
scroll to position [441, 0]
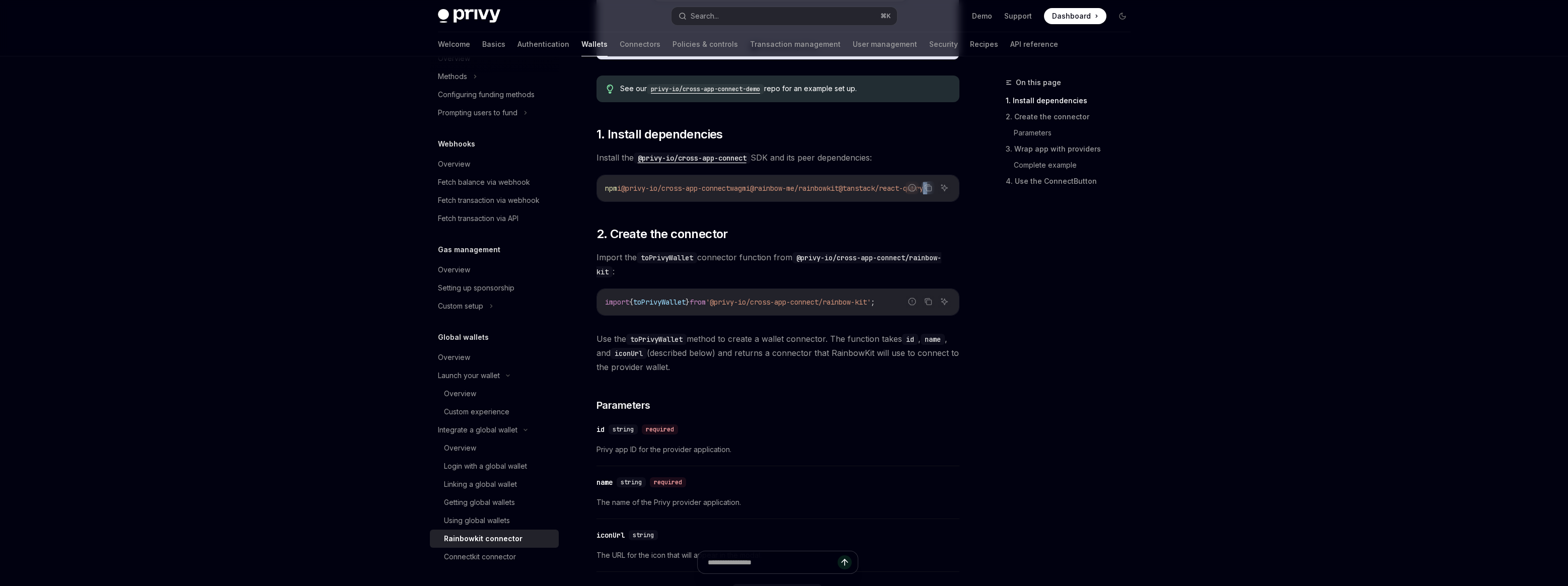
drag, startPoint x: 829, startPoint y: 206, endPoint x: 852, endPoint y: 205, distance: 23.0
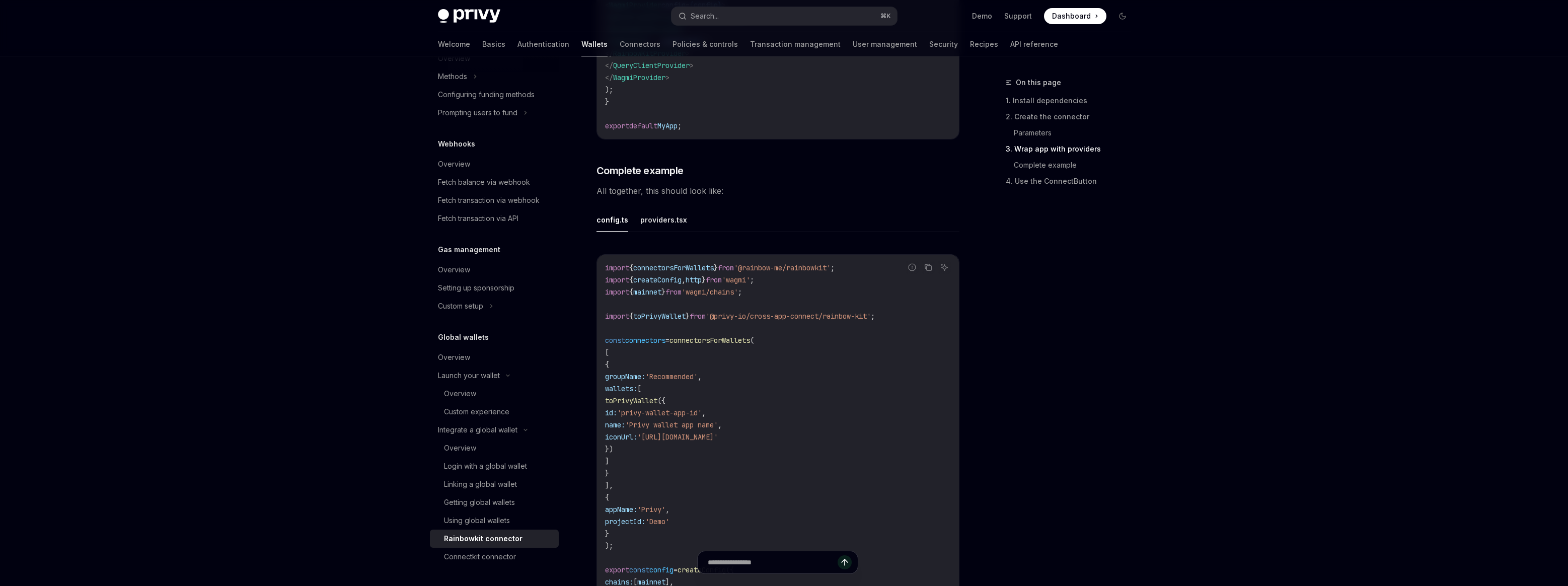
scroll to position [1768, 0]
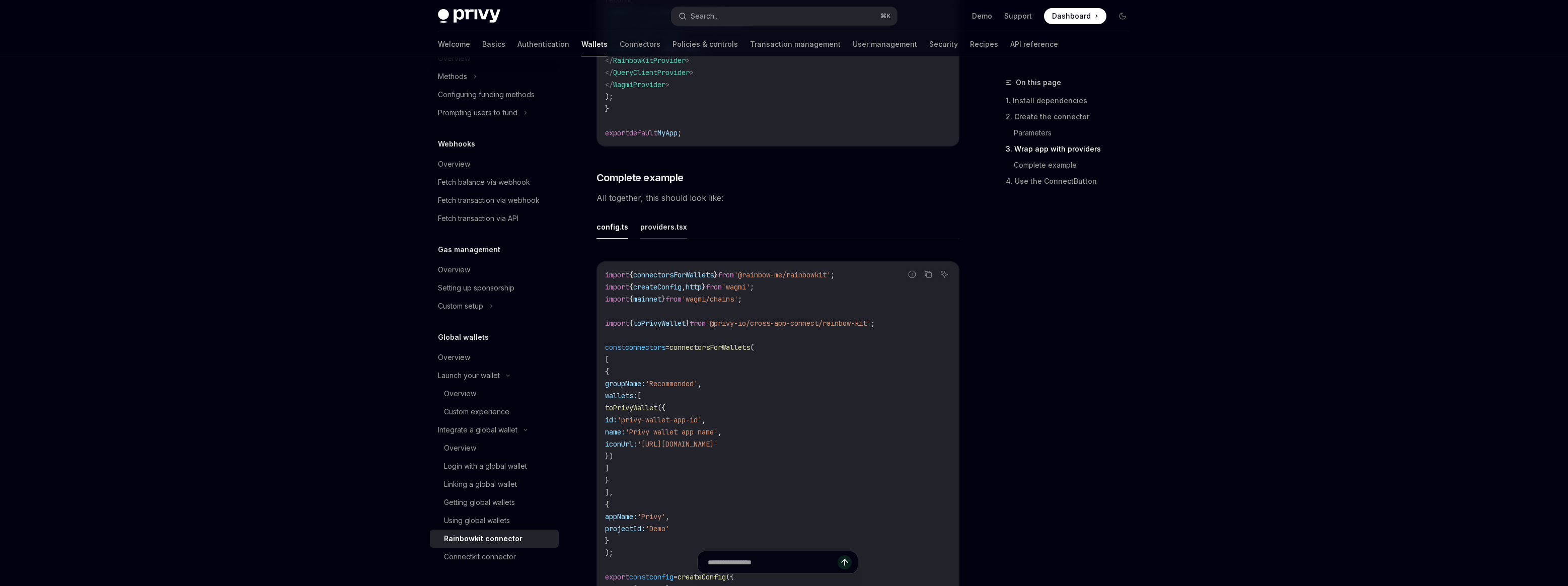
click at [681, 239] on button "providers.tsx" at bounding box center [664, 226] width 47 height 24
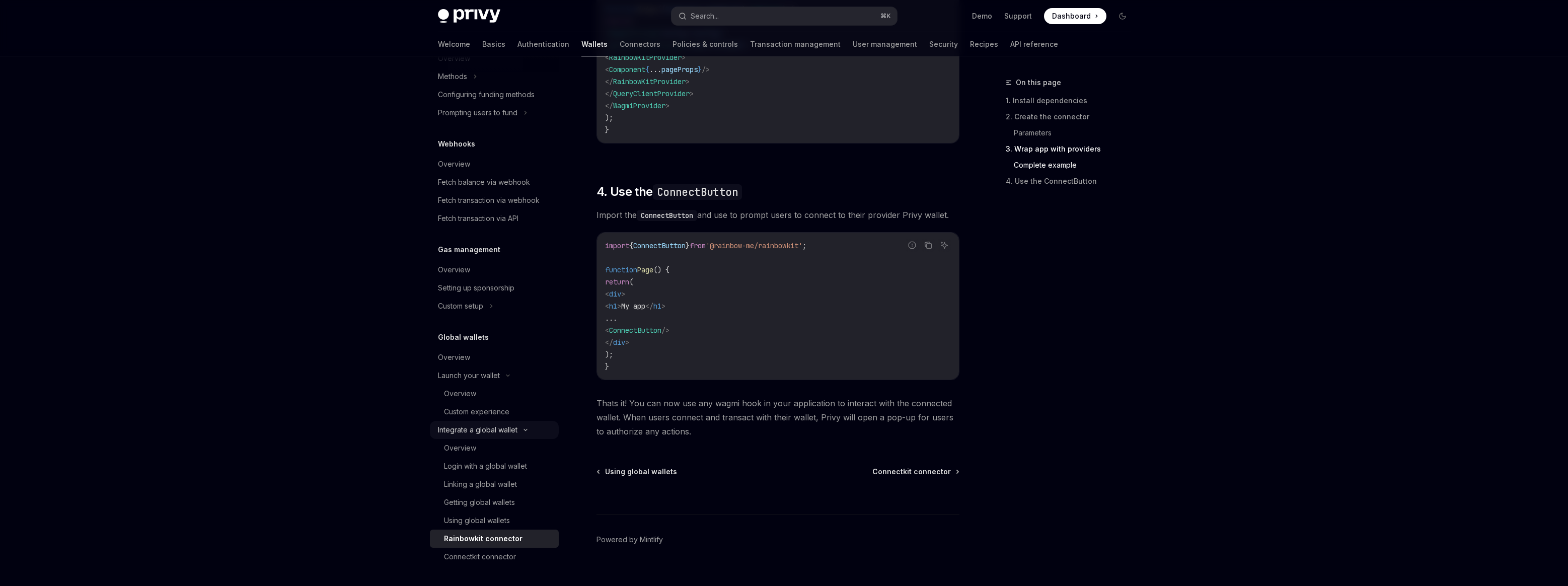
scroll to position [2173, 0]
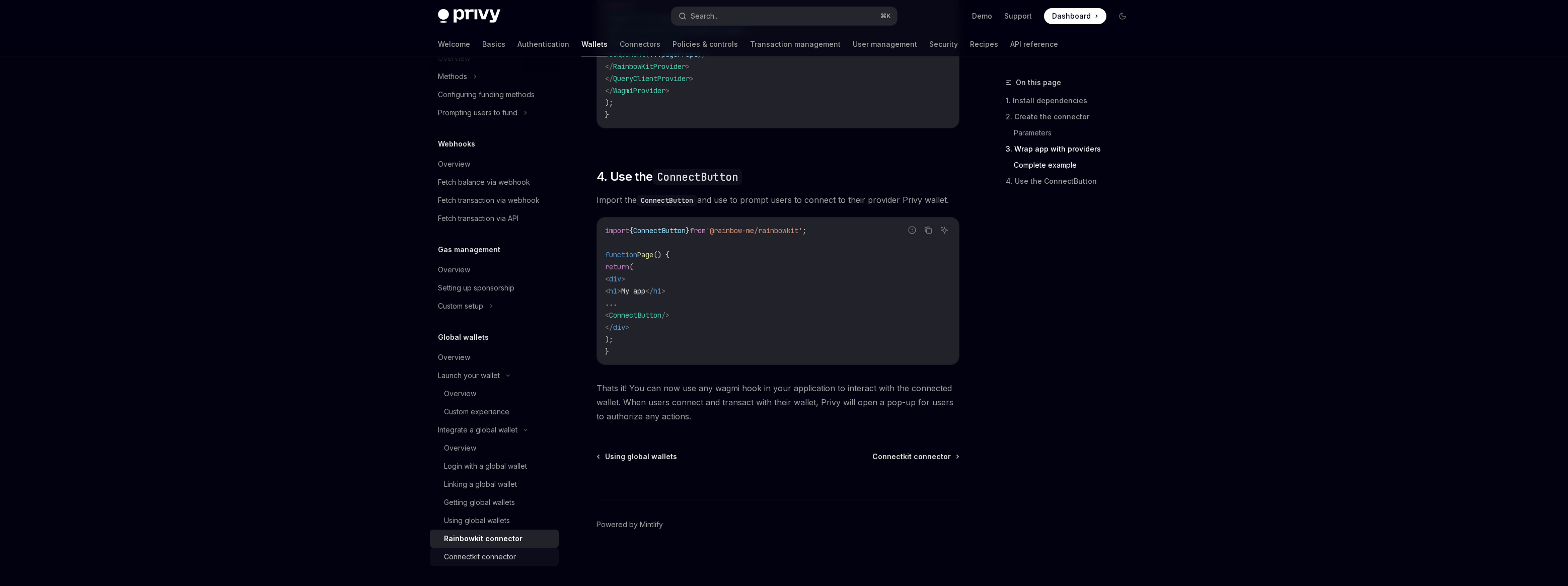
click at [500, 562] on div "Connectkit connector" at bounding box center [480, 557] width 72 height 12
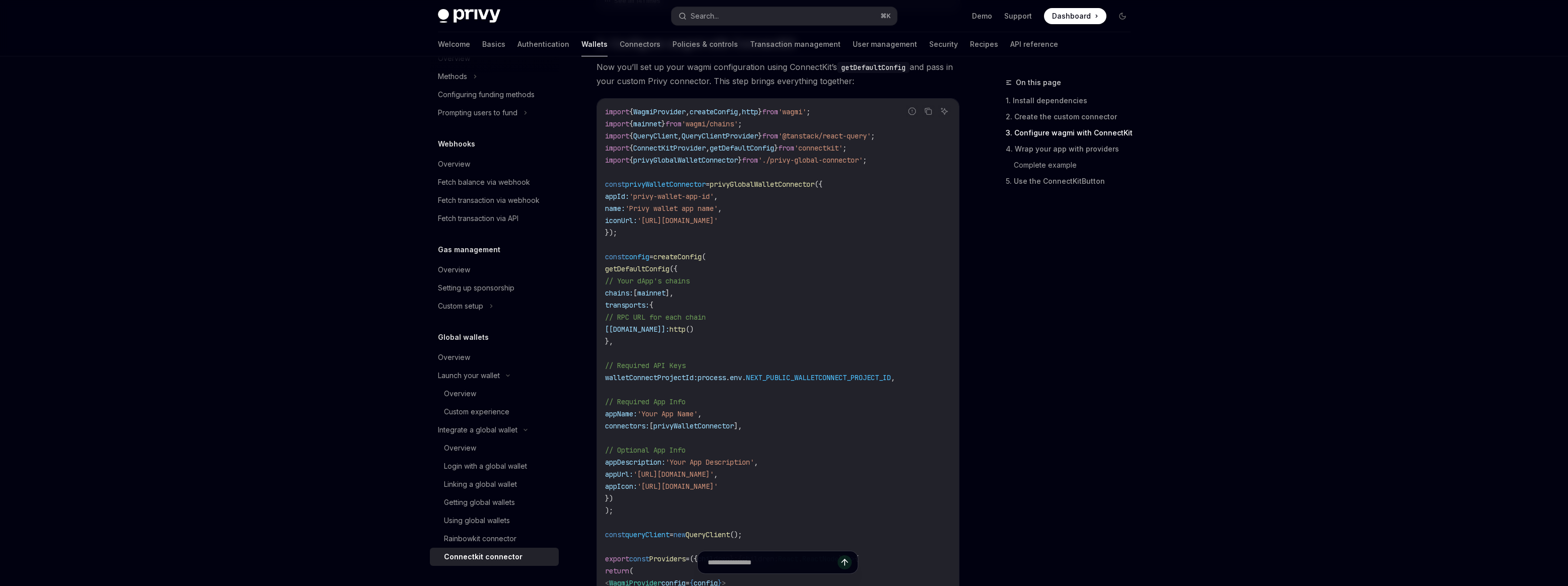
scroll to position [574, 0]
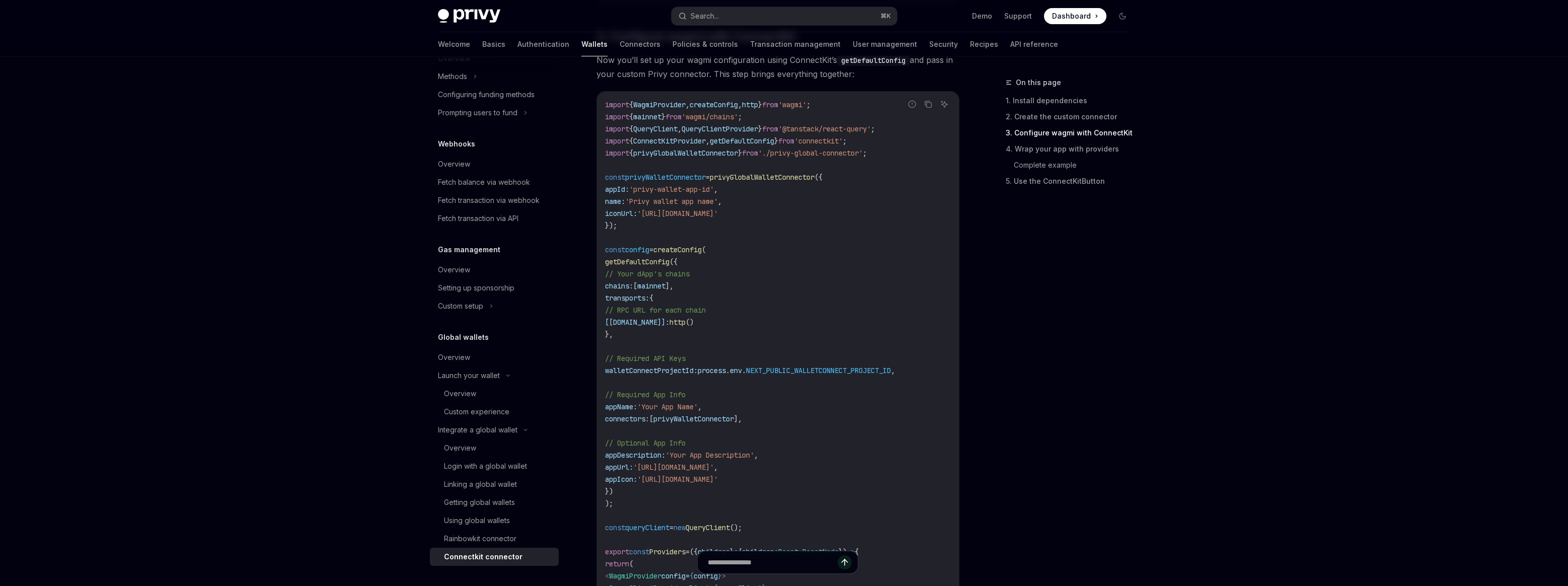
click at [793, 176] on span "privyGlobalWalletConnector" at bounding box center [761, 177] width 105 height 9
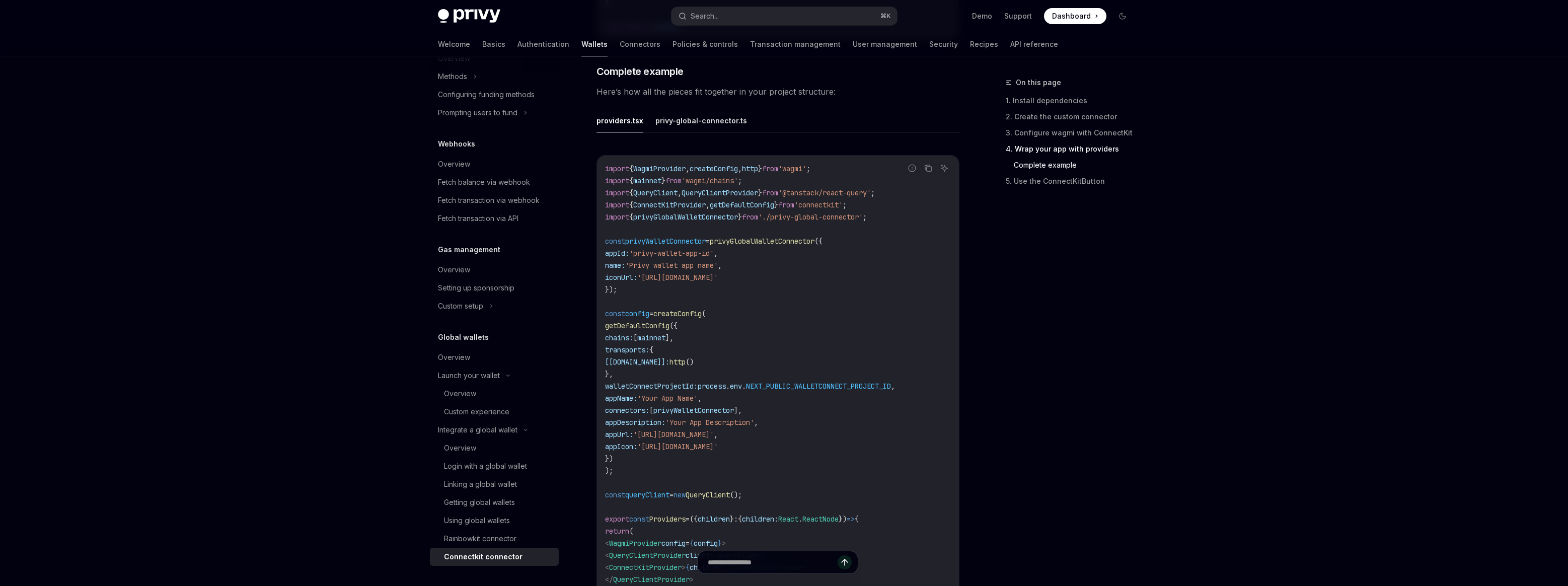
scroll to position [1423, 0]
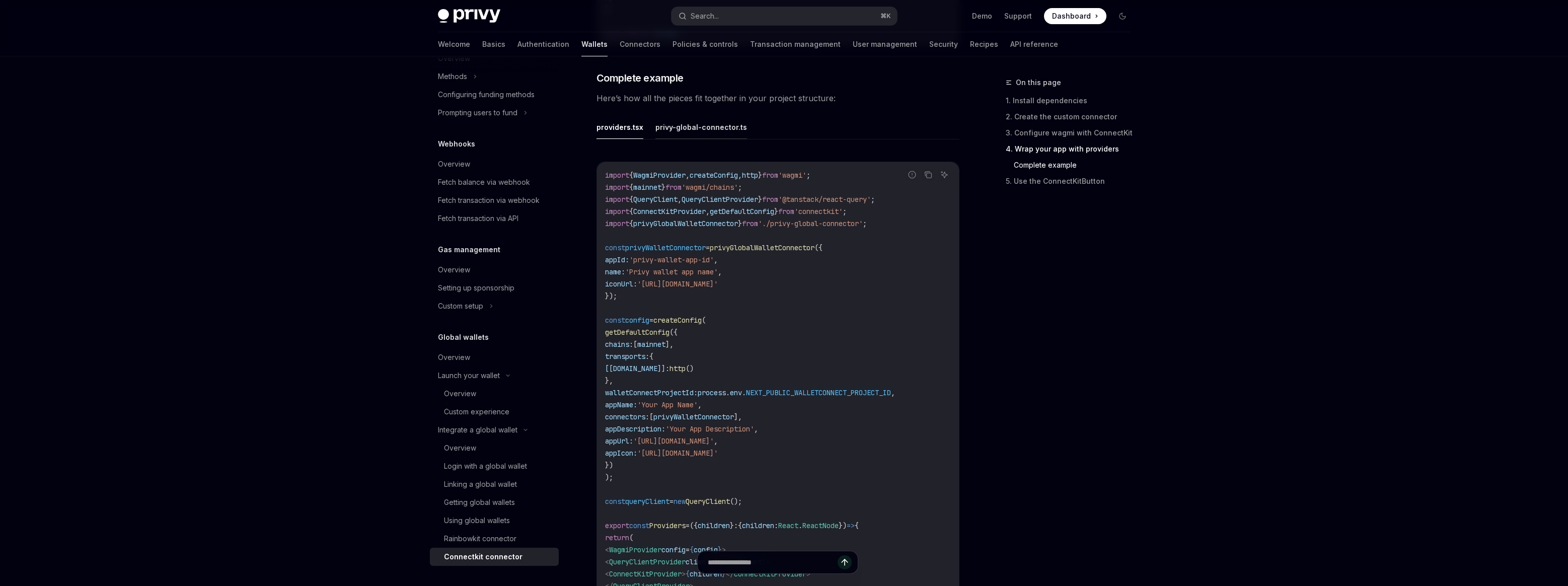
click at [727, 127] on button "privy-global-connector.ts" at bounding box center [701, 127] width 92 height 24
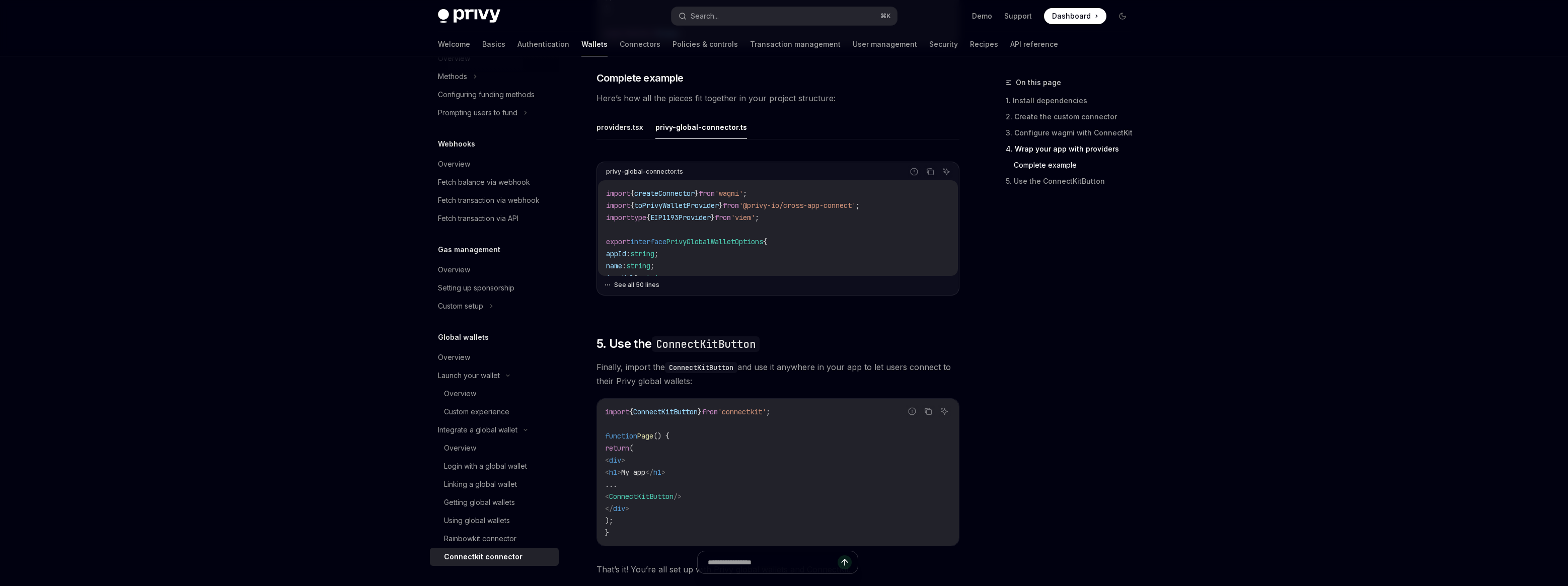
click at [645, 285] on button "See all 50 lines" at bounding box center [778, 284] width 348 height 14
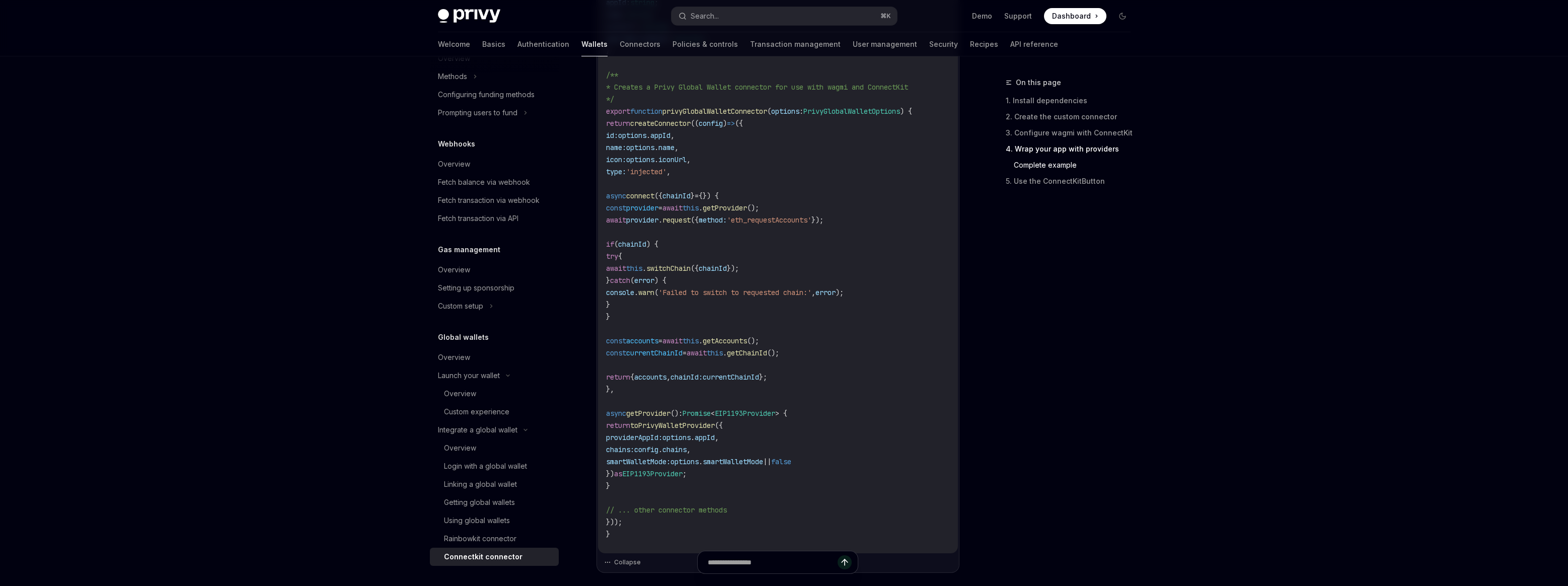
scroll to position [1679, 0]
click at [763, 456] on span "smartWalletMode" at bounding box center [733, 458] width 61 height 9
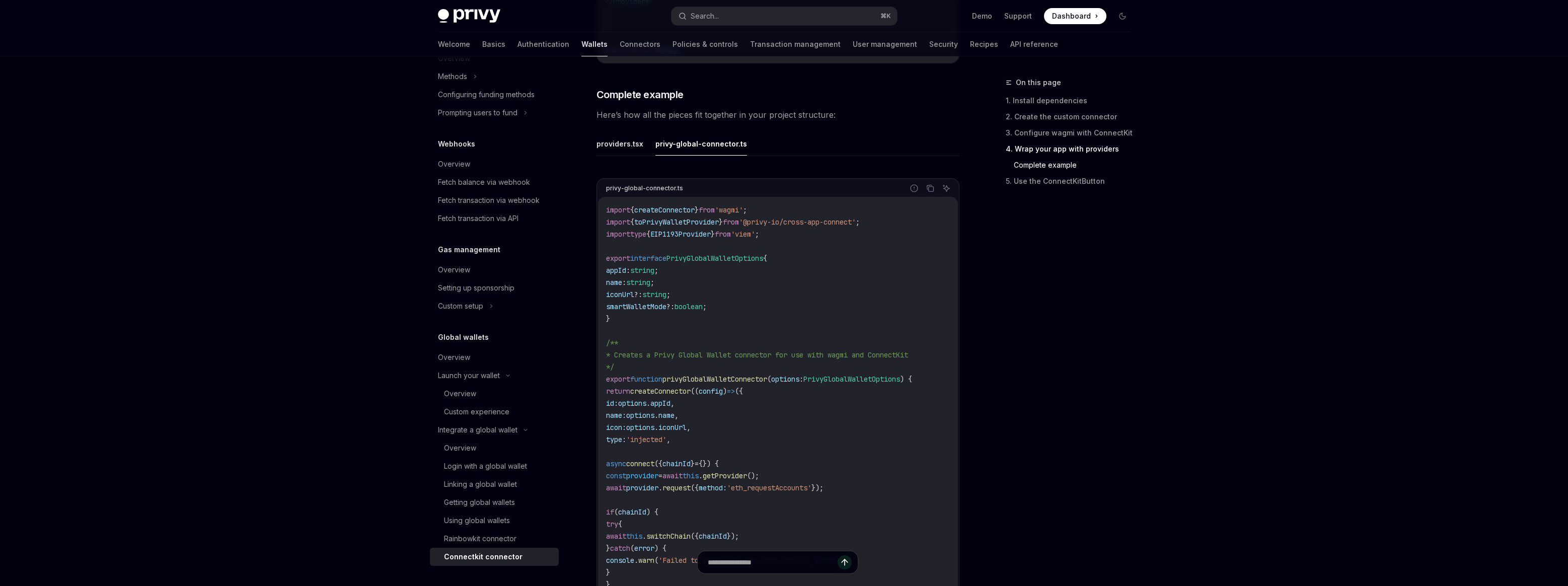
scroll to position [1480, 0]
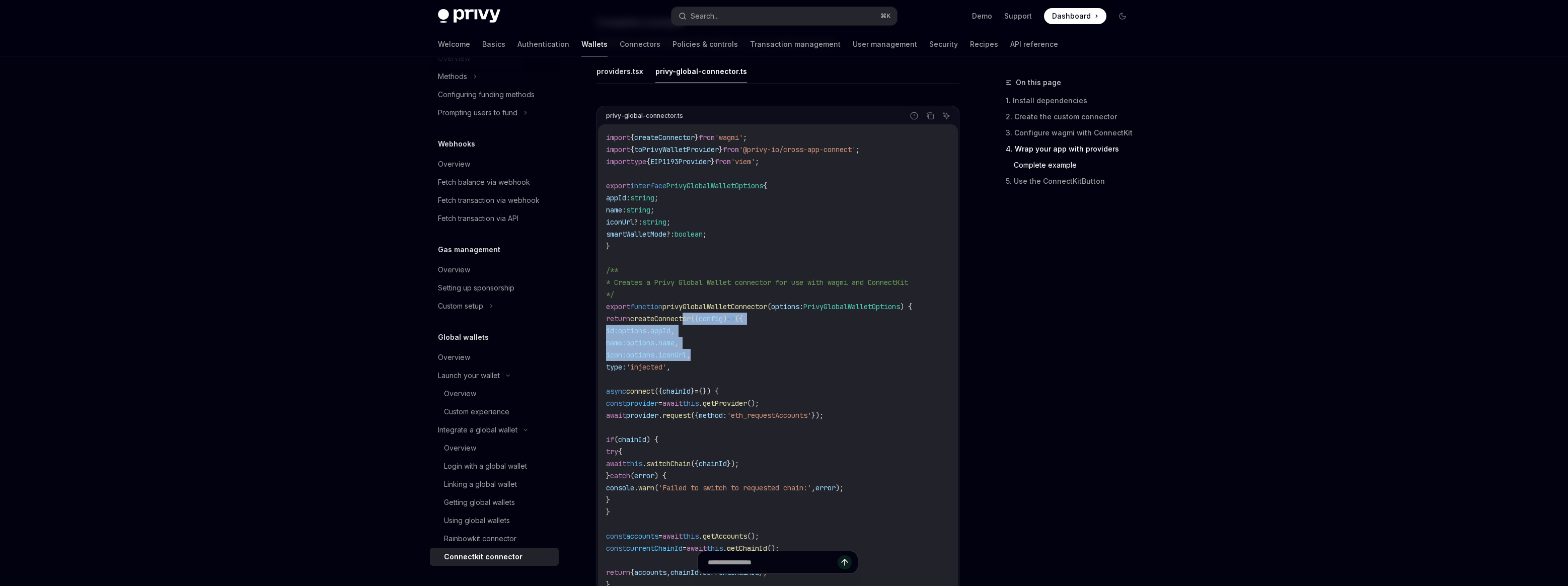
drag, startPoint x: 696, startPoint y: 318, endPoint x: 749, endPoint y: 349, distance: 61.4
click at [749, 349] on code "import { createConnector } from 'wagmi' ; import { toPrivyWalletProvider } from…" at bounding box center [778, 434] width 344 height 604
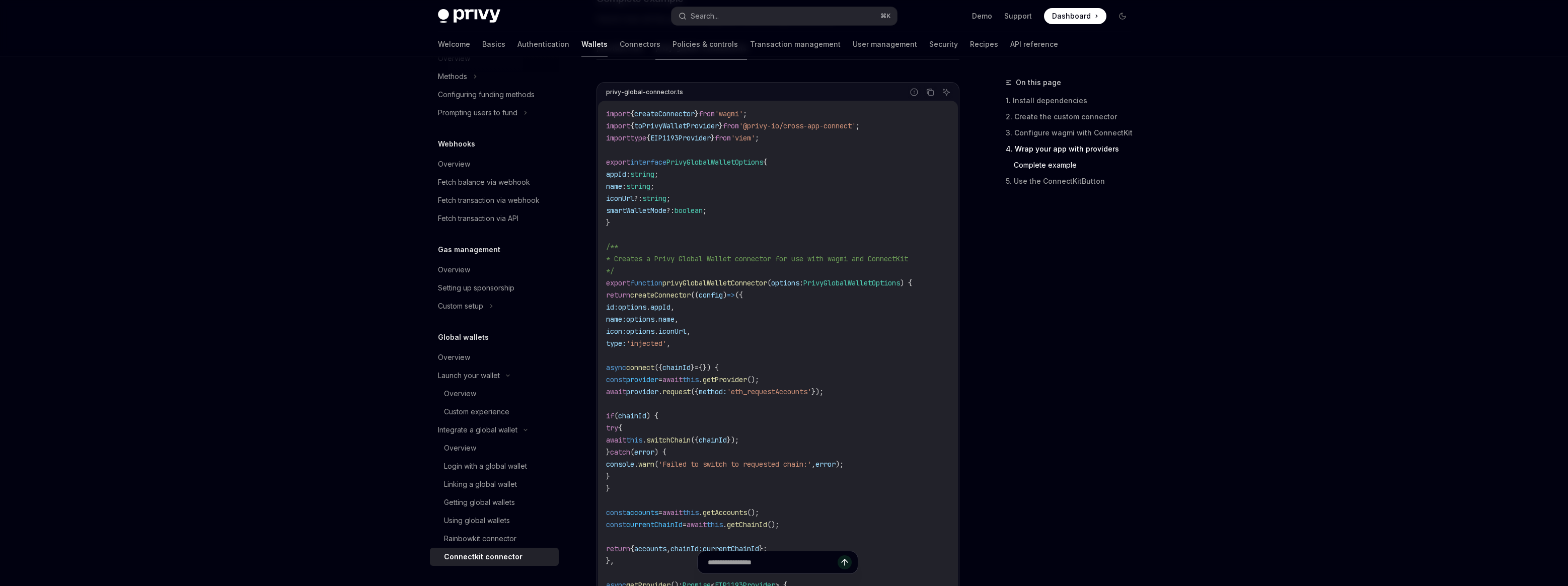
scroll to position [1562, 0]
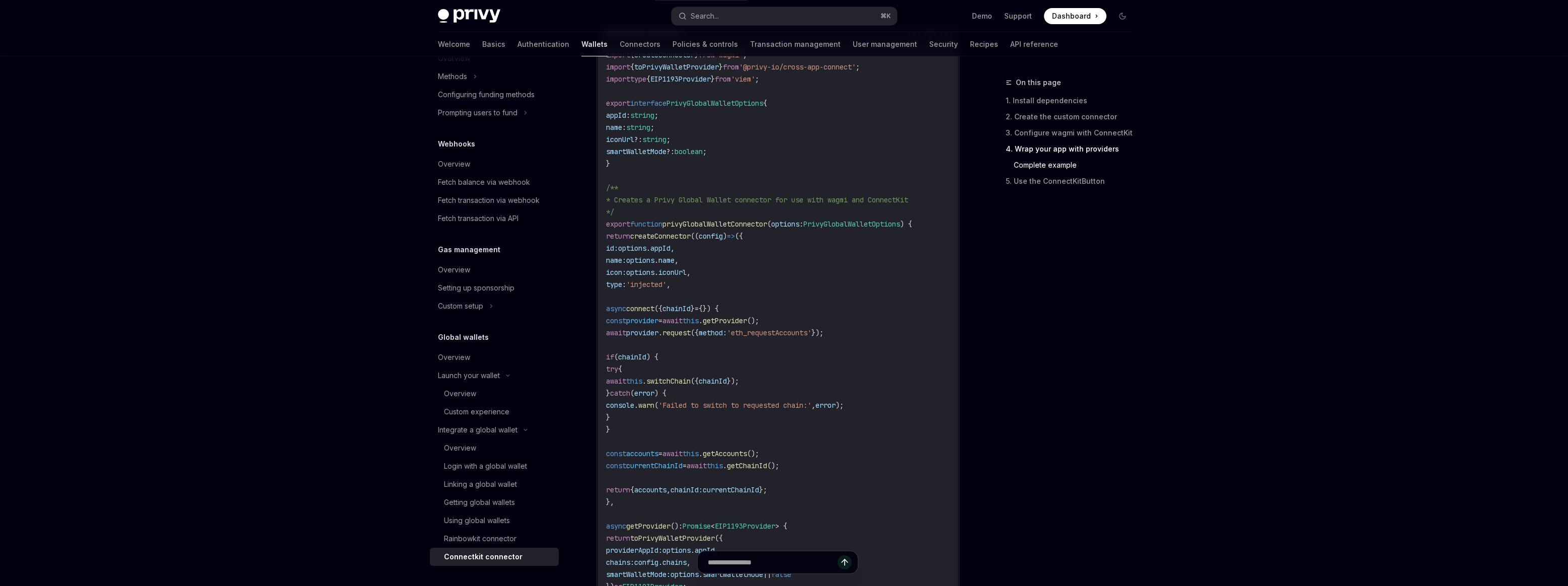
click at [747, 325] on span "getProvider" at bounding box center [725, 321] width 44 height 9
click at [747, 317] on span "getProvider" at bounding box center [725, 321] width 44 height 9
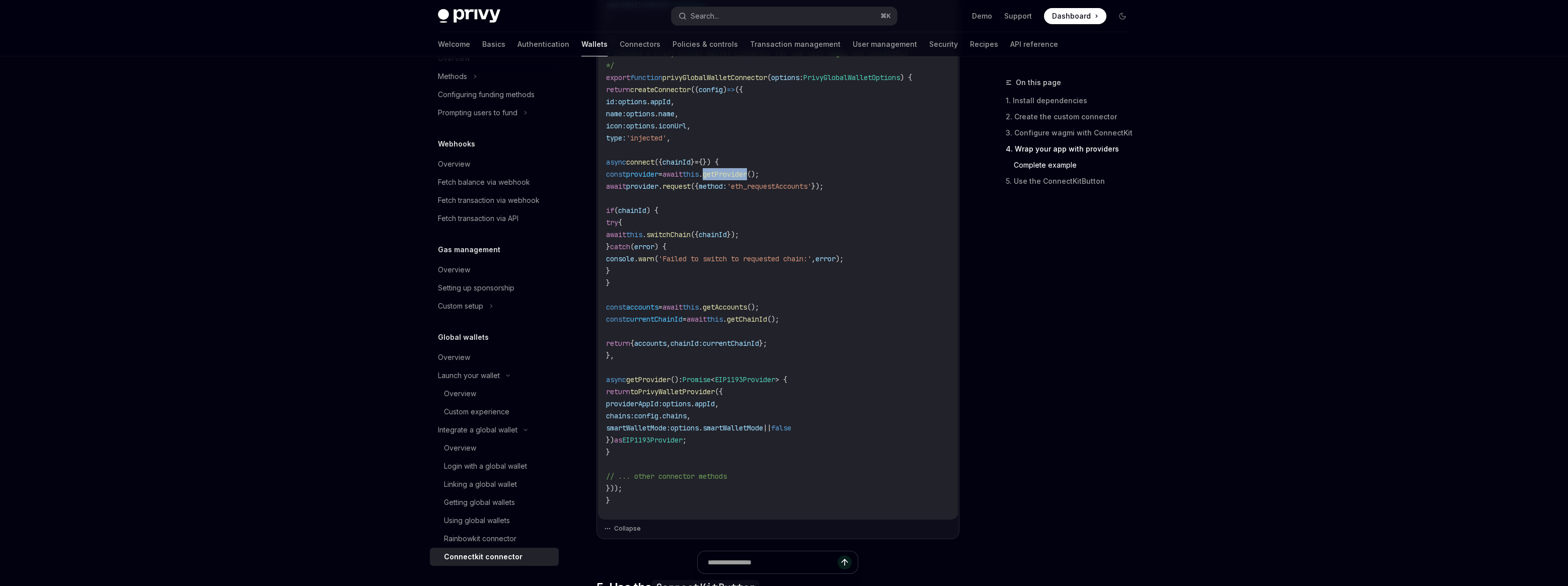
scroll to position [1710, 0]
click at [714, 392] on span "toPrivyWalletProvider" at bounding box center [672, 390] width 84 height 9
click at [805, 393] on code "import { createConnector } from 'wagmi' ; import { toPrivyWalletProvider } from…" at bounding box center [778, 204] width 344 height 604
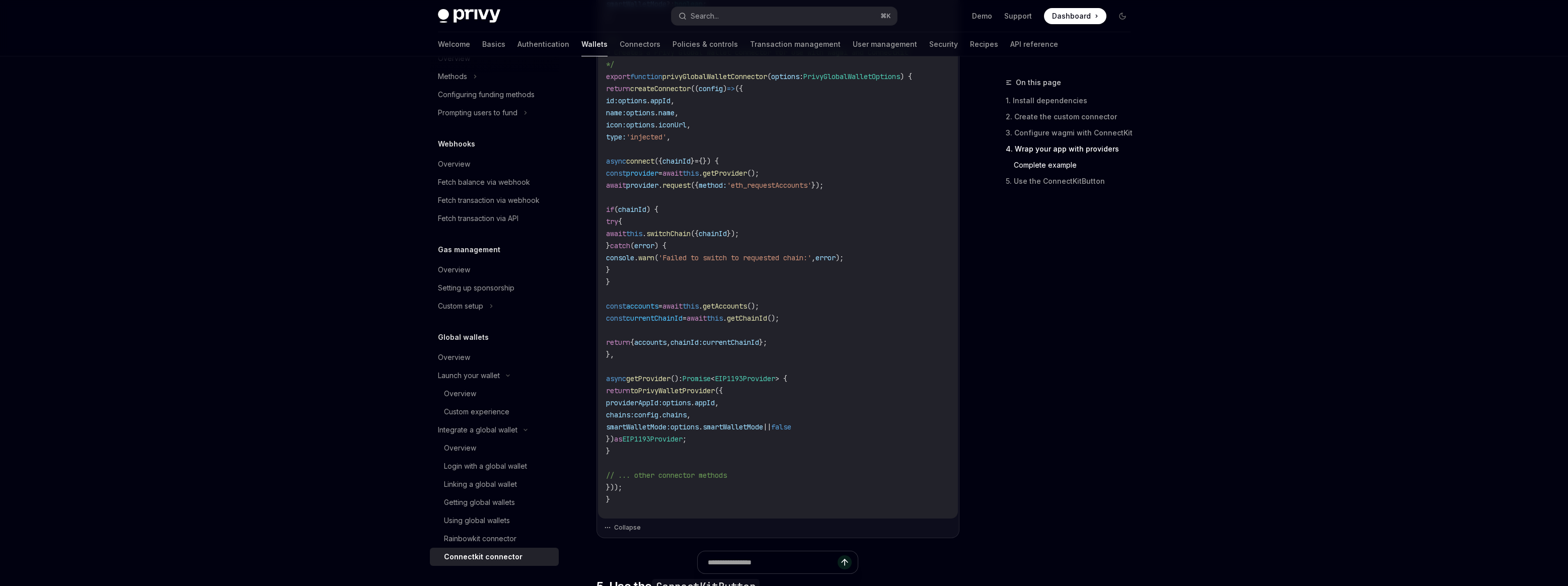
click at [715, 403] on span "appId" at bounding box center [704, 402] width 20 height 9
click at [755, 412] on code "import { createConnector } from 'wagmi' ; import { toPrivyWalletProvider } from…" at bounding box center [778, 204] width 344 height 604
click at [763, 425] on span "smartWalletMode" at bounding box center [733, 426] width 61 height 9
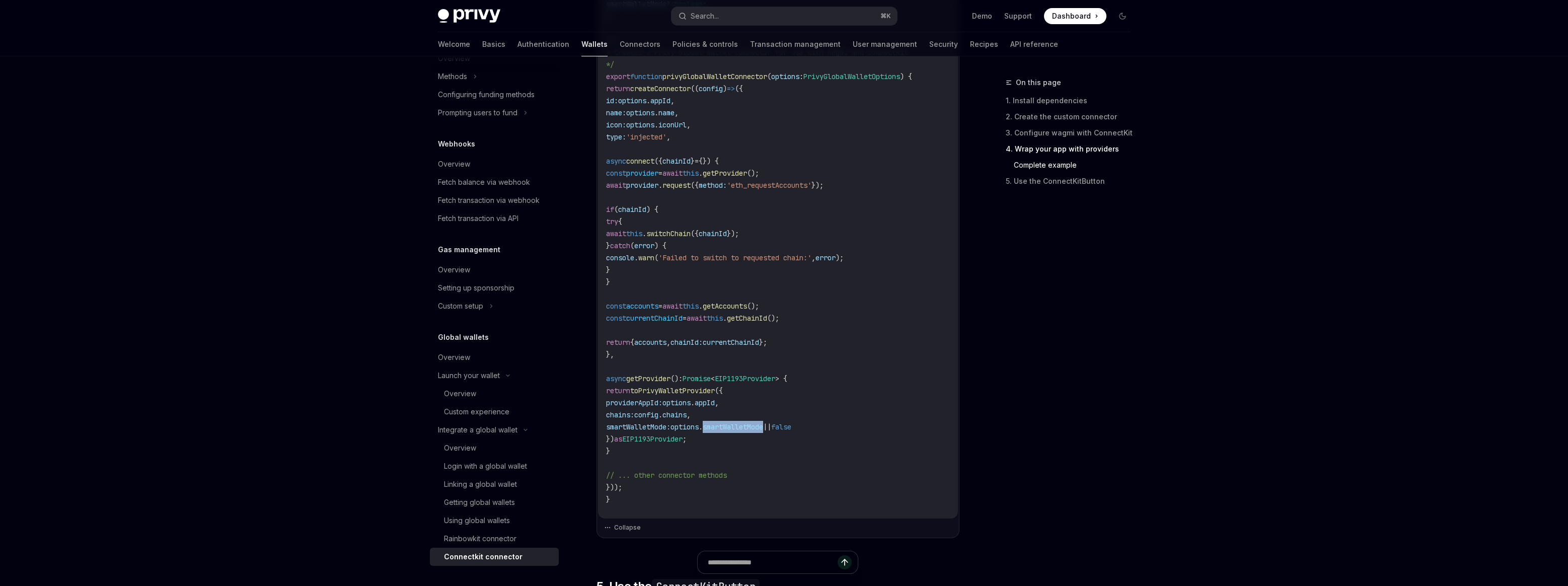
click at [763, 425] on span "smartWalletMode" at bounding box center [733, 426] width 61 height 9
click at [682, 435] on span "EIP1193Provider" at bounding box center [652, 439] width 61 height 9
click at [775, 378] on span "EIP1193Provider" at bounding box center [745, 378] width 61 height 9
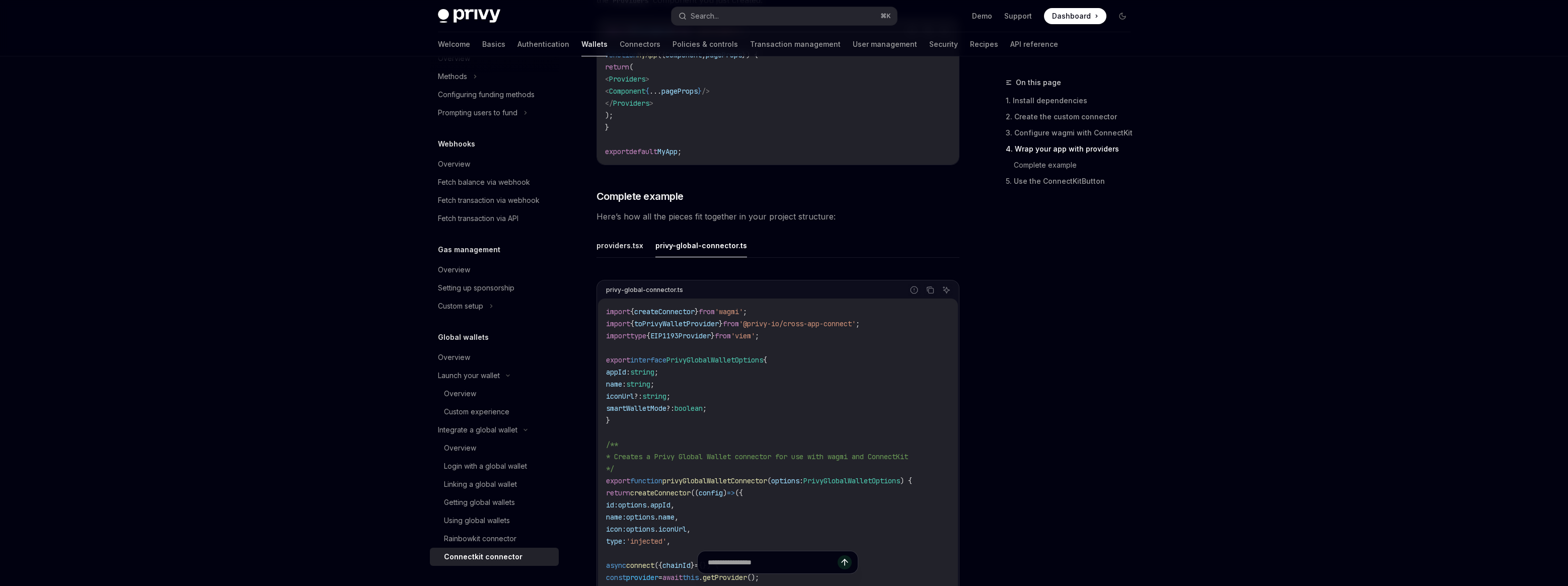
scroll to position [1288, 0]
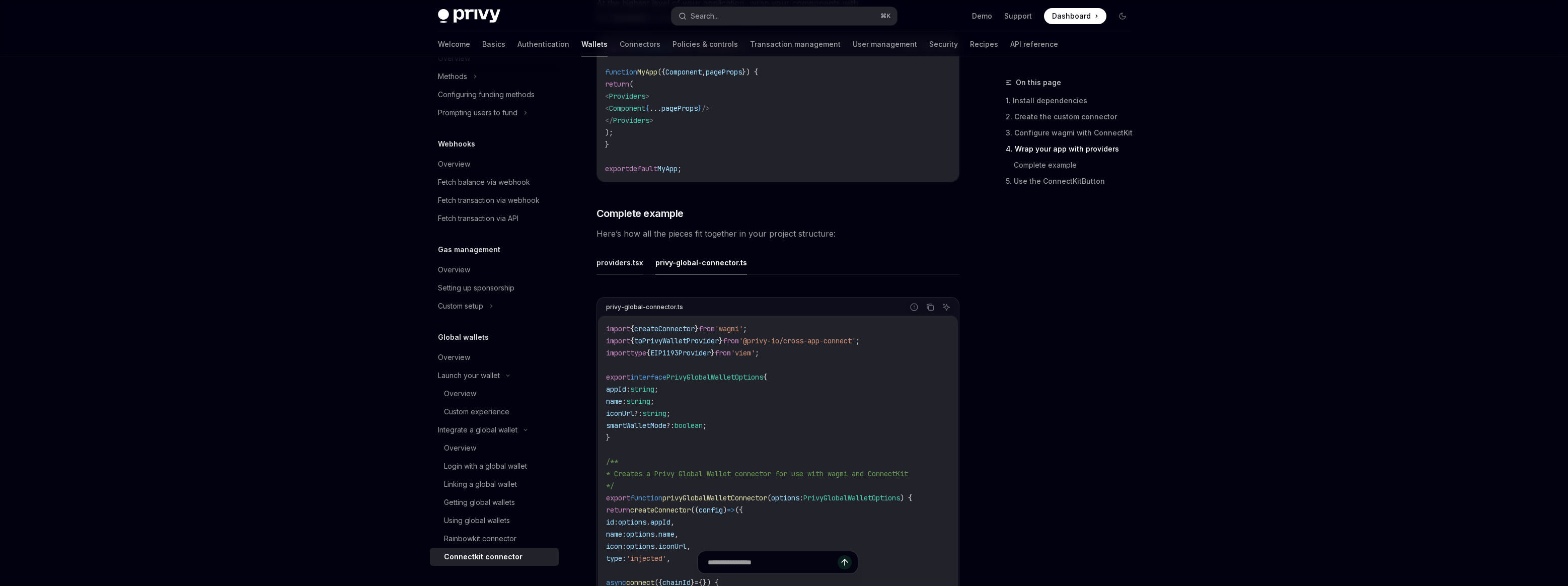
click at [627, 272] on button "providers.tsx" at bounding box center [619, 262] width 47 height 24
type textarea "*"
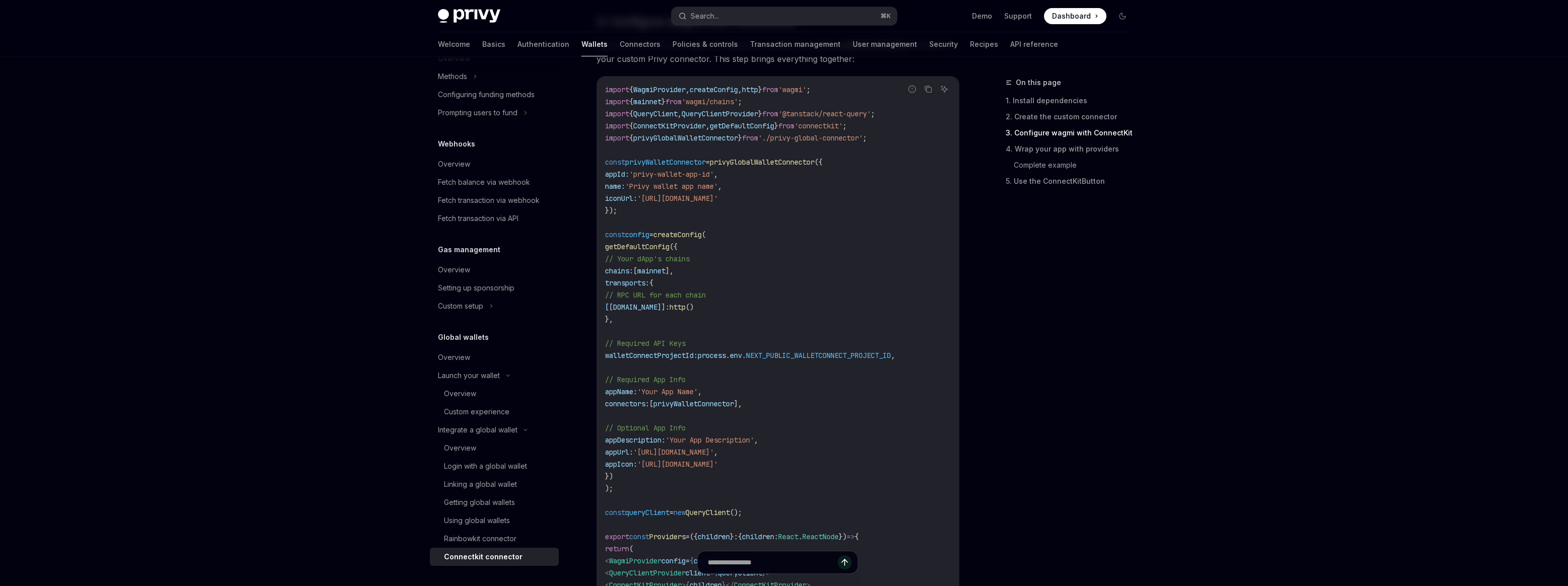
scroll to position [603, 0]
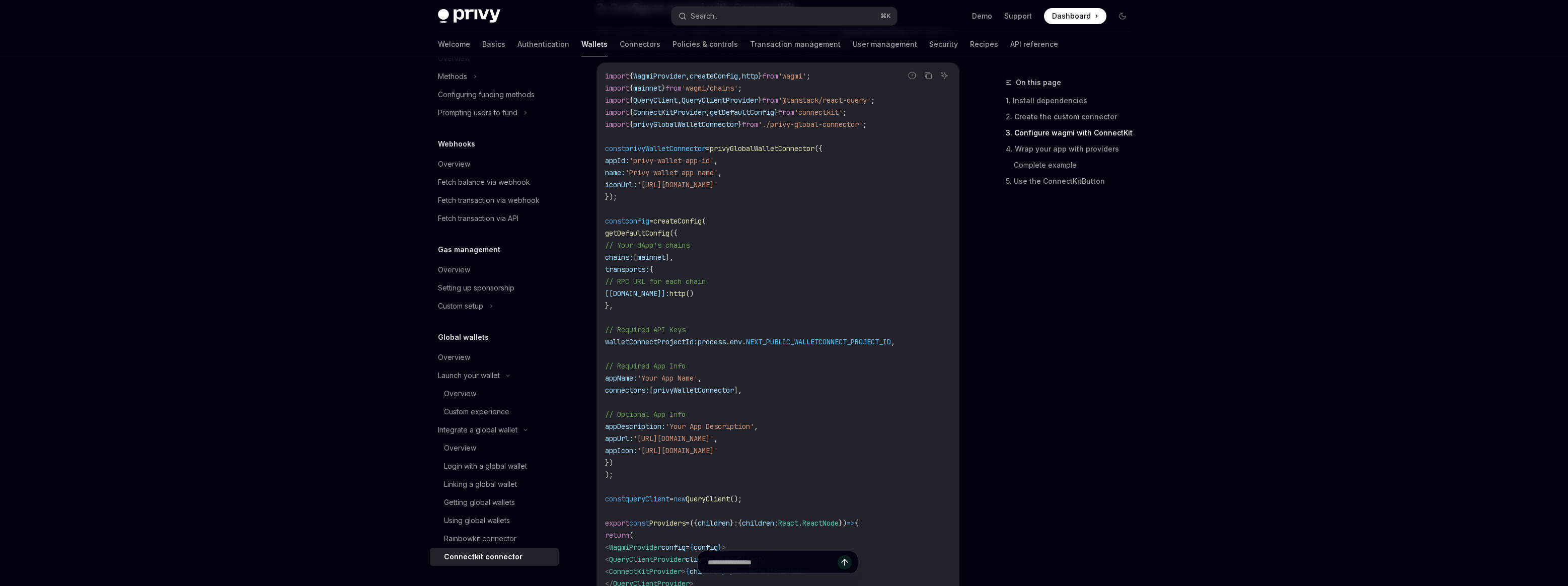
click at [699, 221] on span "createConfig" at bounding box center [677, 221] width 48 height 9
click at [648, 233] on span "getDefaultConfig" at bounding box center [637, 233] width 64 height 9
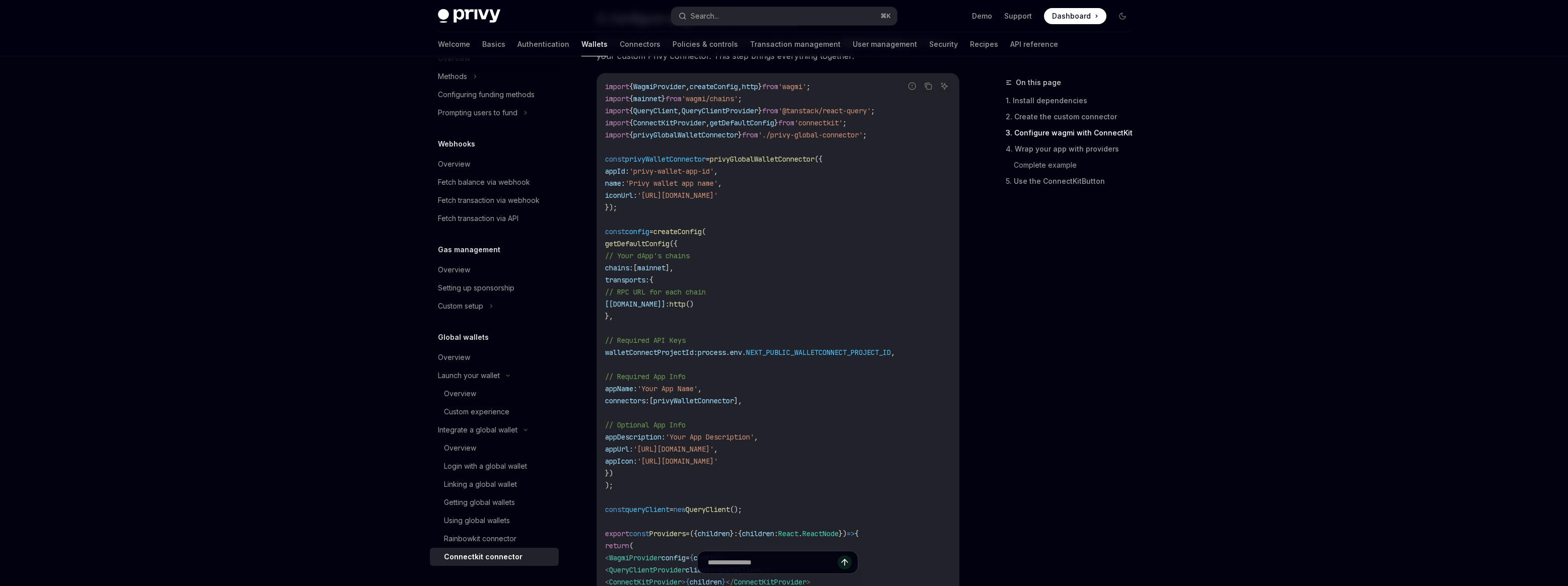
scroll to position [591, 0]
click at [649, 232] on span "config" at bounding box center [637, 232] width 24 height 9
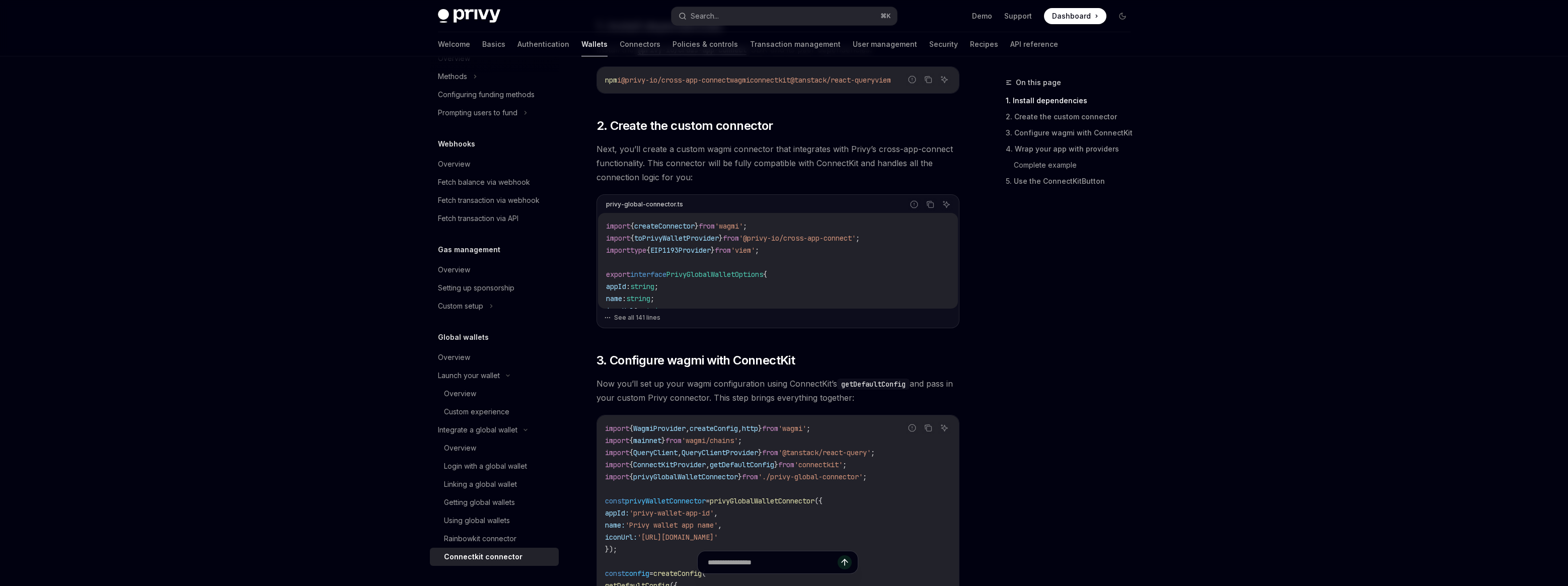
scroll to position [85, 0]
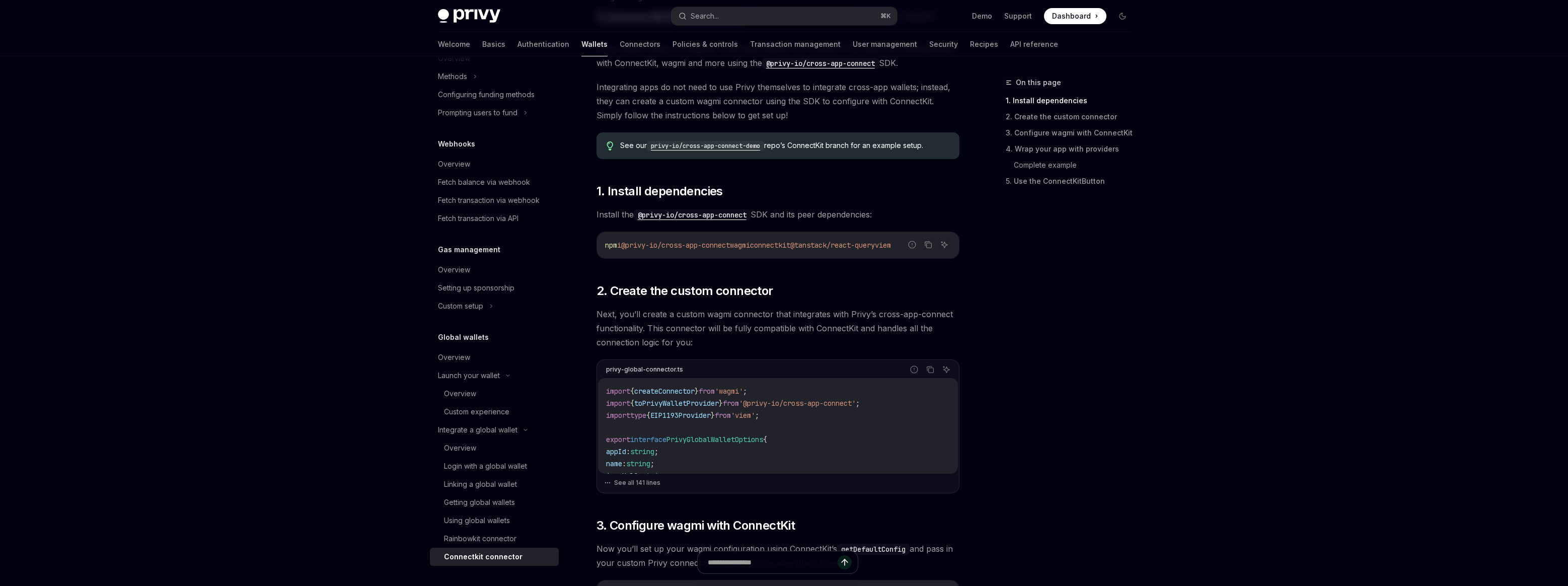
click at [787, 245] on span "connectkit" at bounding box center [770, 245] width 40 height 9
copy span "connectkit"
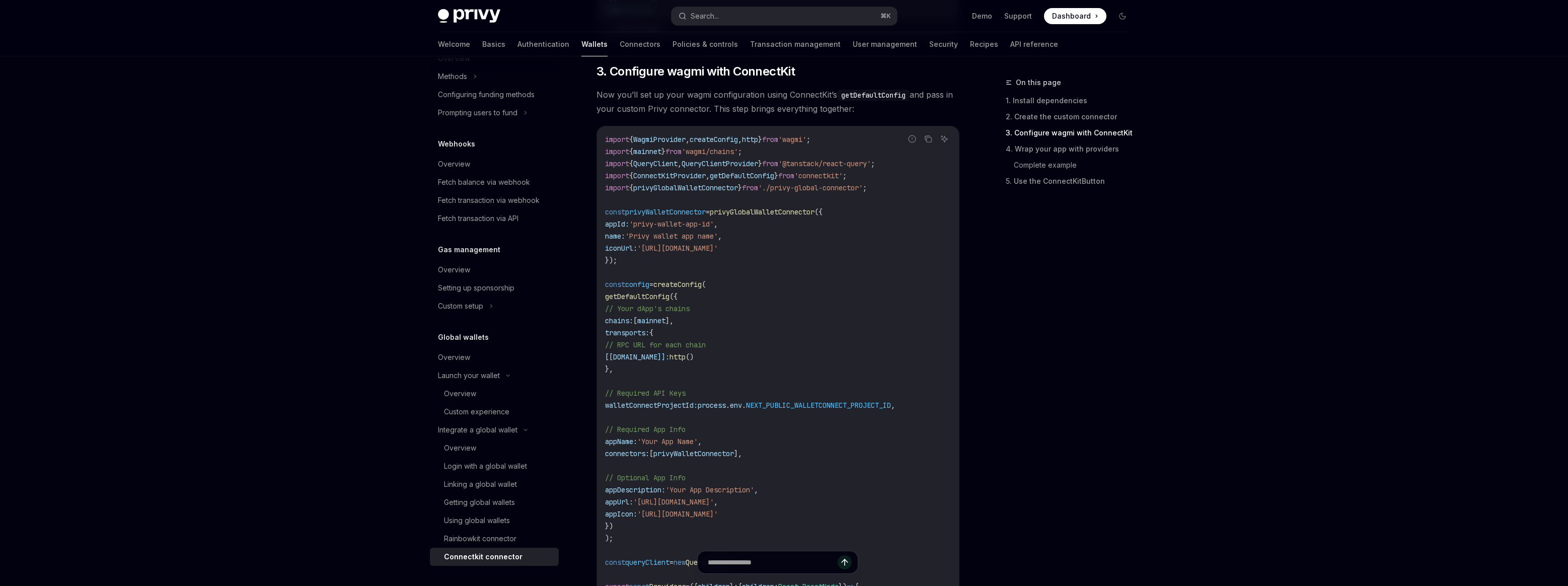
scroll to position [715, 0]
